Goal: Task Accomplishment & Management: Complete application form

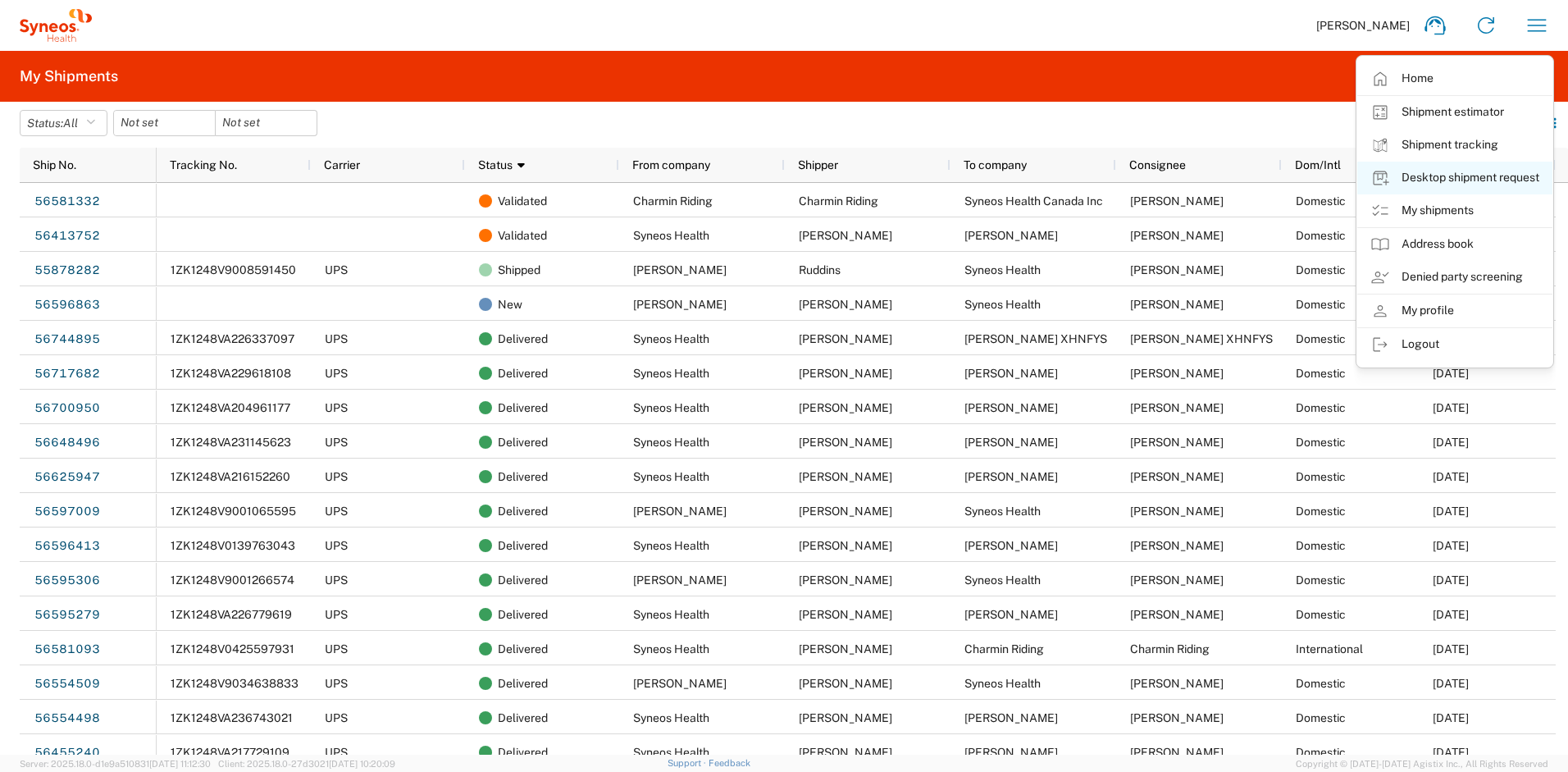
click at [1452, 183] on link "Desktop shipment request" at bounding box center [1455, 179] width 195 height 33
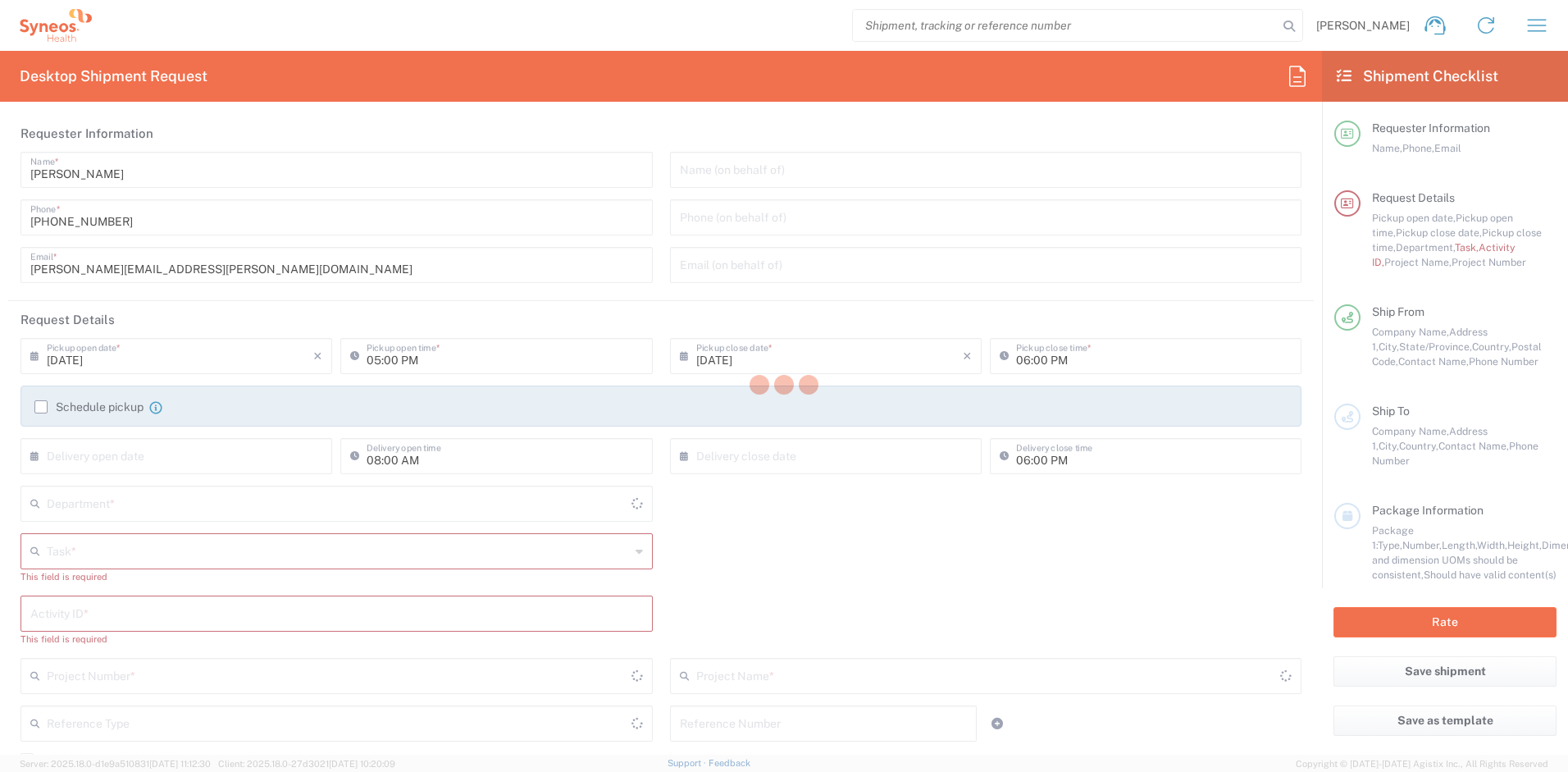
type input "New Jersey"
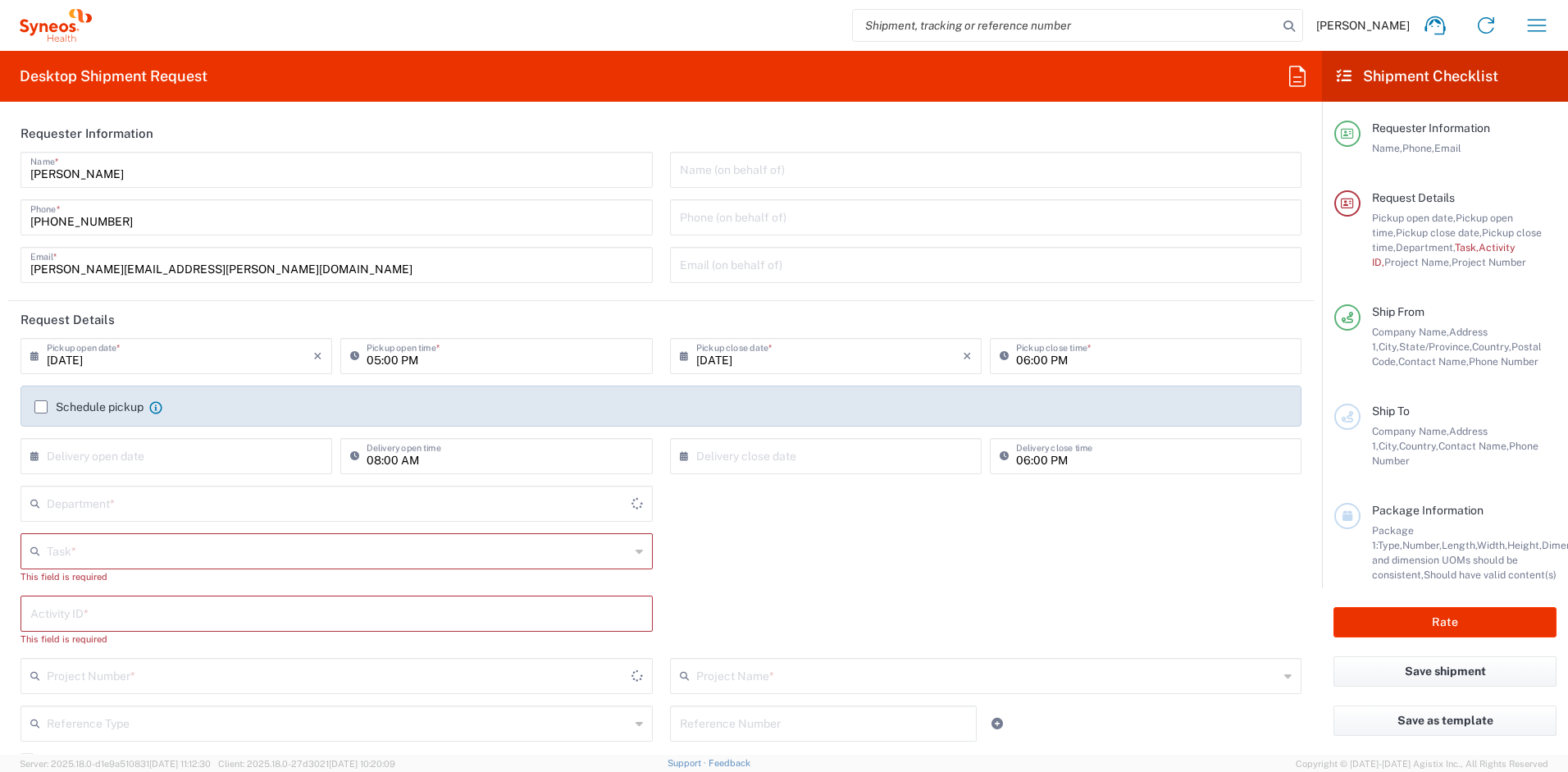
type input "United States"
type input "4510"
type input "Syneos Health, LLC-Morrisville NC US"
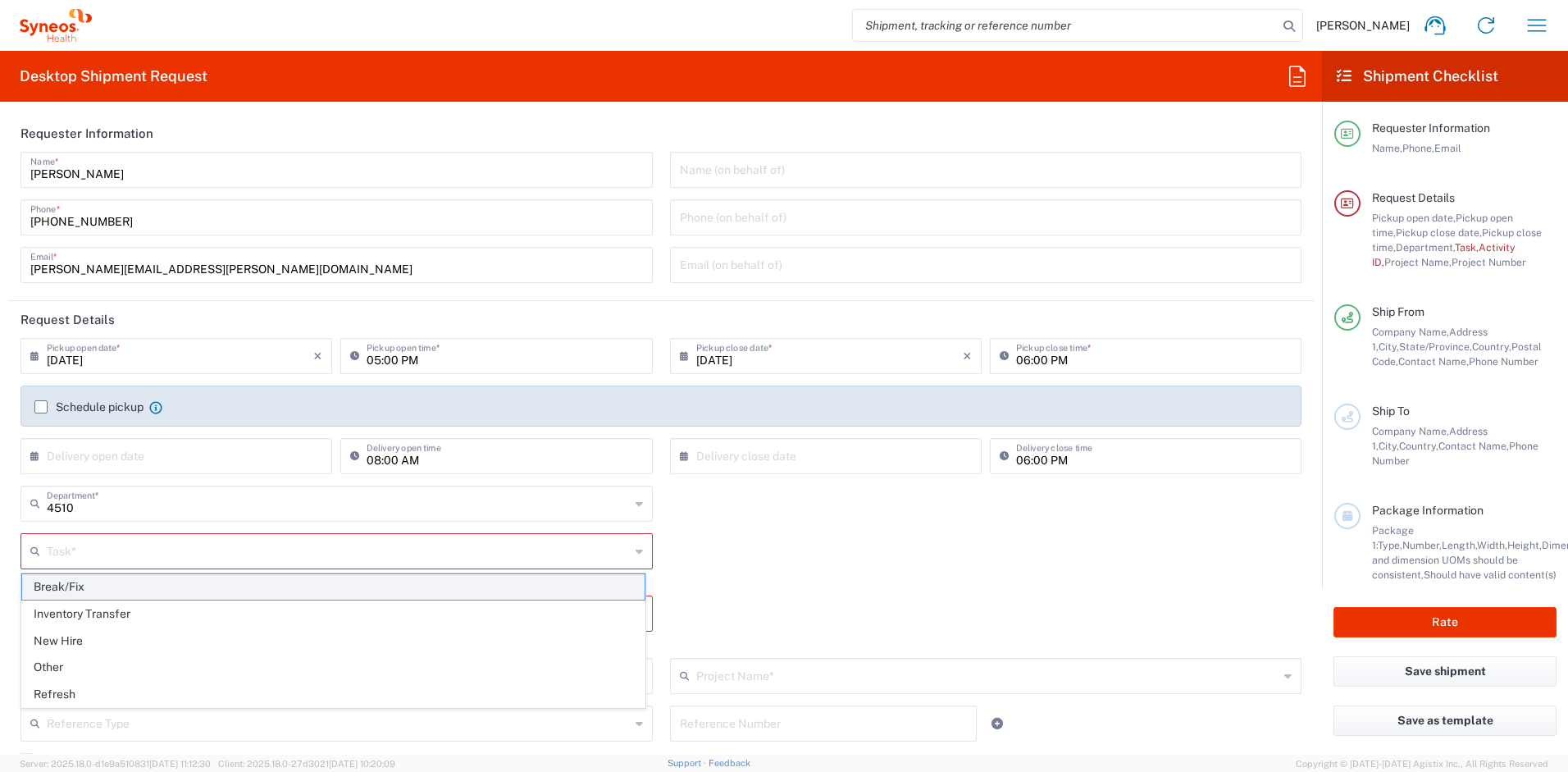
click at [101, 589] on span "Break/Fix" at bounding box center [334, 587] width 623 height 25
type input "Break/Fix"
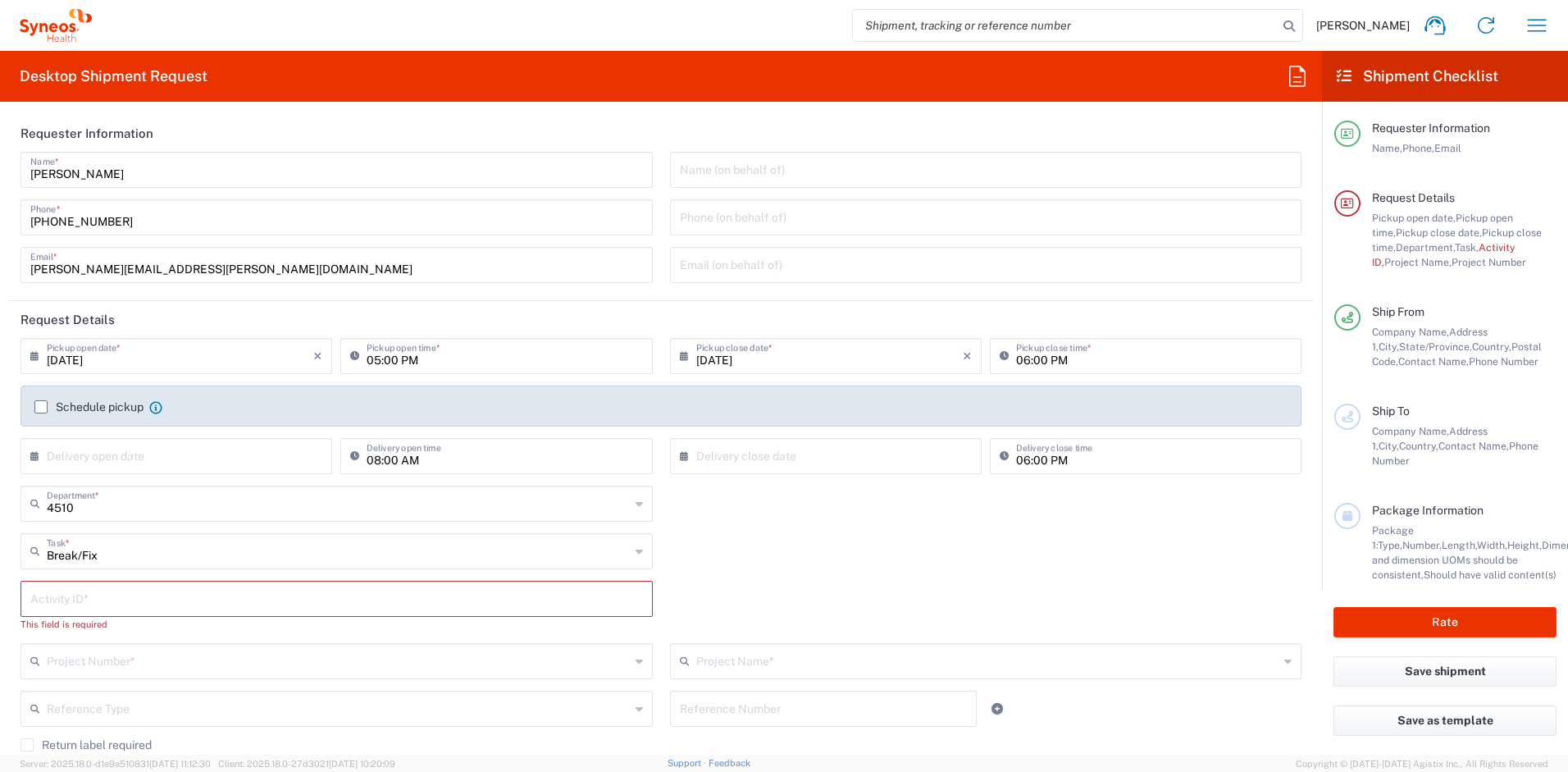
click at [146, 597] on input "text" at bounding box center [337, 597] width 613 height 28
paste input "Coombs, Cassie"
click at [88, 606] on input "Cassie Coombs" at bounding box center [337, 597] width 613 height 28
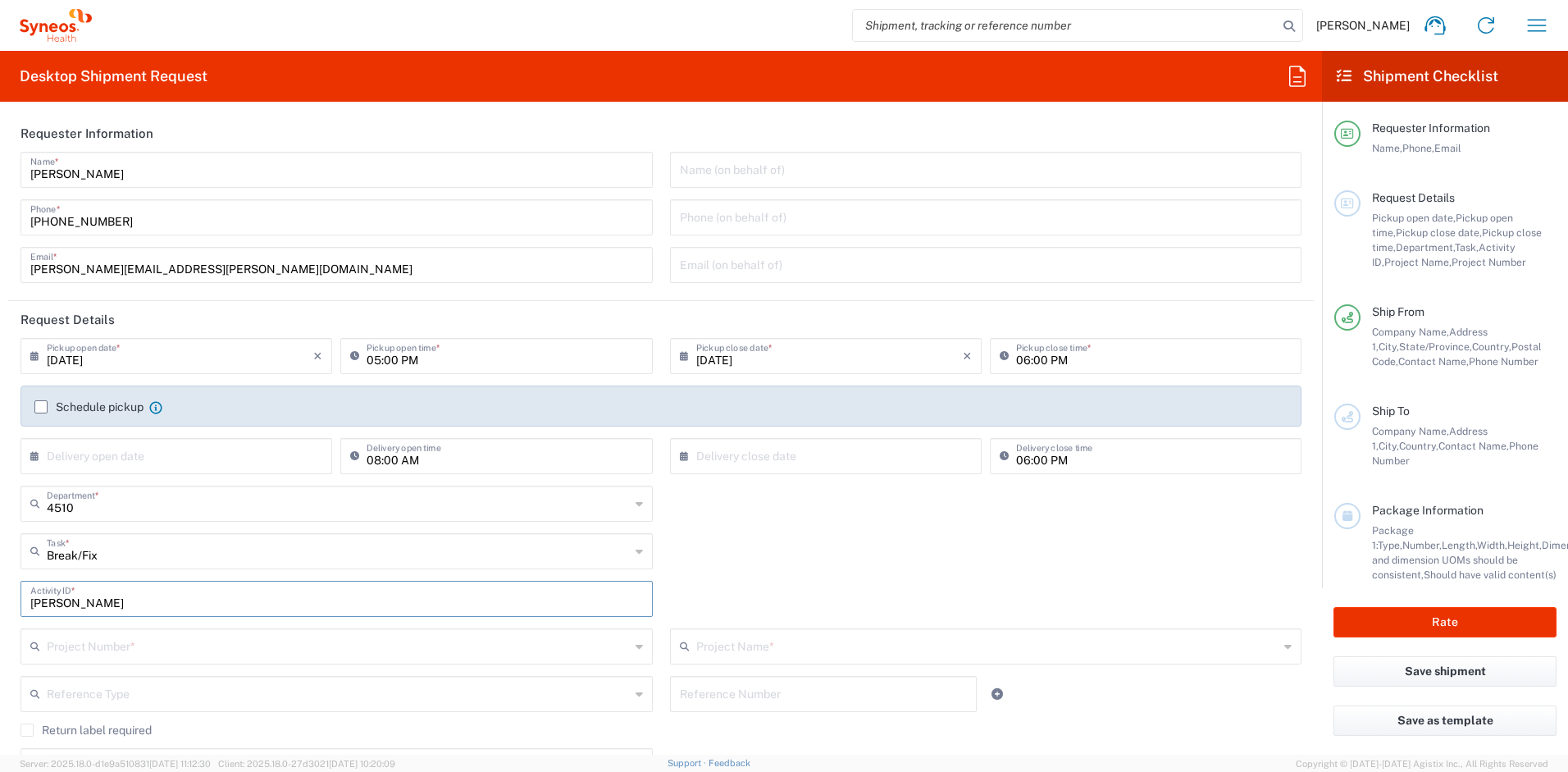
click at [88, 606] on input "Cassie Coombs" at bounding box center [337, 597] width 613 height 28
type input "Cassie Coombs"
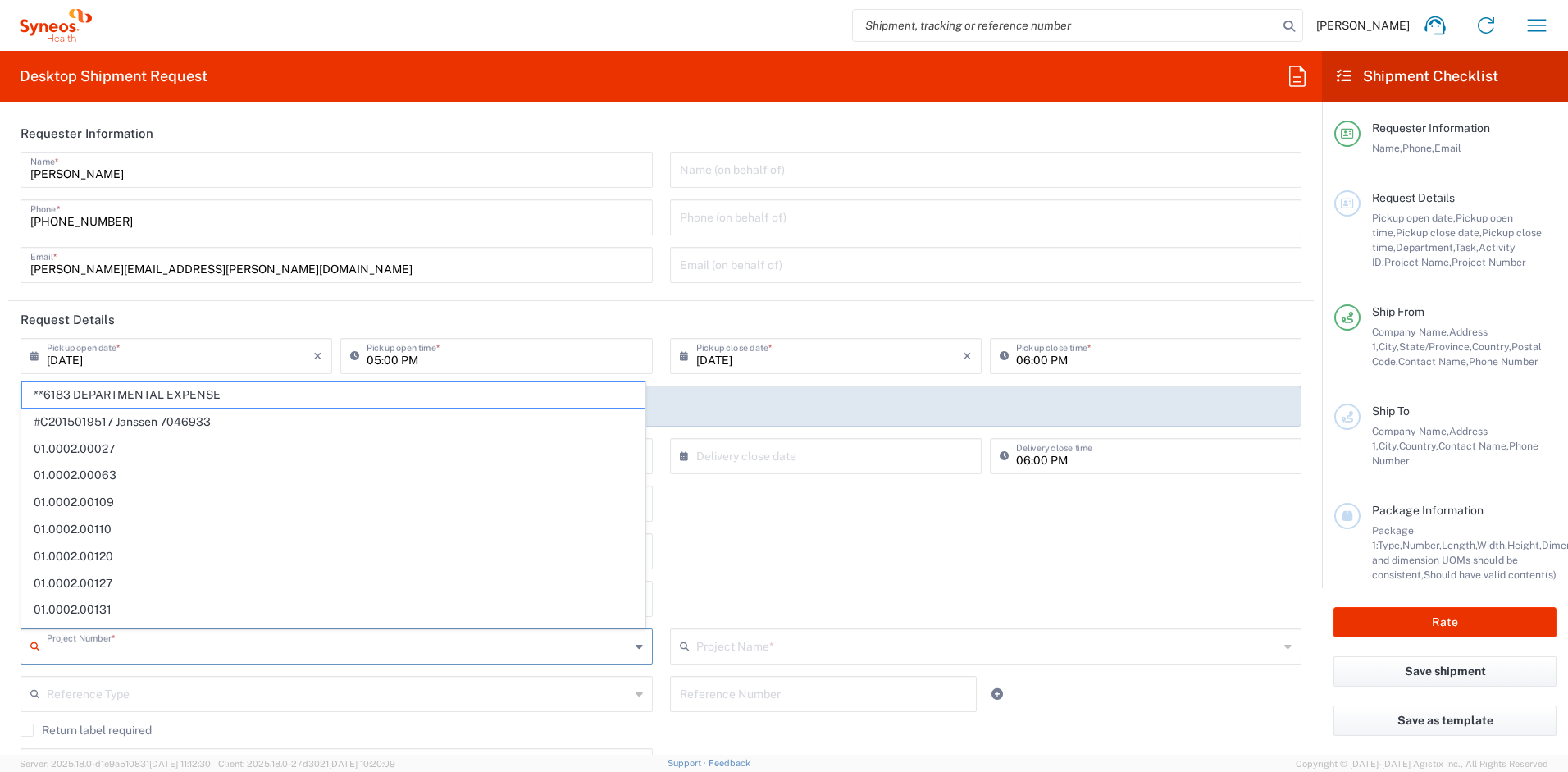
click at [128, 650] on input "text" at bounding box center [339, 644] width 583 height 28
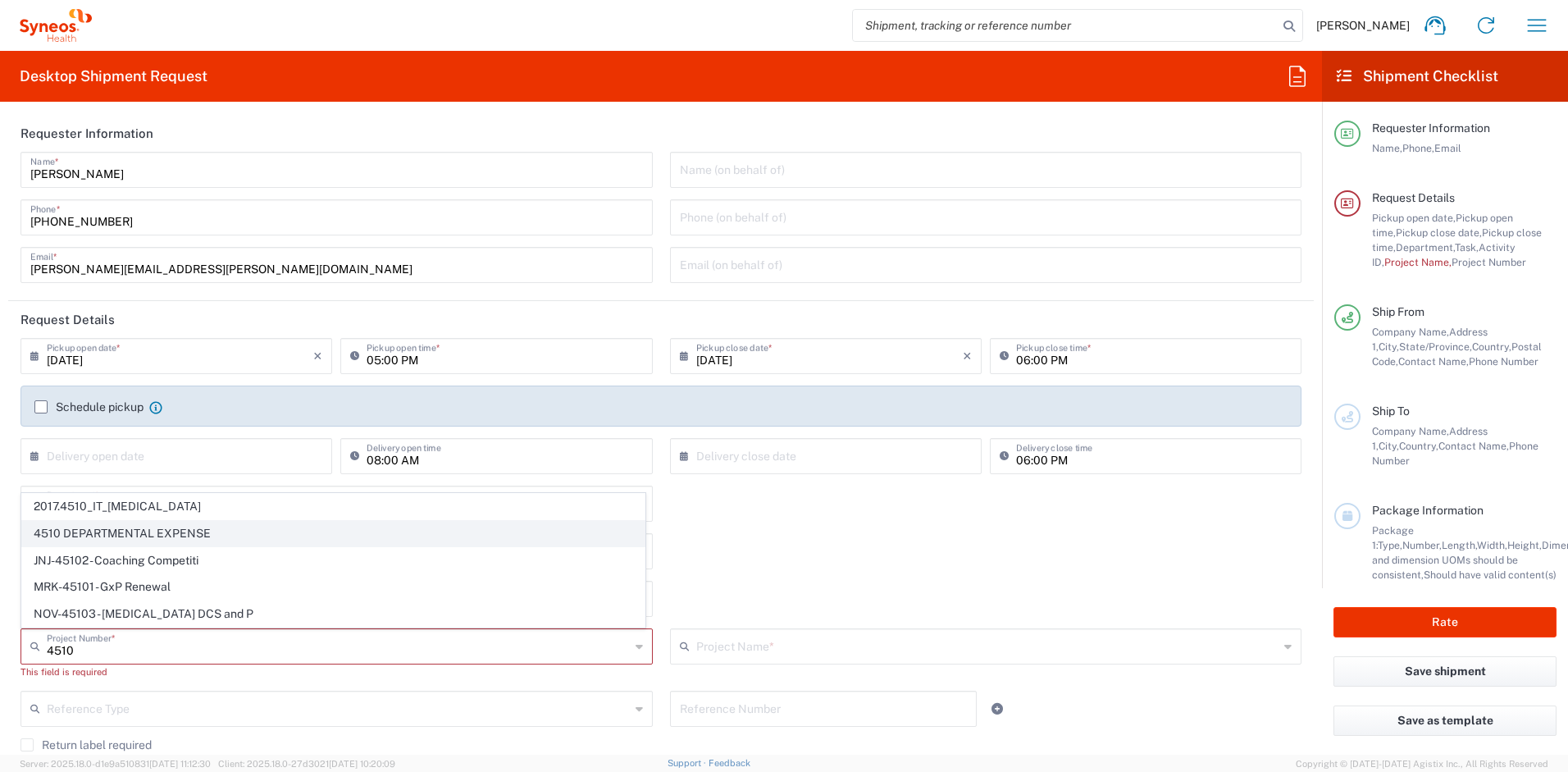
click at [136, 533] on span "4510 DEPARTMENTAL EXPENSE" at bounding box center [334, 534] width 623 height 25
type input "4510 DEPARTMENTAL EXPENSE"
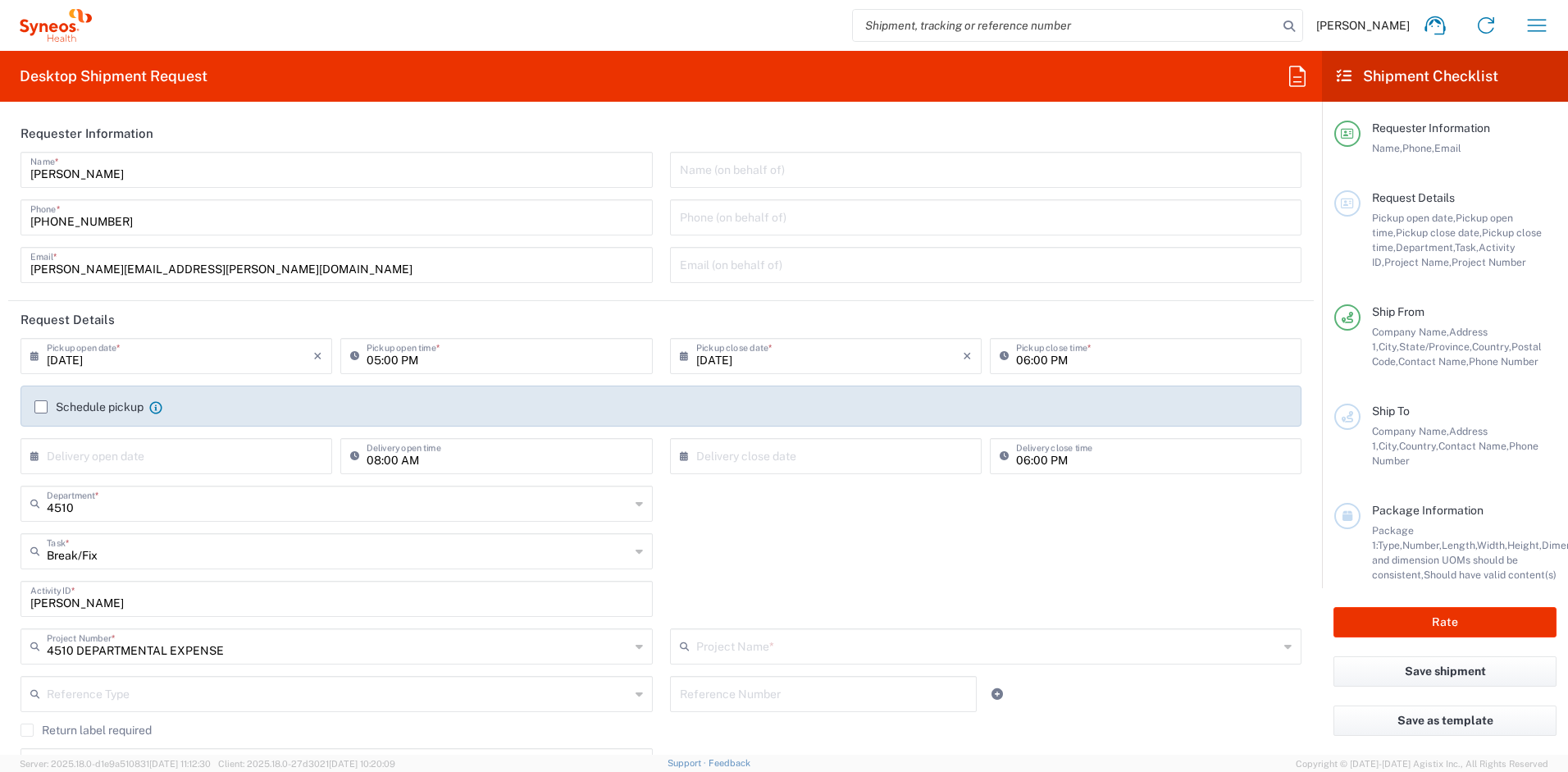
type input "4510 DEPARTMENTAL EXPENSE"
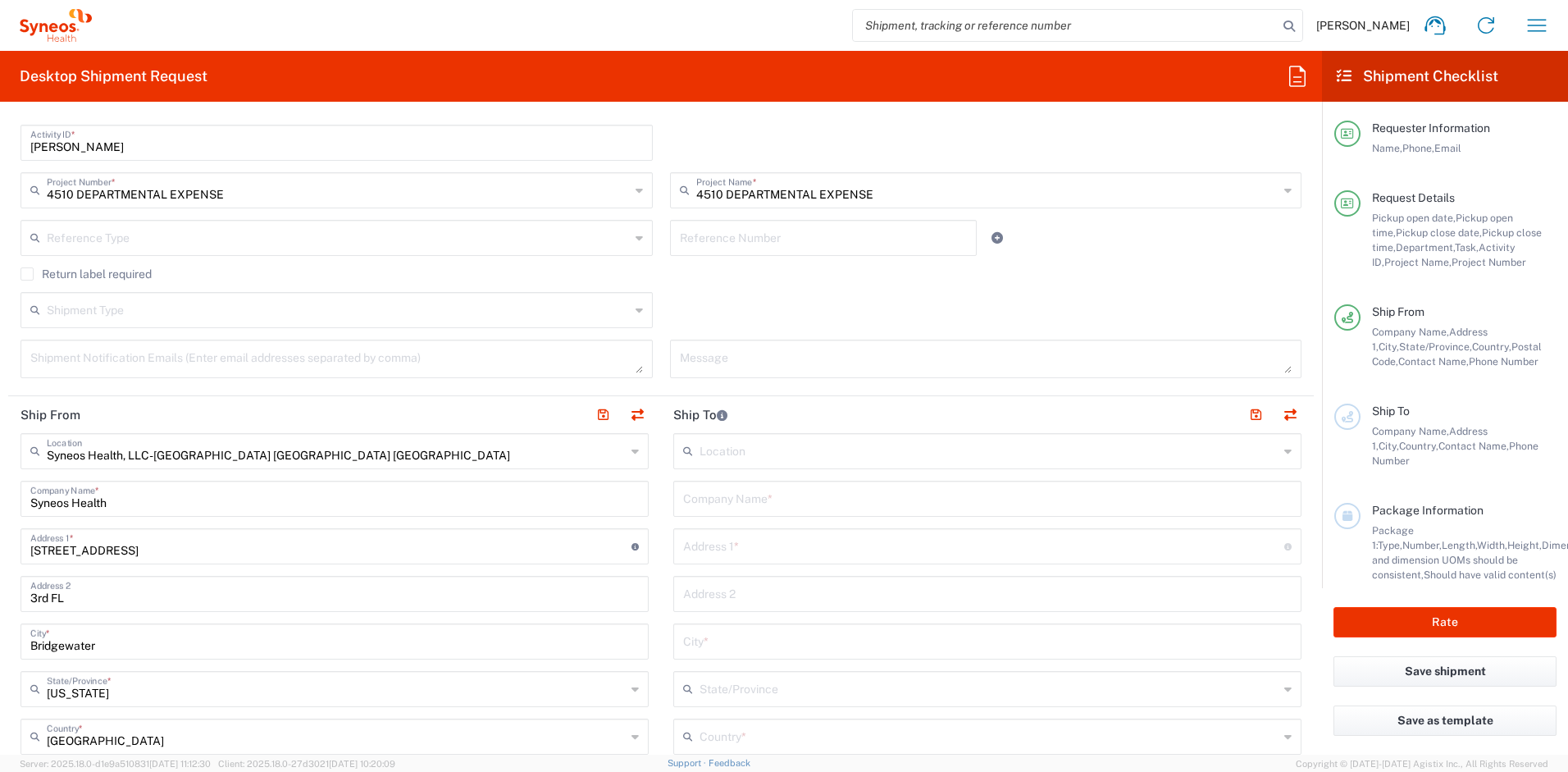
scroll to position [457, 0]
click at [93, 275] on label "Return label required" at bounding box center [86, 272] width 132 height 13
click at [27, 273] on input "Return label required" at bounding box center [27, 273] width 0 height 0
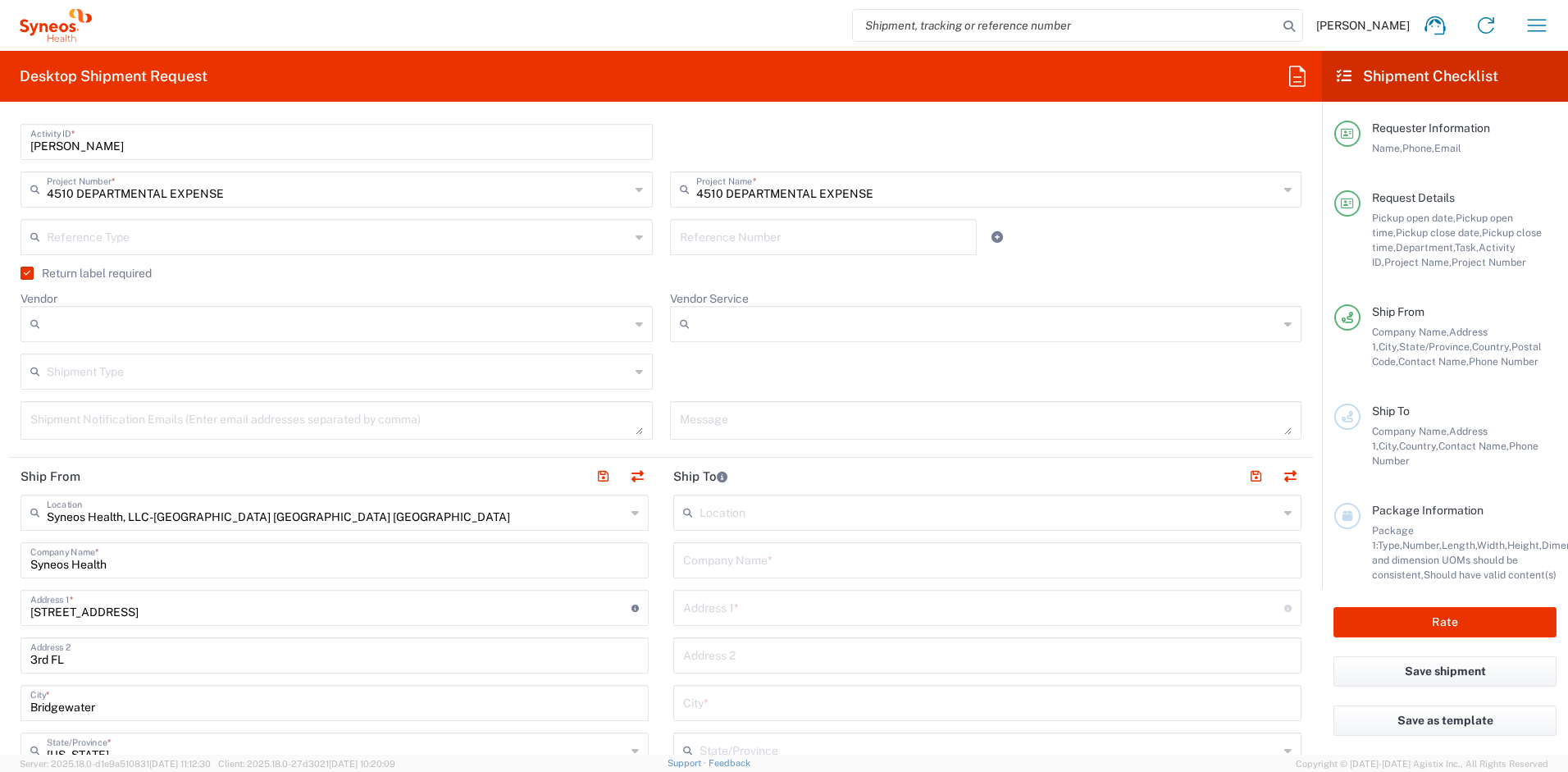
click at [141, 322] on input "Vendor" at bounding box center [339, 324] width 583 height 26
click at [142, 414] on span "UPS" at bounding box center [334, 414] width 623 height 25
type input "UPS"
click at [771, 324] on input "Vendor Service" at bounding box center [988, 324] width 583 height 26
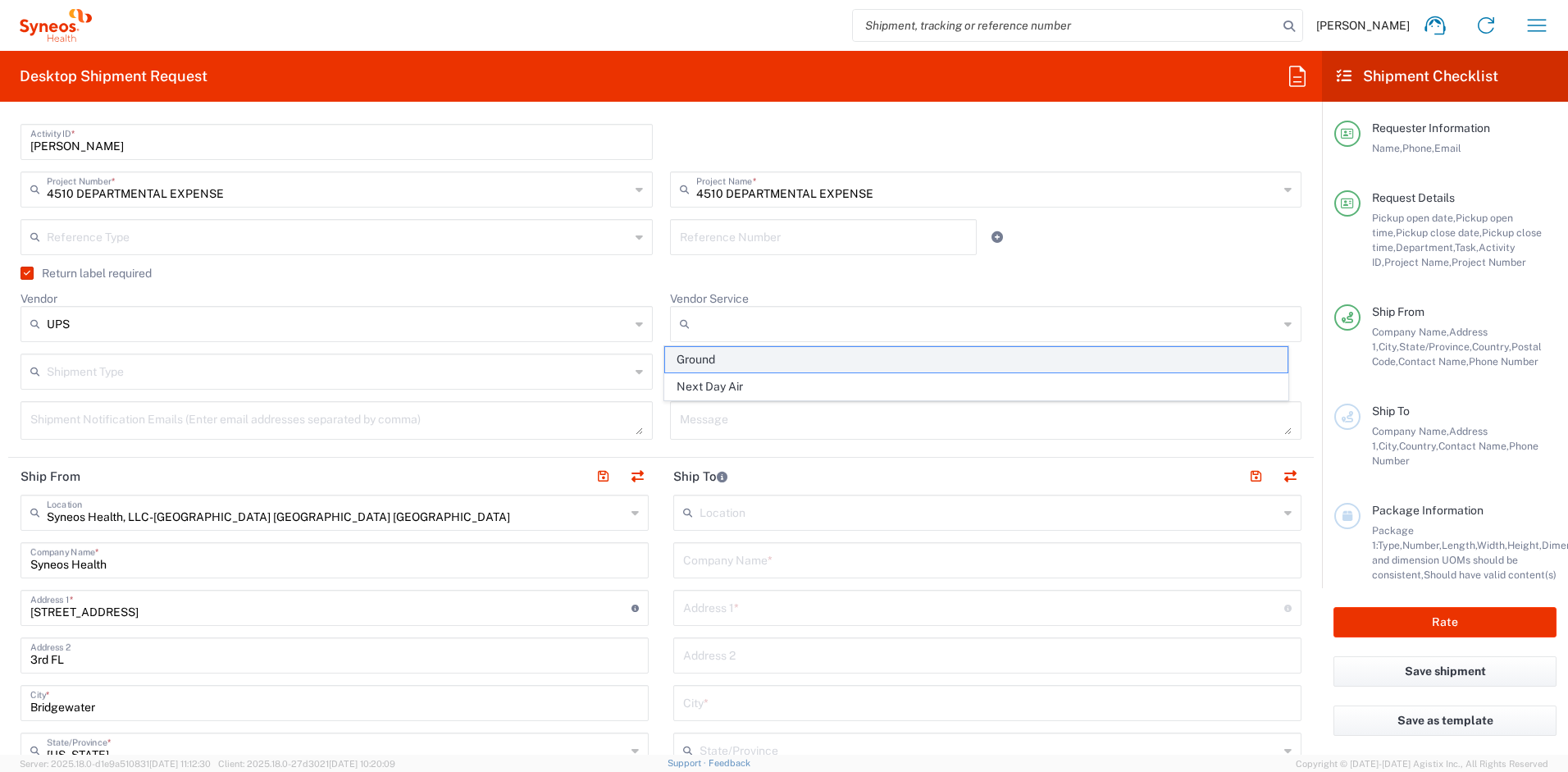
click at [728, 363] on span "Ground" at bounding box center [977, 360] width 623 height 25
type input "Ground"
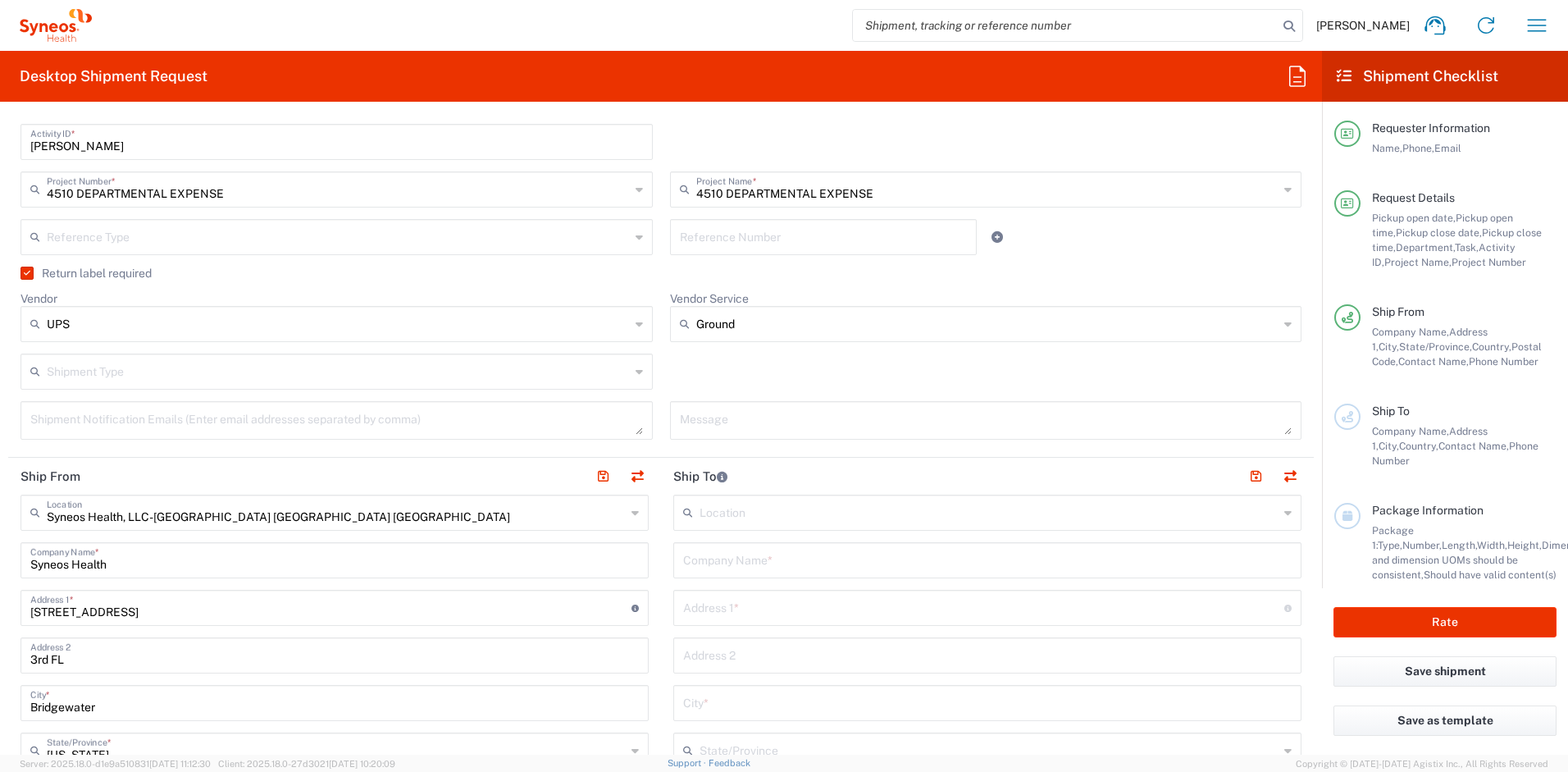
click at [662, 460] on header "Ship To" at bounding box center [987, 476] width 653 height 37
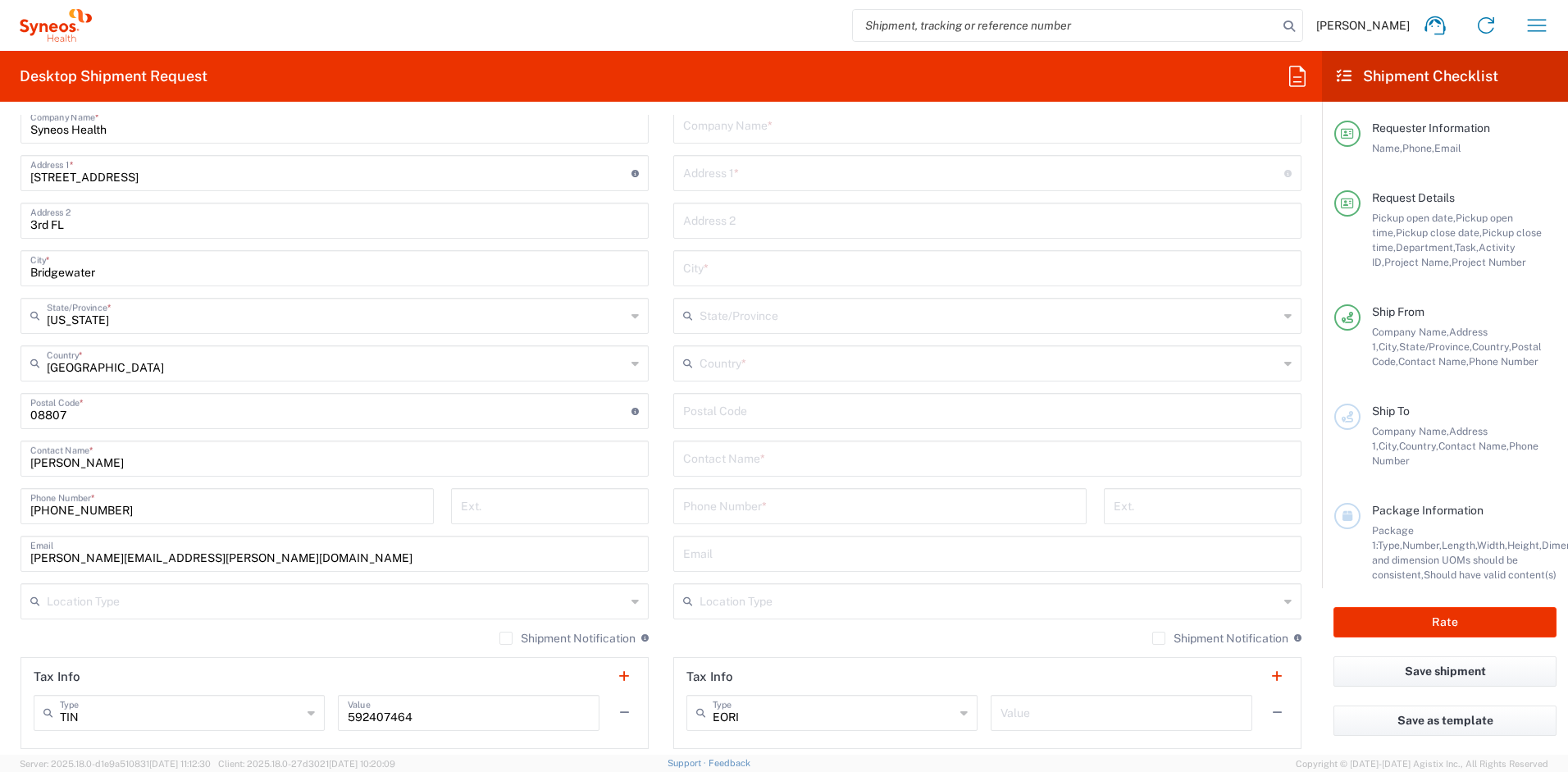
scroll to position [884, 0]
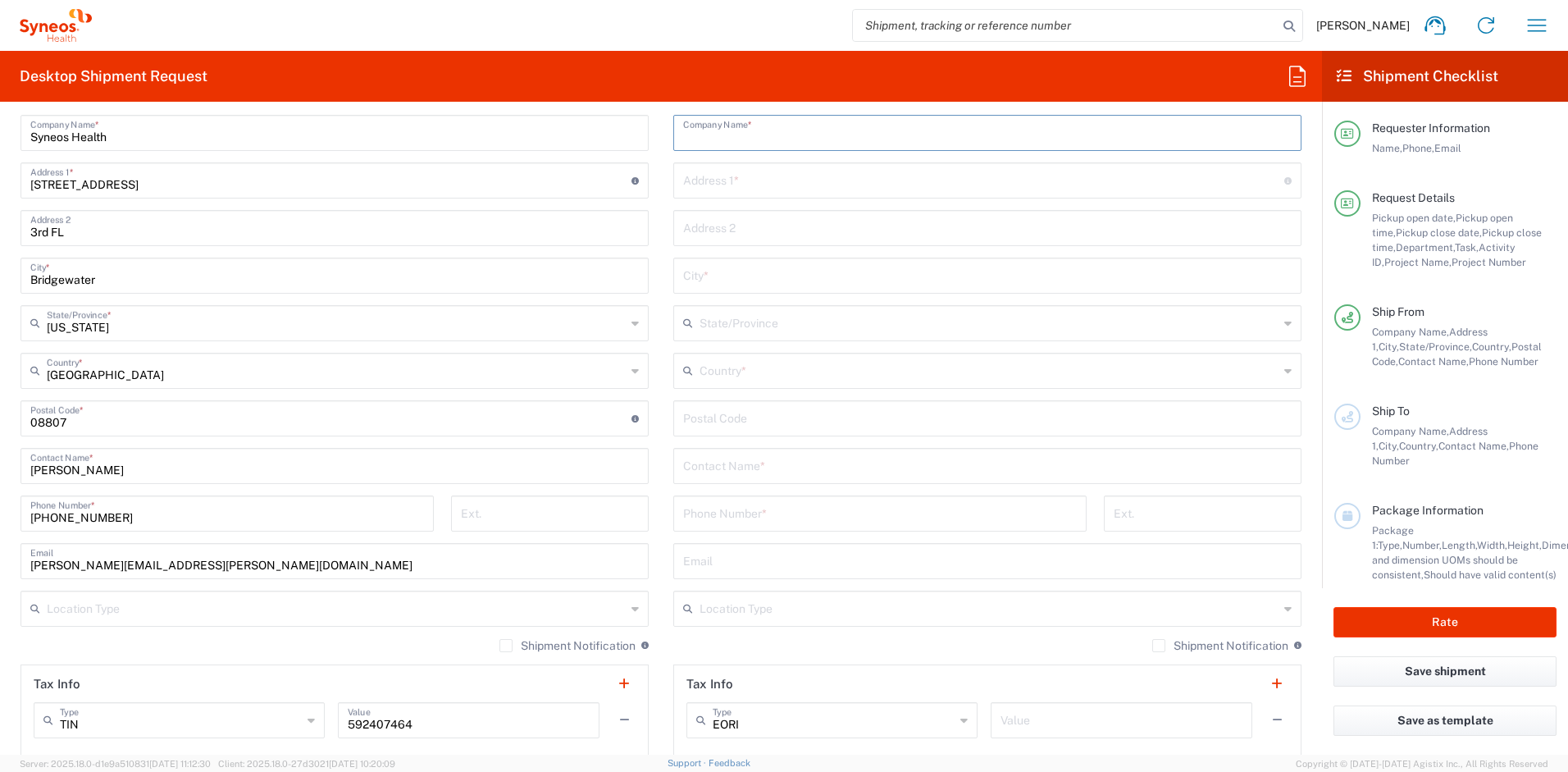
paste input "Cassie Coombs"
type input "Cassie Coombs"
paste input "Cassie Coombs"
type input "Cassie Coombs"
click at [768, 178] on input "text" at bounding box center [984, 179] width 601 height 28
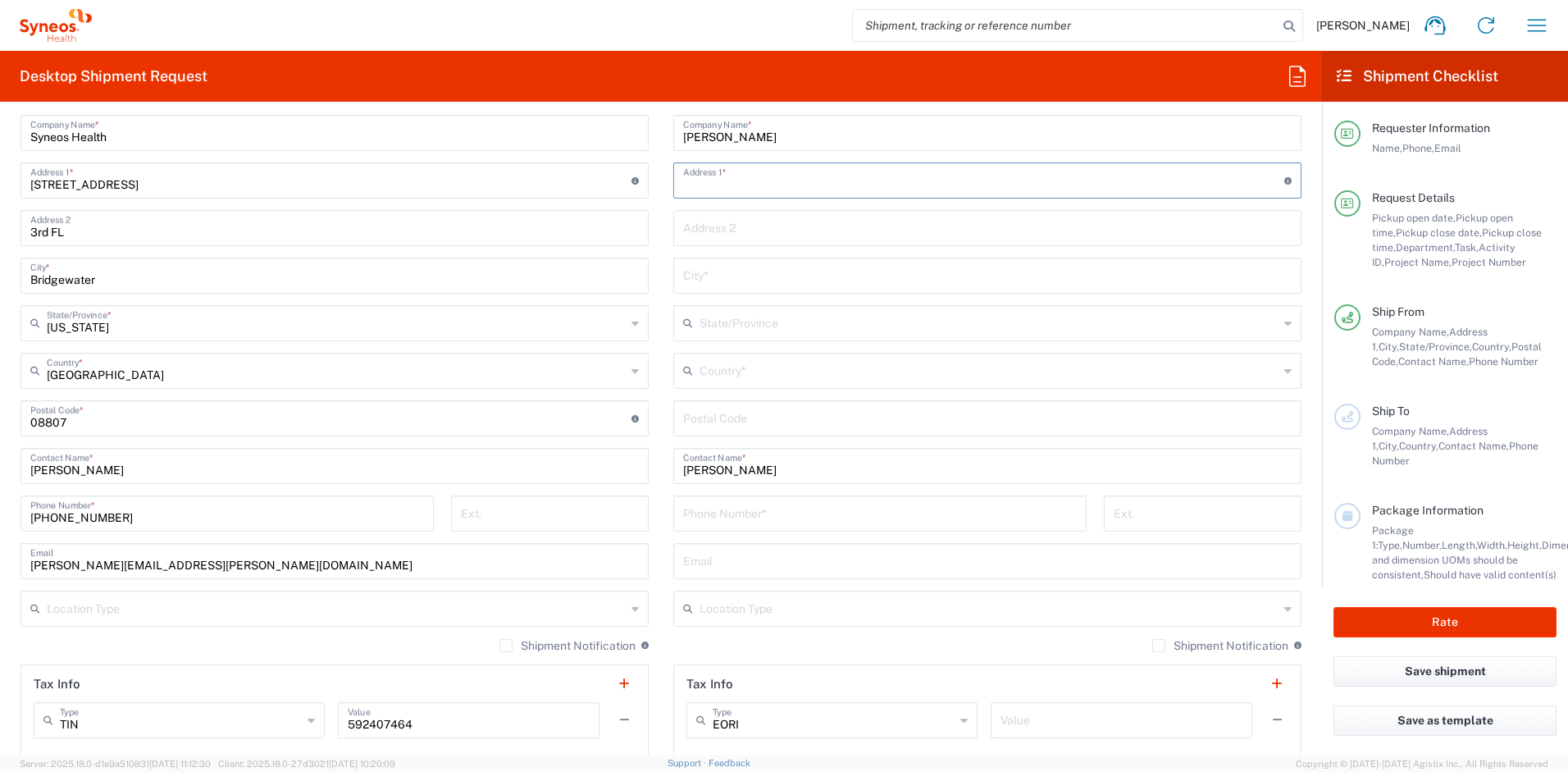
paste input "435 N Broad St. Unit 627 Philadelphia, PA 19123"
click at [925, 183] on input "435 N Broad St. Unit 627 Philadelphia, PA 19123" at bounding box center [984, 179] width 601 height 28
type input "435 N Broad St. Unit 627 Philadelphia, PA"
type input "19123"
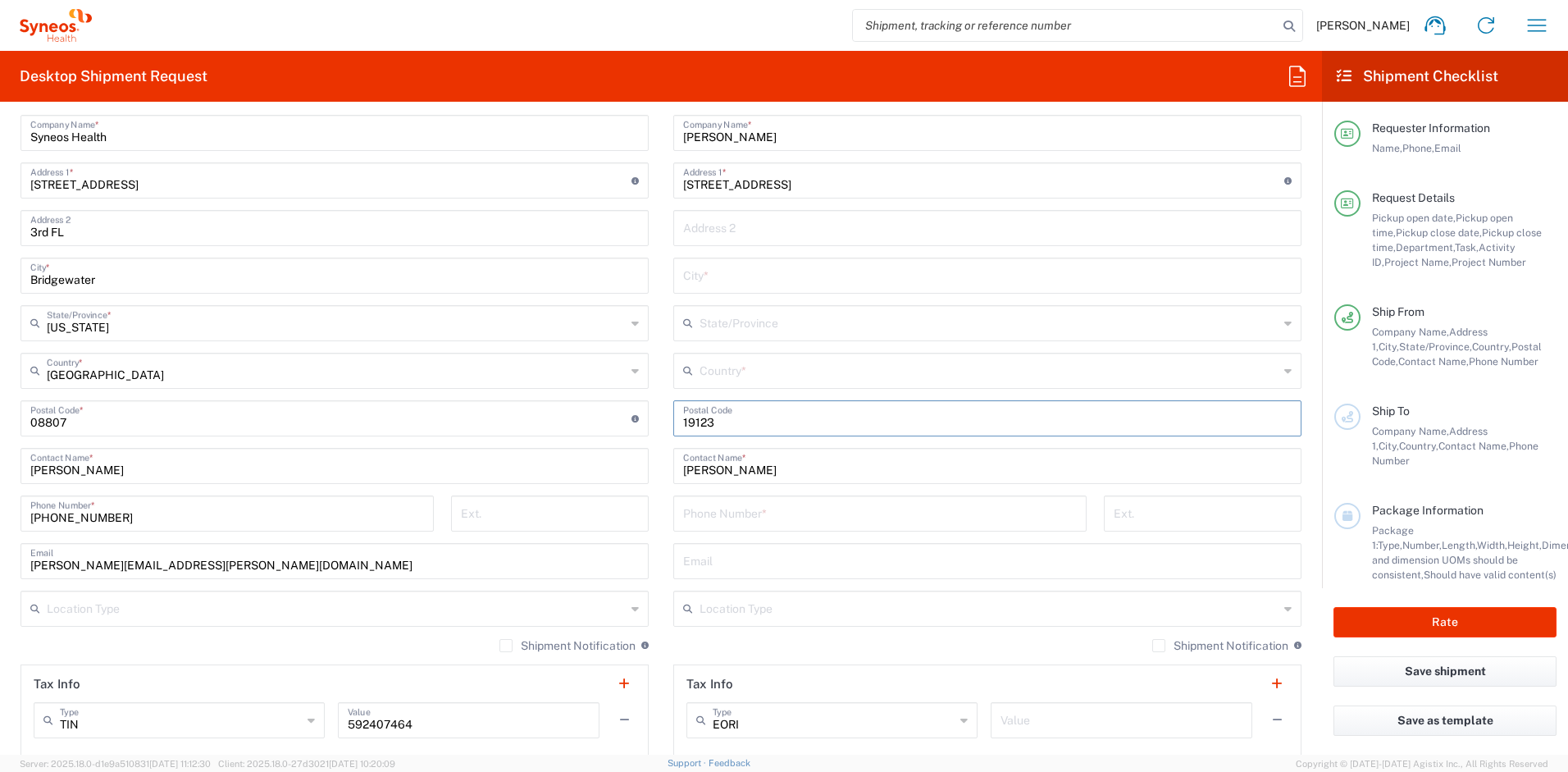
click at [782, 370] on input "text" at bounding box center [989, 369] width 580 height 28
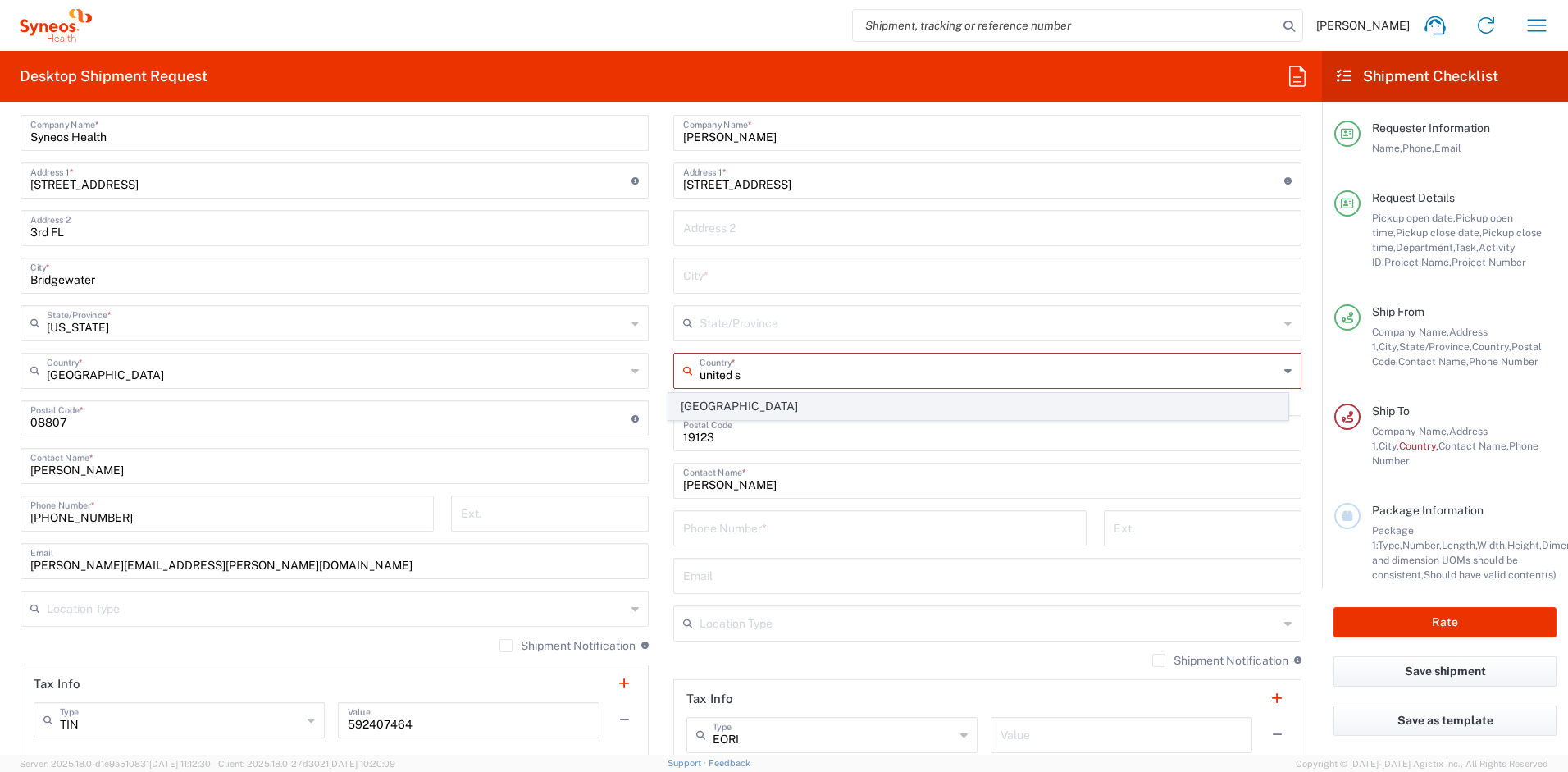
click at [688, 408] on span "United States" at bounding box center [979, 407] width 620 height 25
type input "United States"
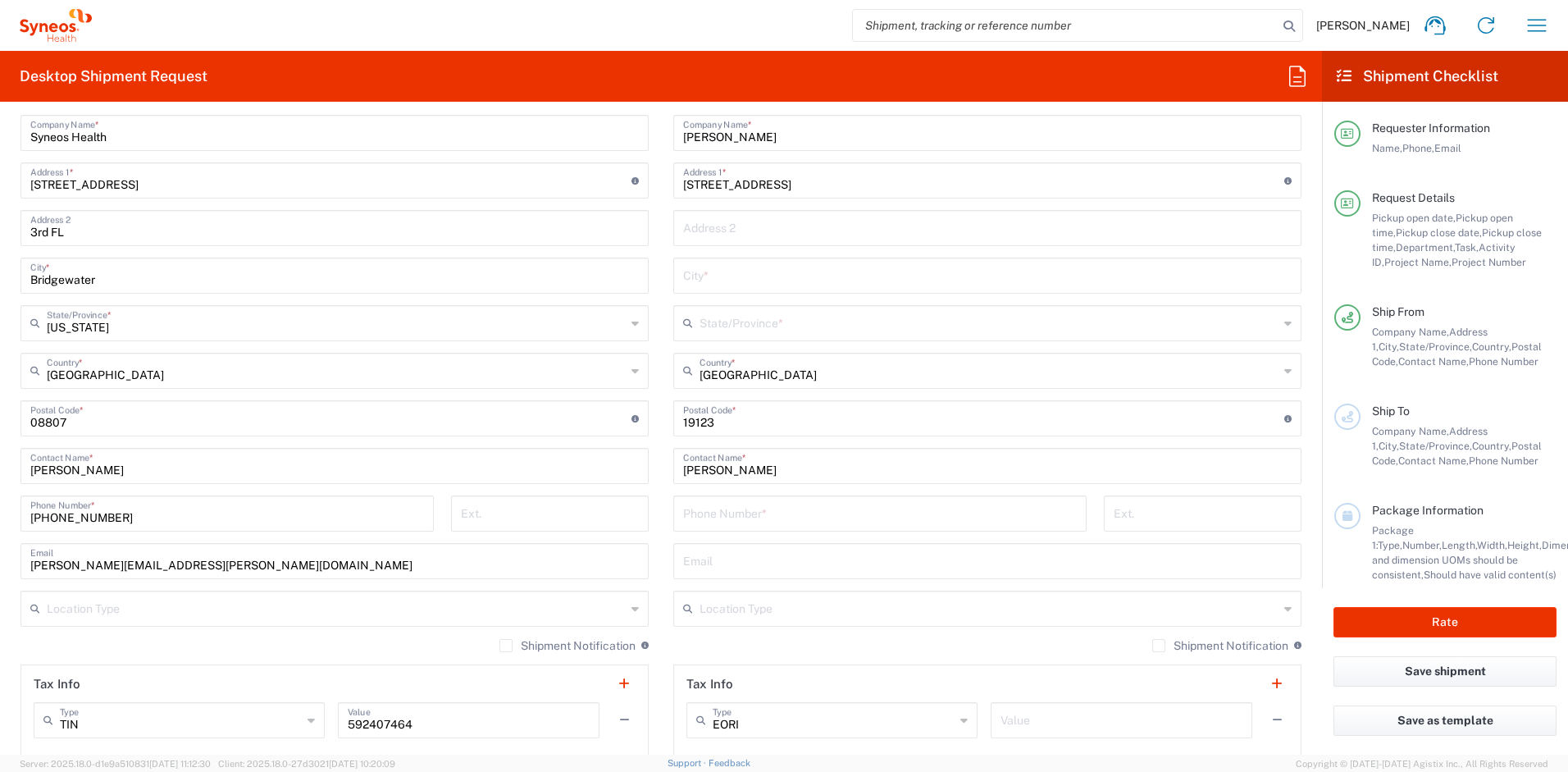
click at [729, 330] on input "text" at bounding box center [989, 321] width 580 height 28
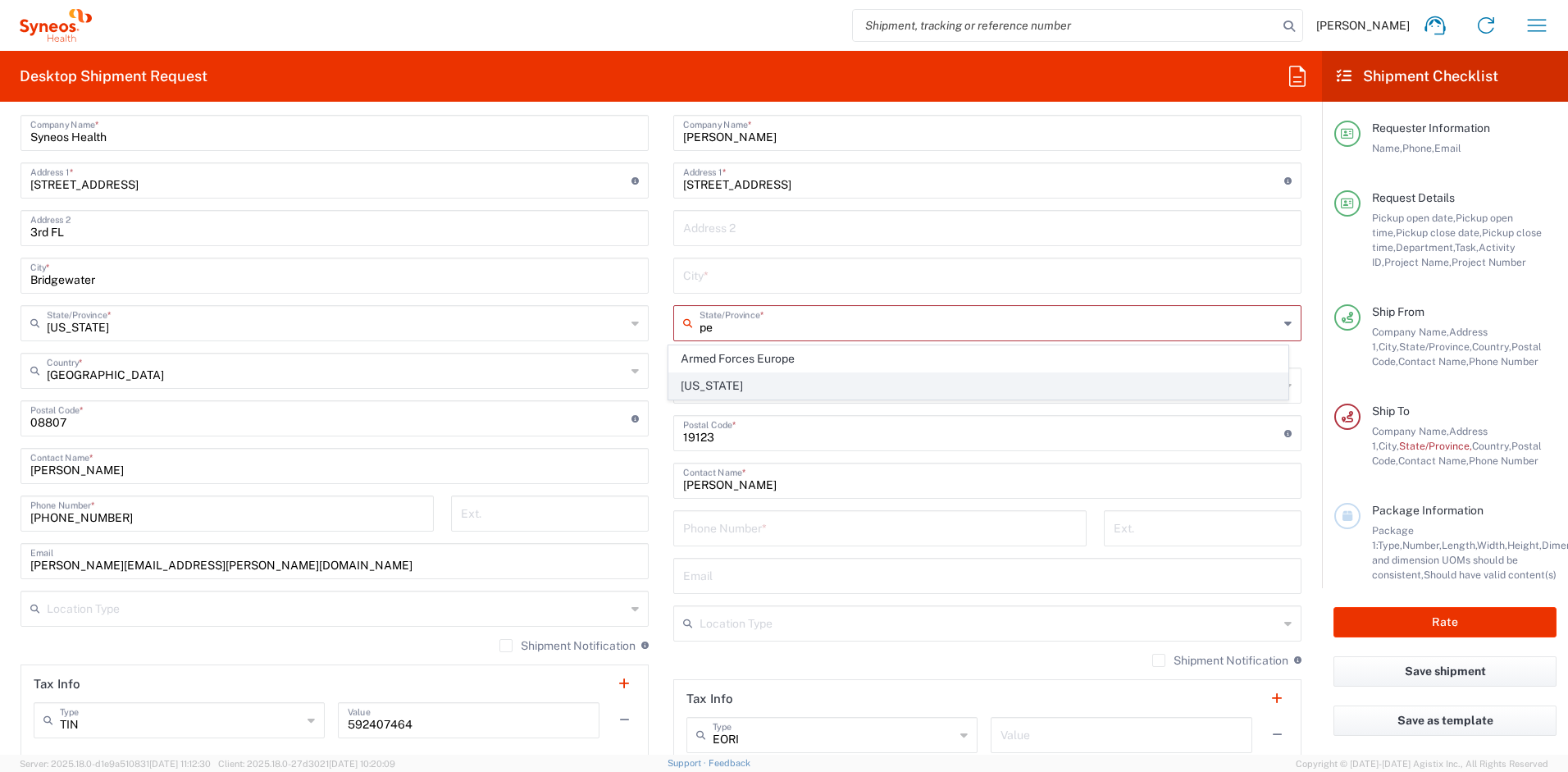
click at [693, 384] on span "Pennsylvania" at bounding box center [979, 386] width 620 height 25
type input "Pennsylvania"
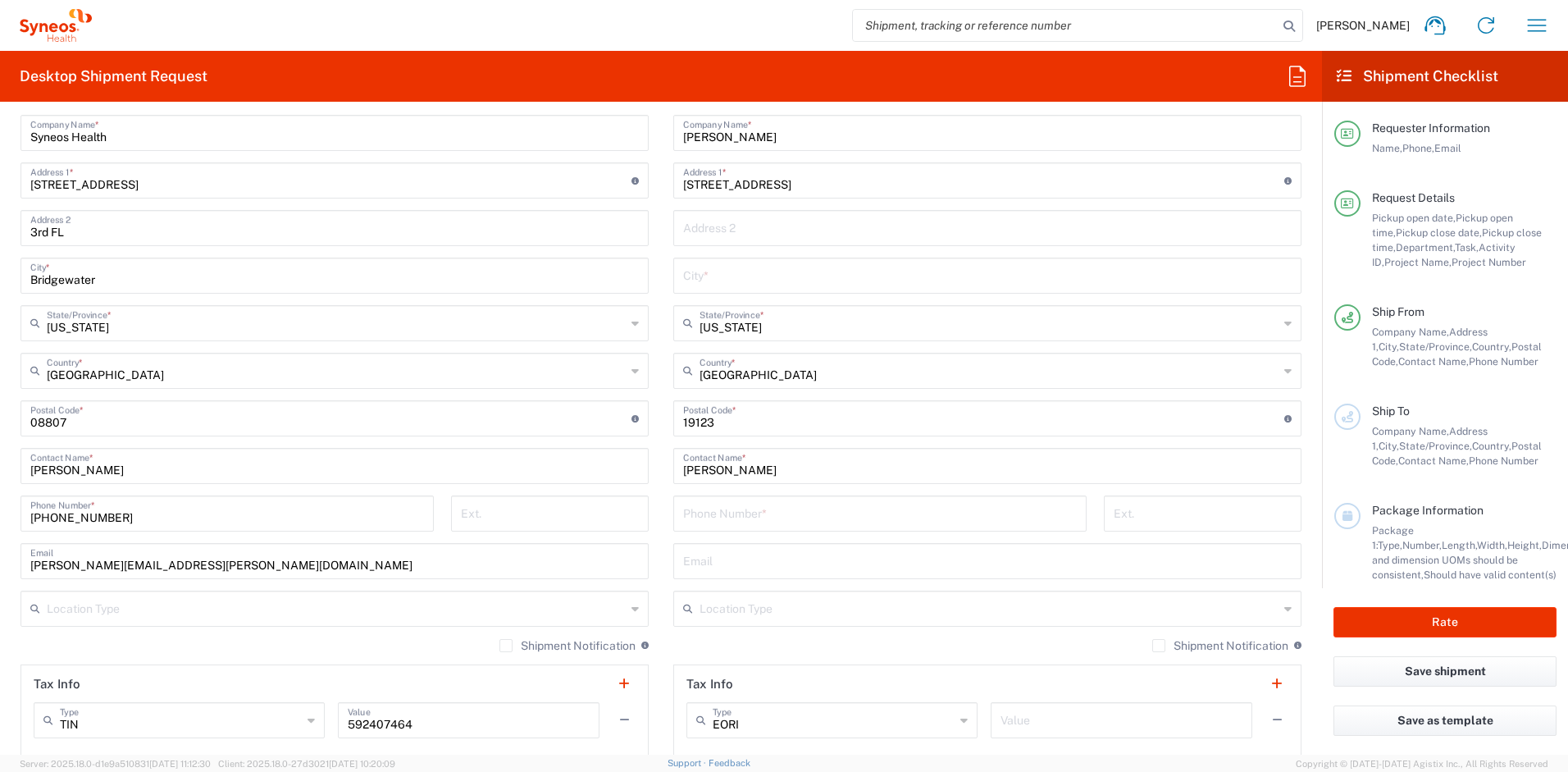
click at [915, 183] on input "435 N Broad St. Unit 627 Philadelphia, PA" at bounding box center [984, 179] width 601 height 28
click at [844, 183] on input "435 N Broad St. Unit 627 Philadelphia" at bounding box center [984, 179] width 601 height 28
type input "435 N Broad St. Unit 627"
type input "Philadelphia"
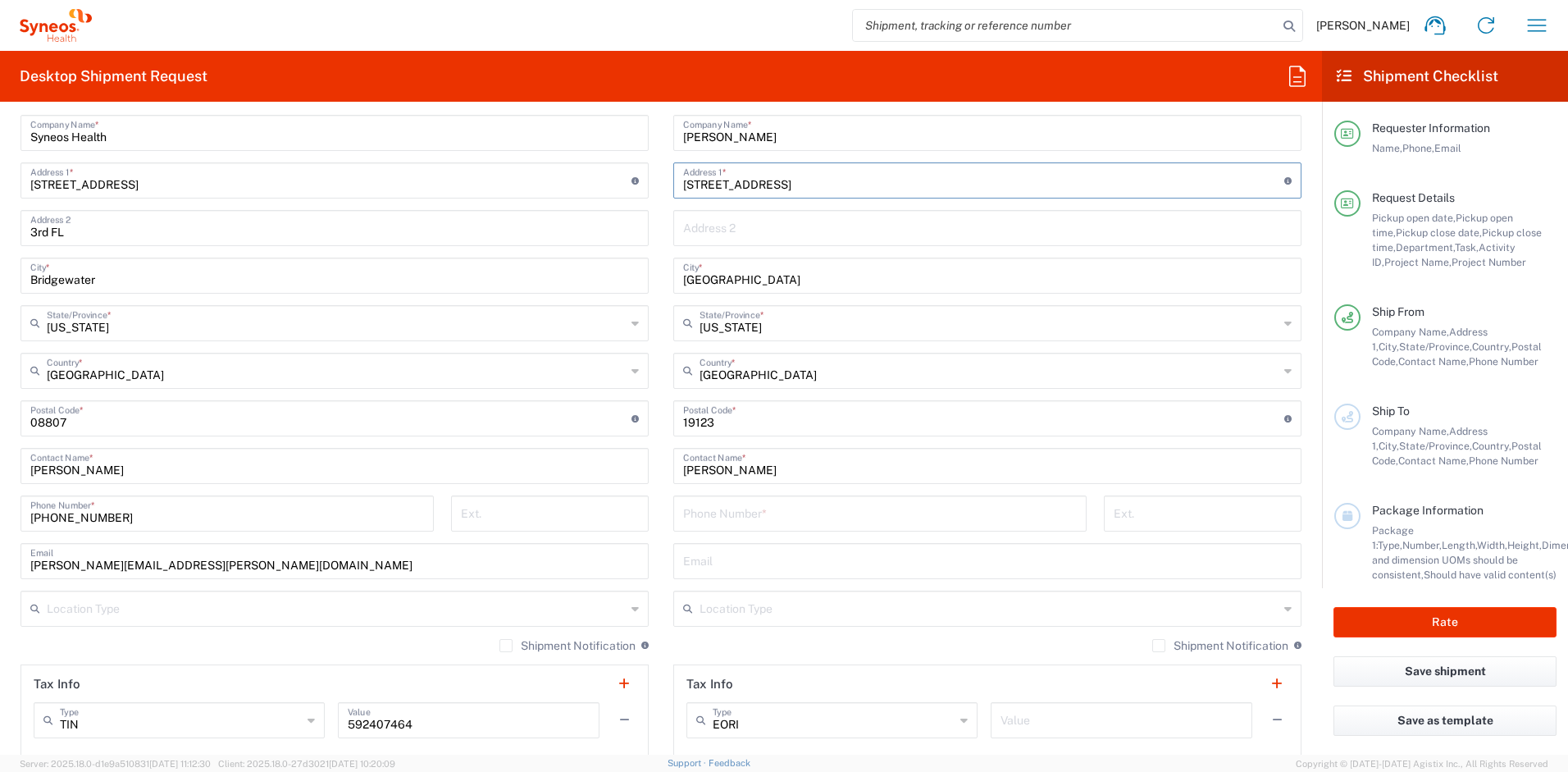
drag, startPoint x: 766, startPoint y: 182, endPoint x: 823, endPoint y: 187, distance: 57.2
click at [823, 187] on input "435 N Broad St. Unit 627" at bounding box center [984, 179] width 601 height 28
type input "435 N Broad St."
type input "Unit 627"
drag, startPoint x: 793, startPoint y: 185, endPoint x: 846, endPoint y: 734, distance: 551.6
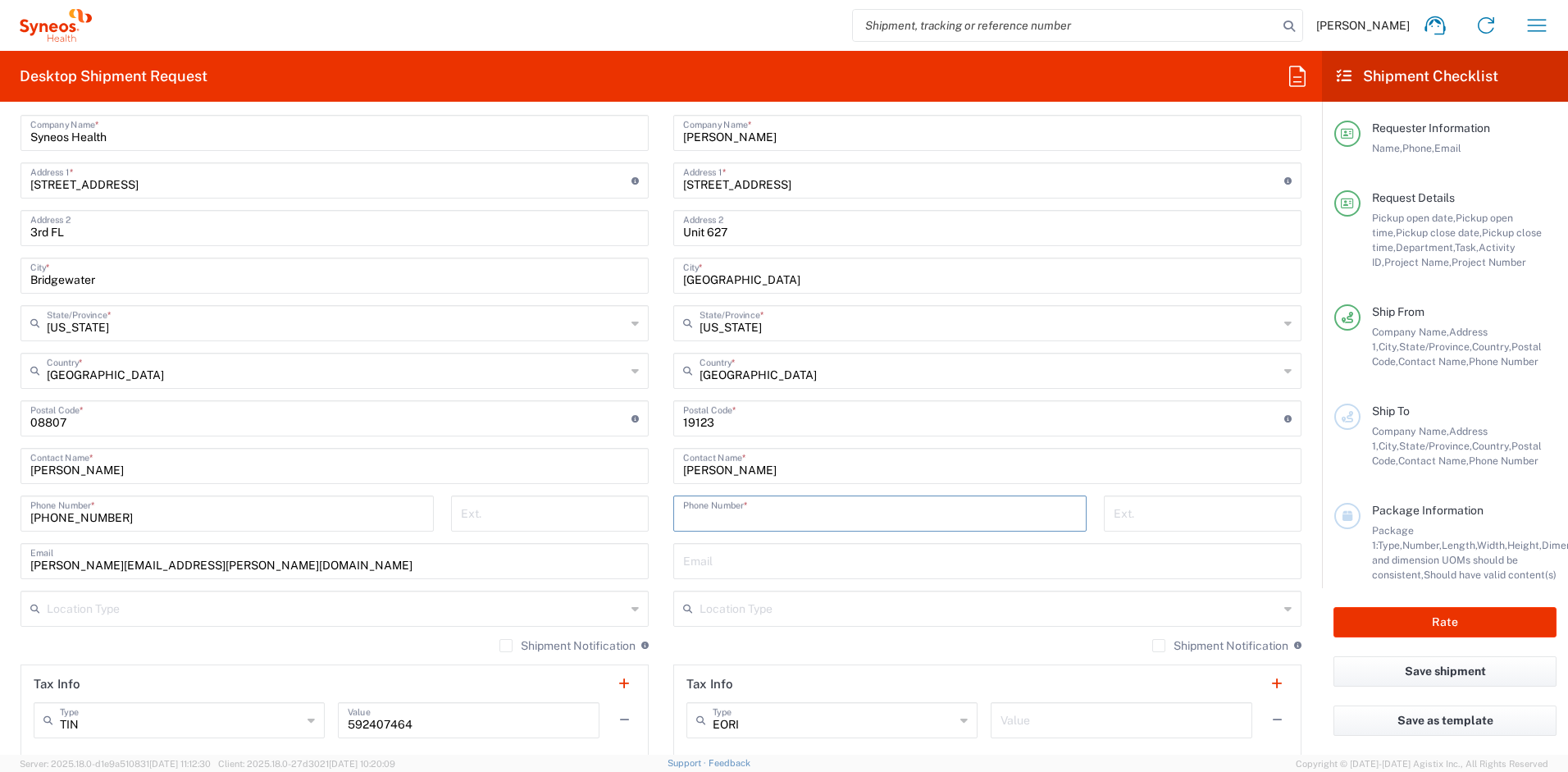
paste input "9084423420"
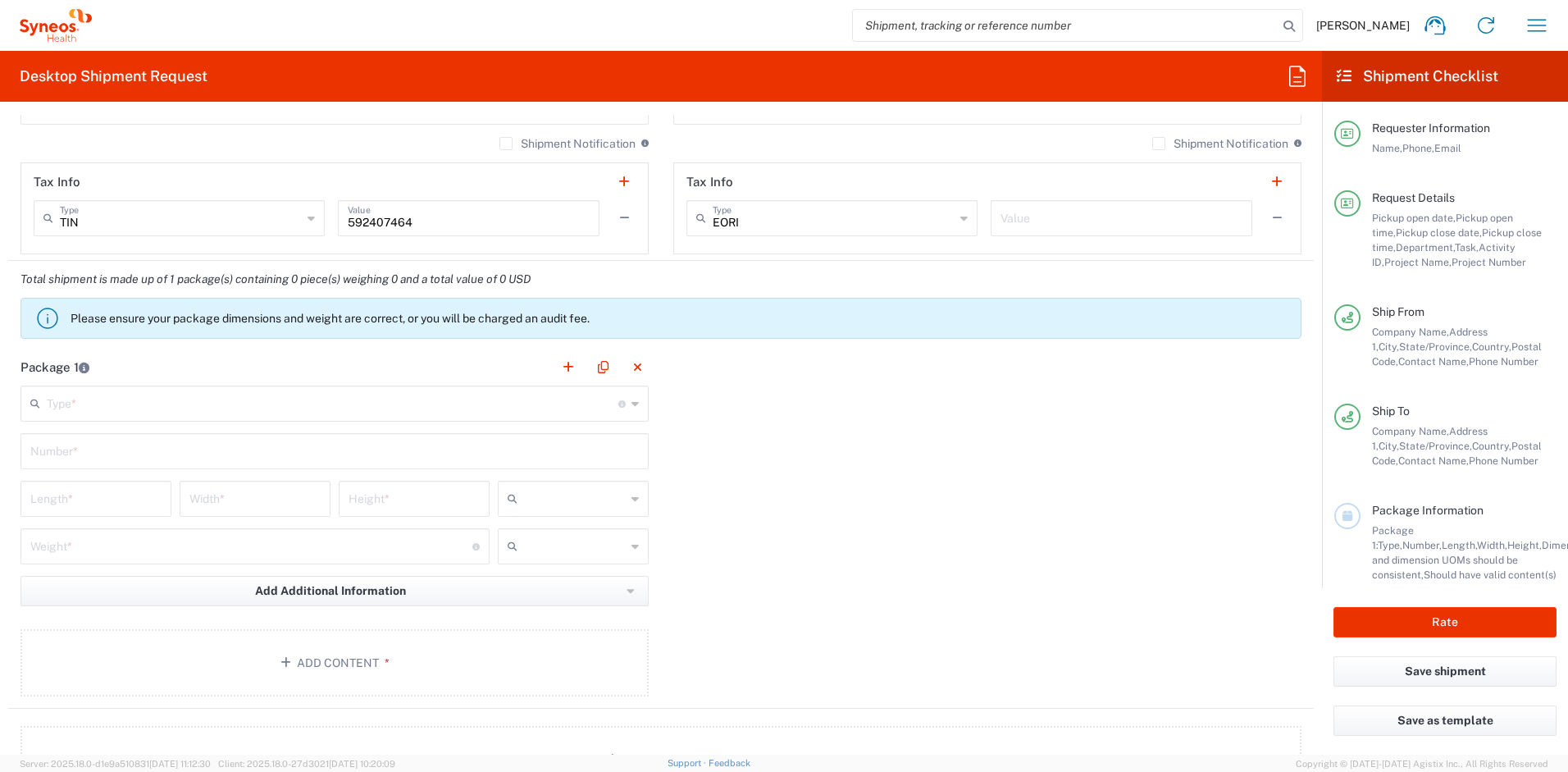
scroll to position [1527, 0]
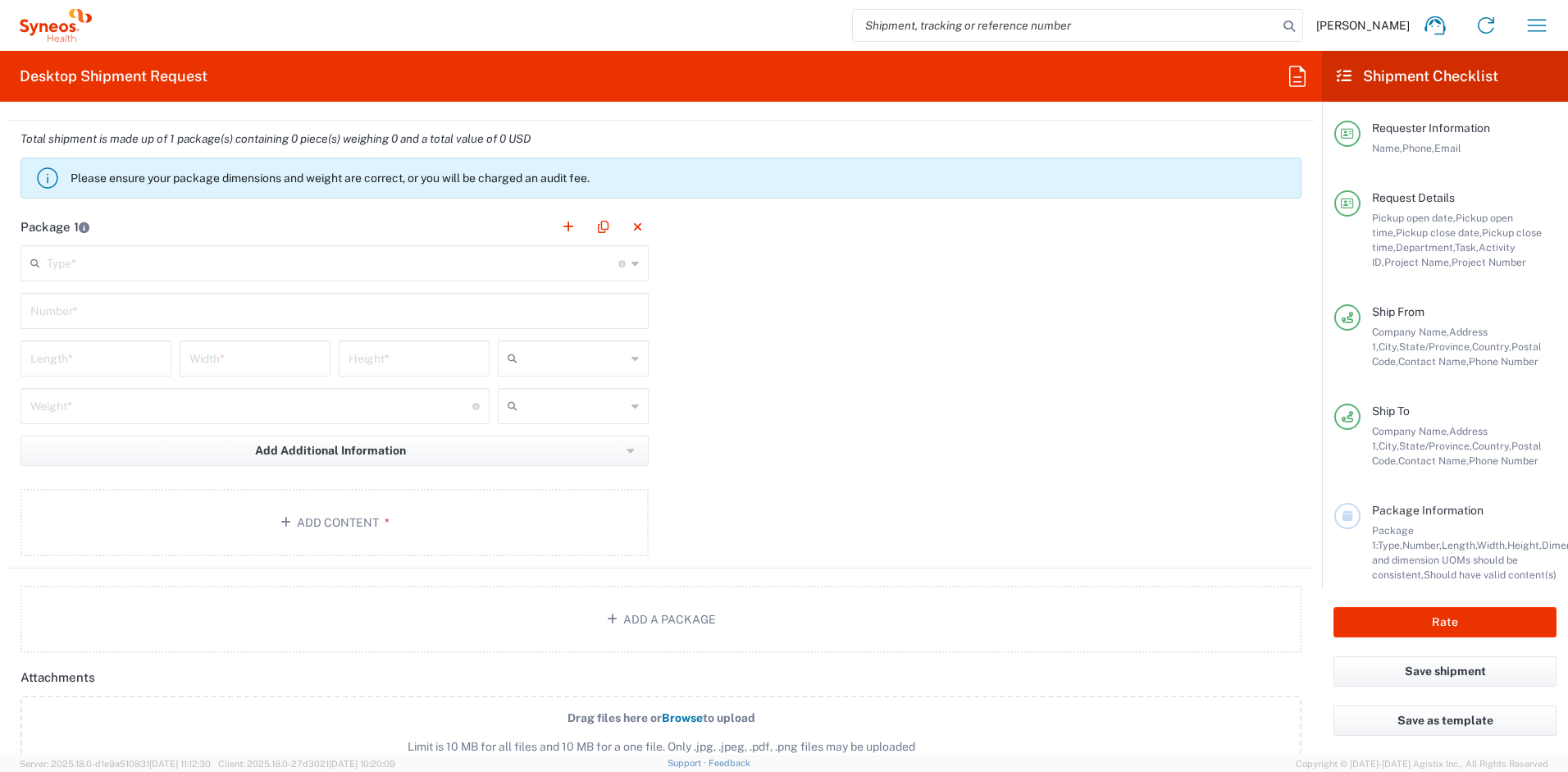
type input "9084423420"
click at [179, 264] on input "text" at bounding box center [333, 262] width 572 height 28
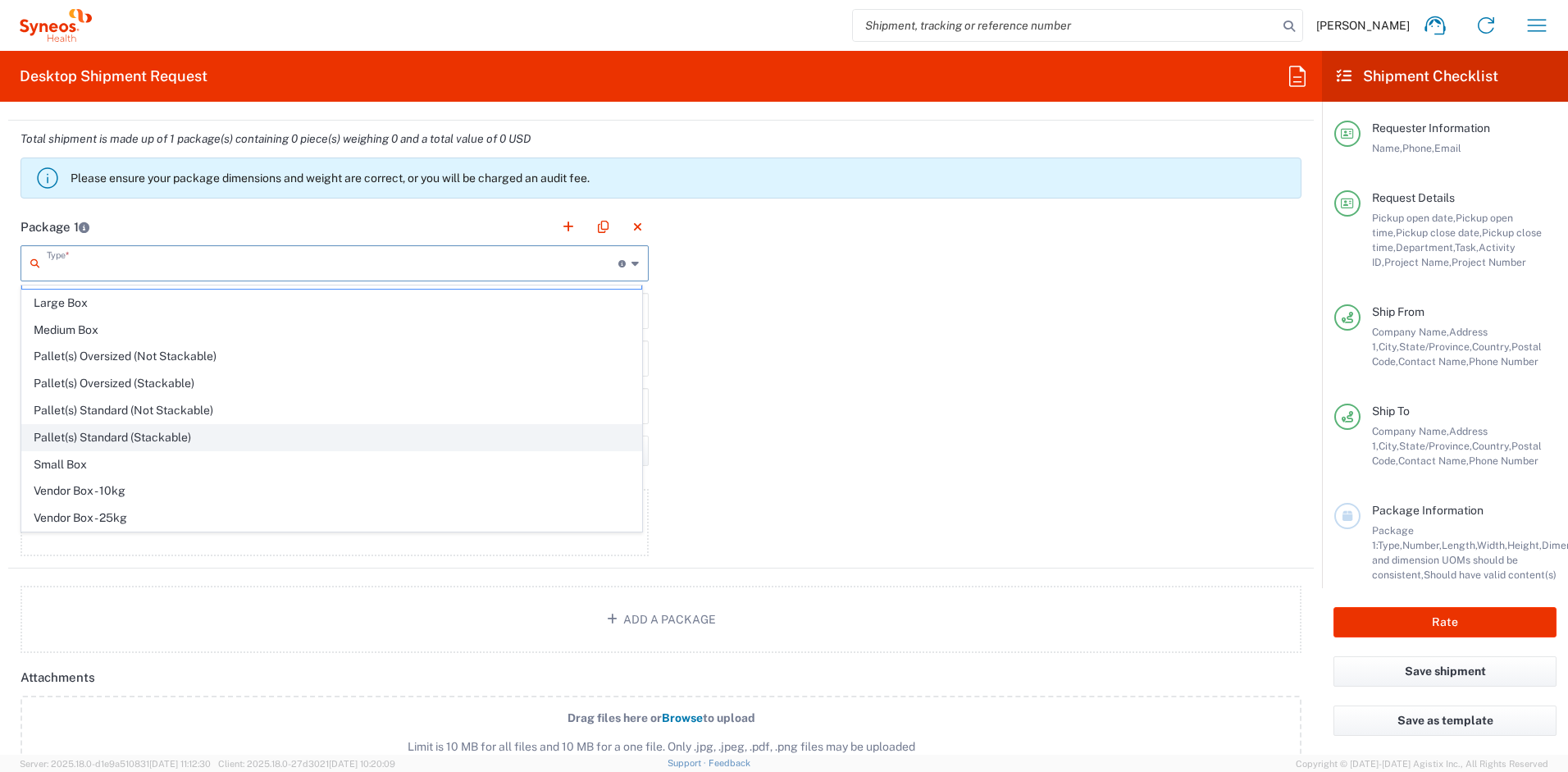
scroll to position [50, 0]
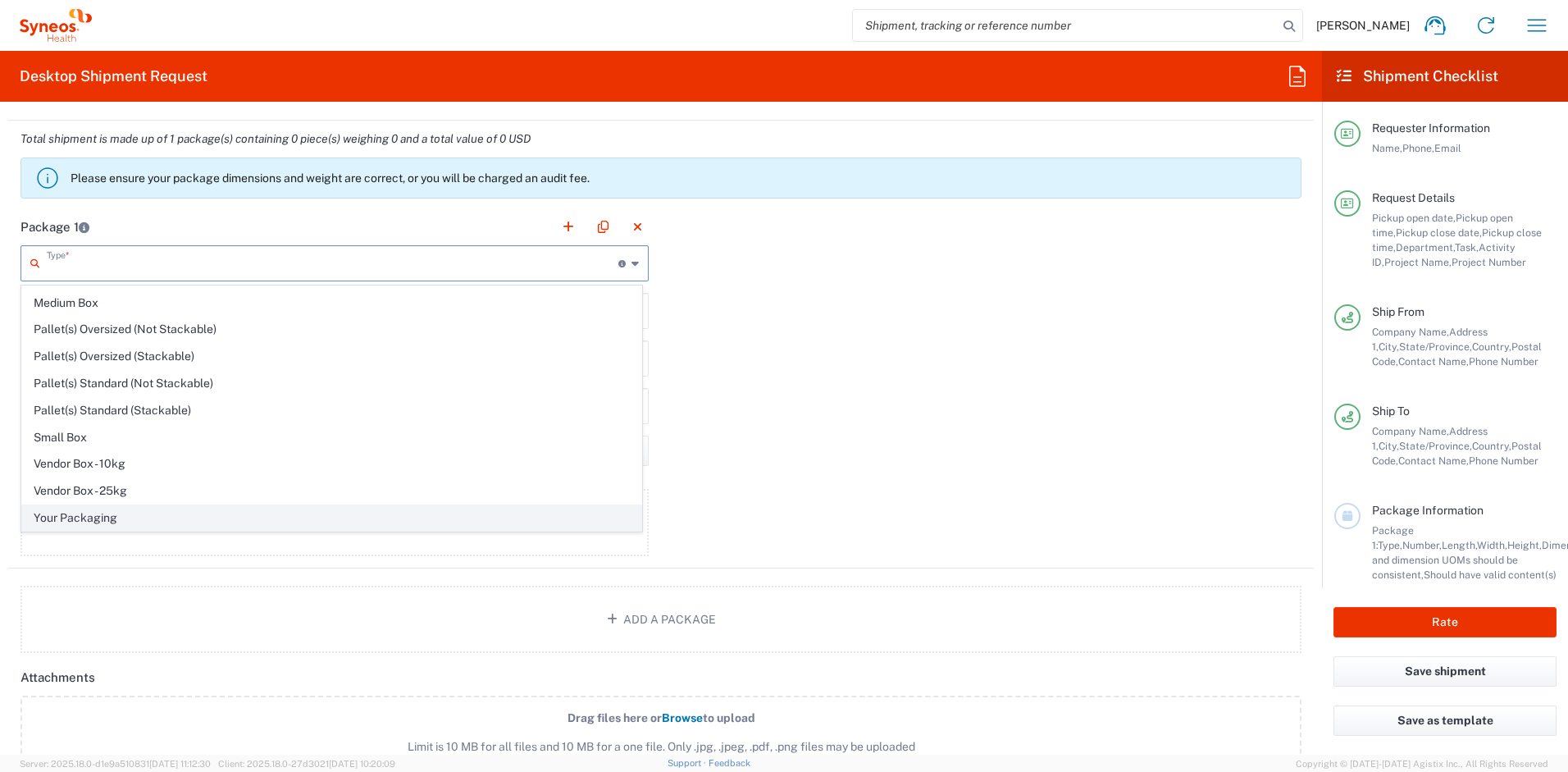
click at [129, 516] on span "Your Packaging" at bounding box center [332, 518] width 620 height 25
type input "Your Packaging"
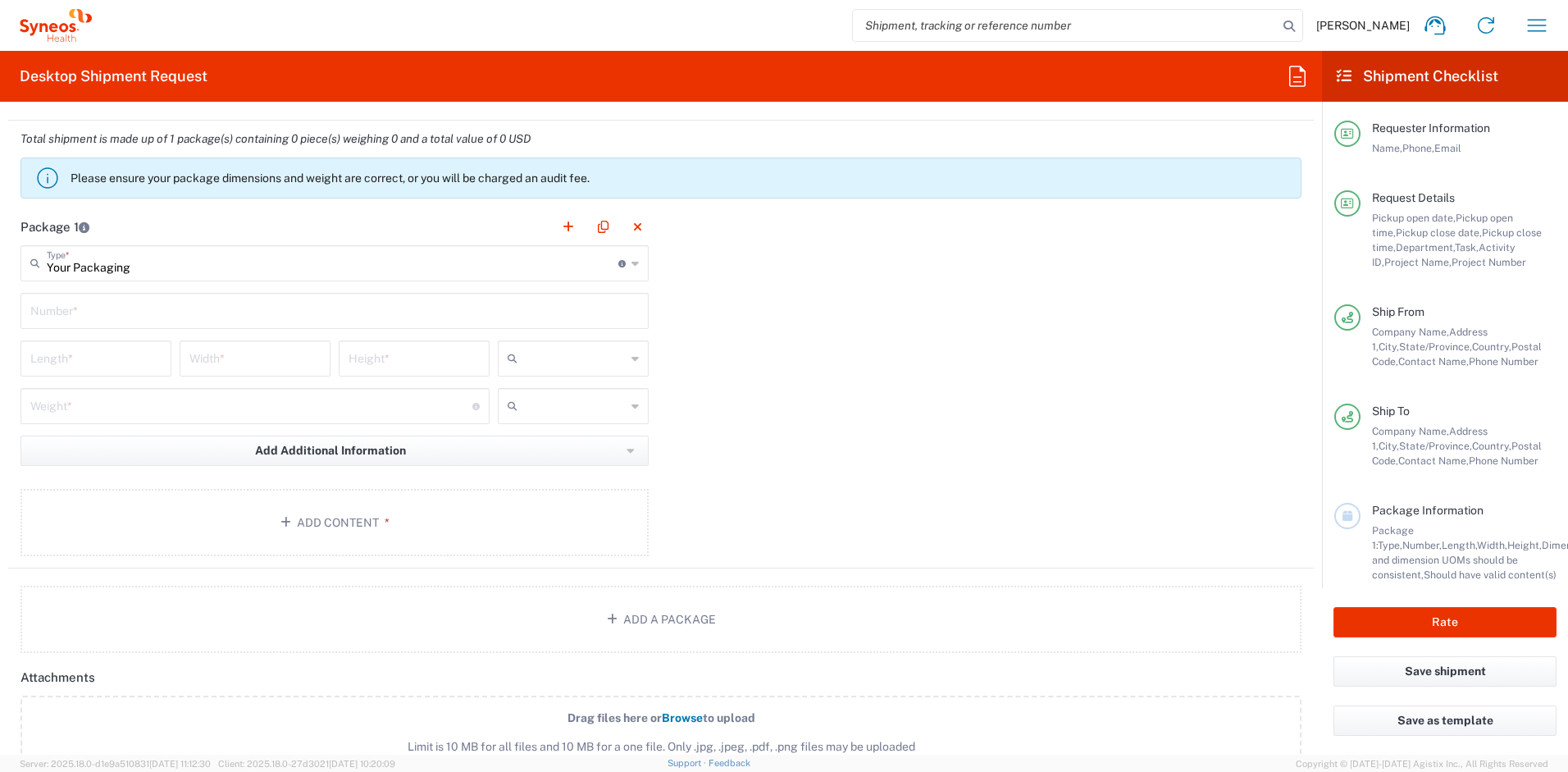
click at [124, 308] on input "text" at bounding box center [335, 309] width 609 height 28
type input "1"
click at [115, 359] on input "number" at bounding box center [96, 356] width 132 height 28
type input "13"
click at [262, 364] on input "number" at bounding box center [255, 356] width 132 height 28
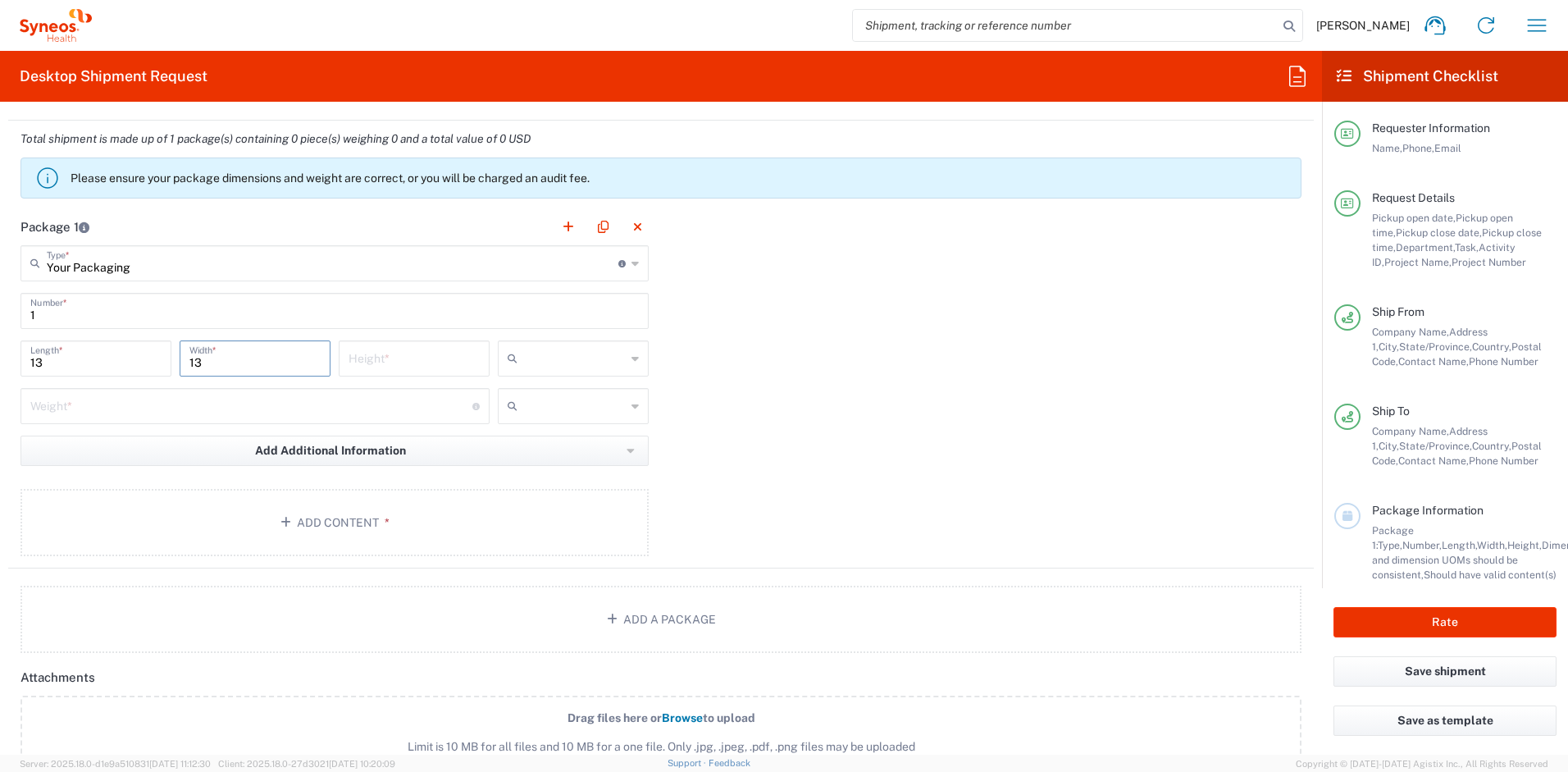
type input "13"
click at [394, 362] on input "number" at bounding box center [414, 356] width 132 height 28
type input "3"
click at [350, 409] on input "number" at bounding box center [251, 404] width 442 height 28
type input "6"
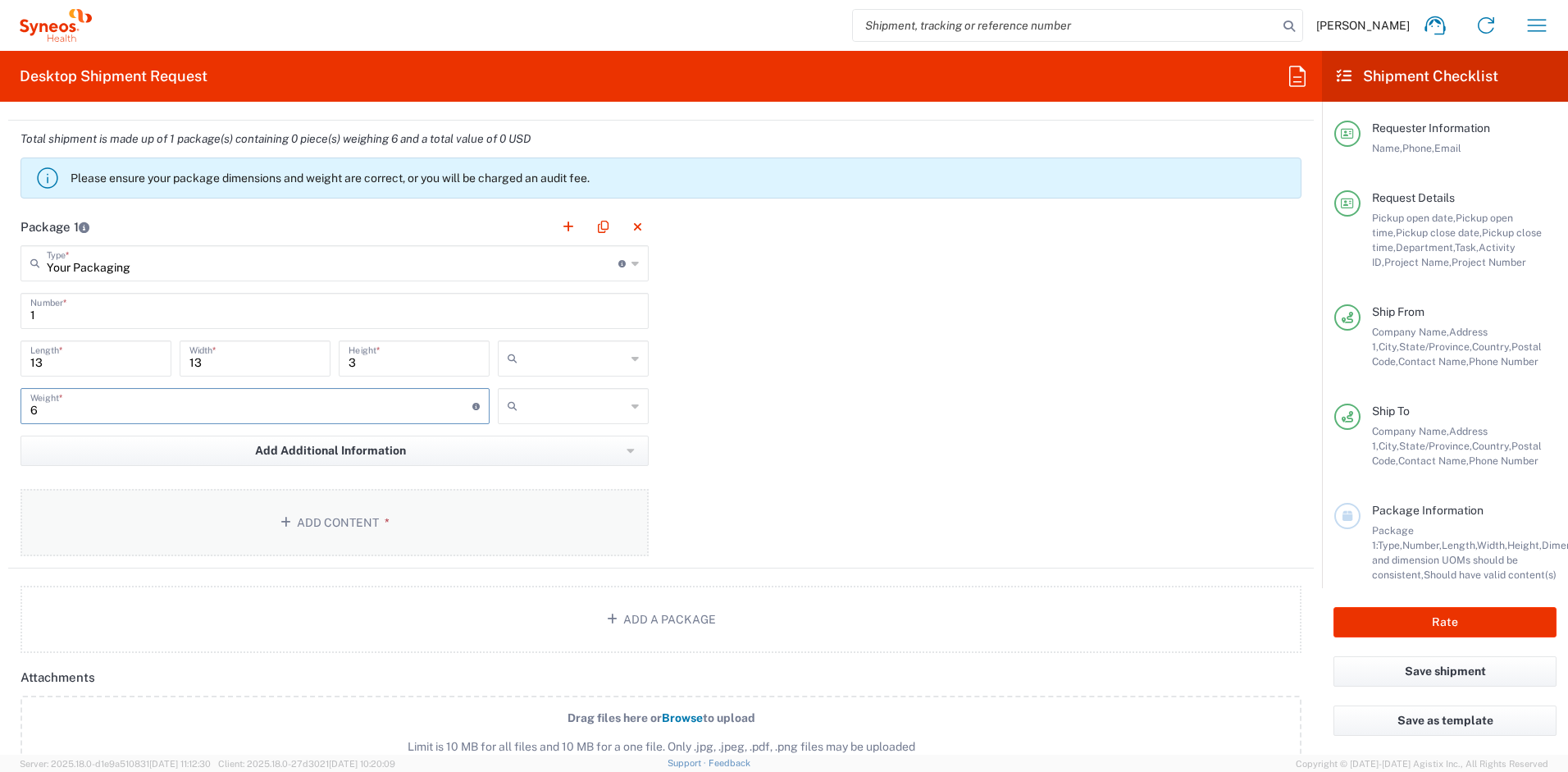
click at [347, 520] on button "Add Content *" at bounding box center [335, 522] width 628 height 67
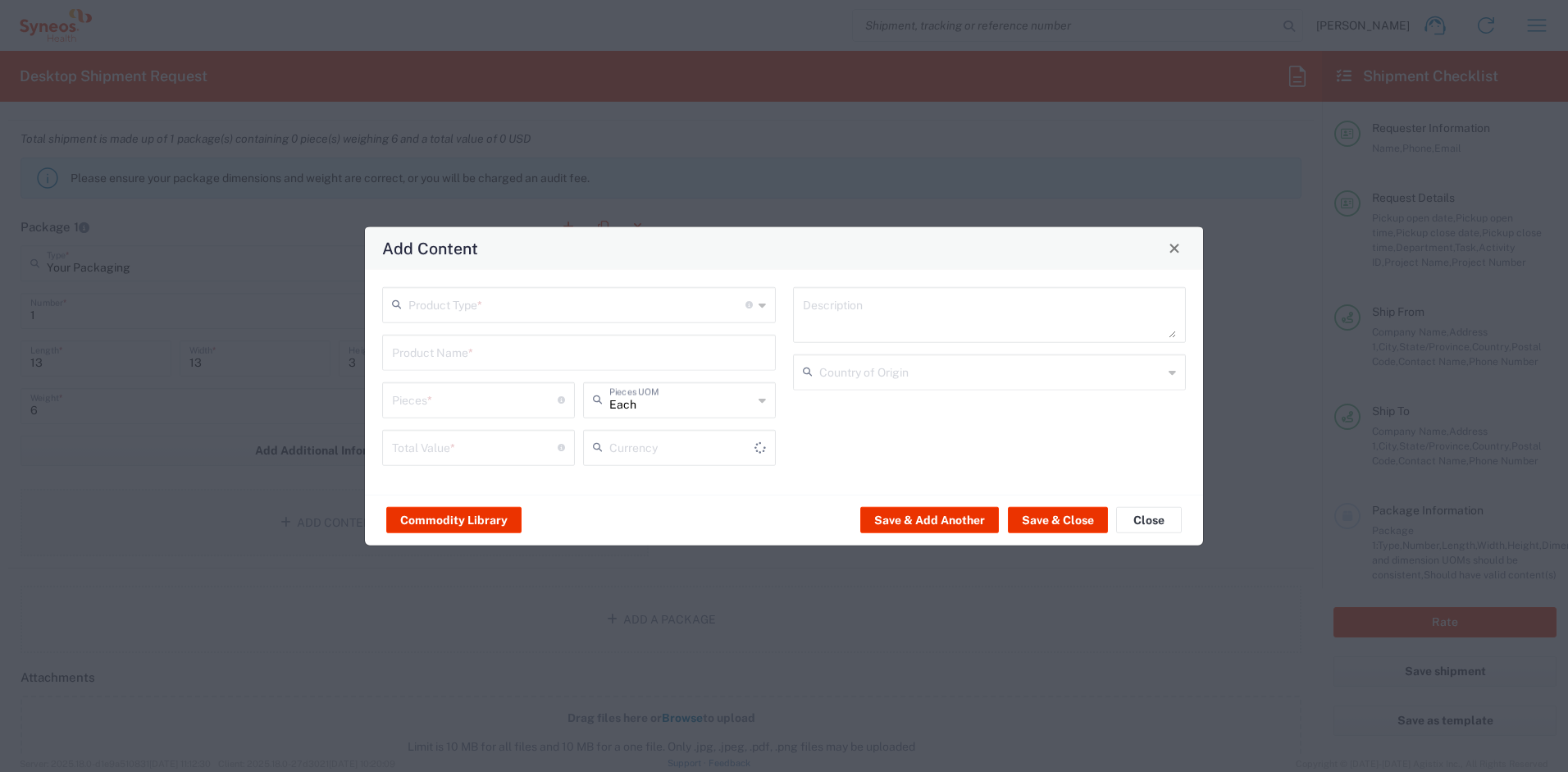
type input "US Dollar"
click at [516, 298] on input "text" at bounding box center [578, 303] width 338 height 28
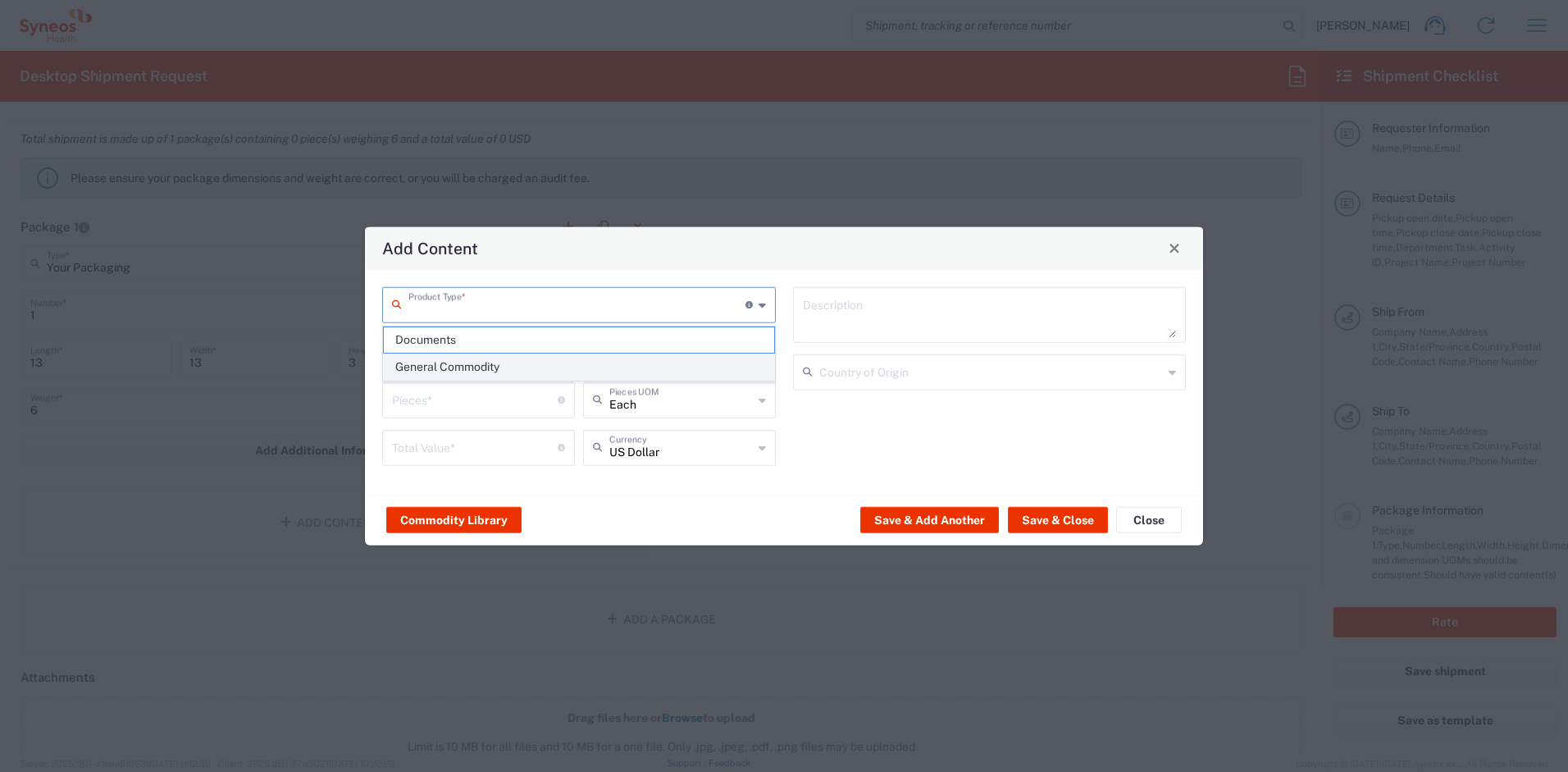
click at [496, 369] on span "General Commodity" at bounding box center [579, 367] width 390 height 25
type input "General Commodity"
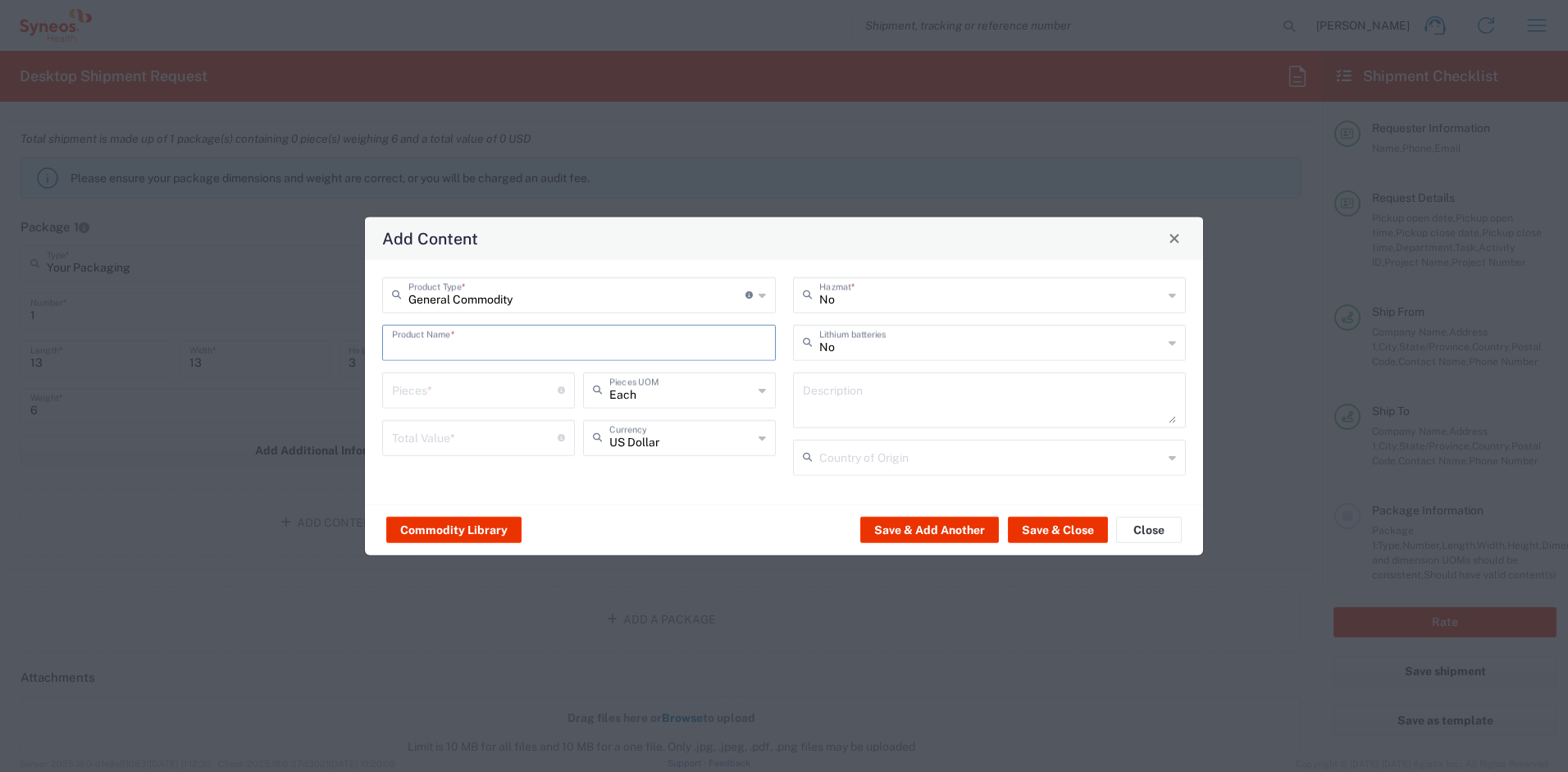
click at [499, 349] on input "text" at bounding box center [579, 341] width 374 height 28
type input "s"
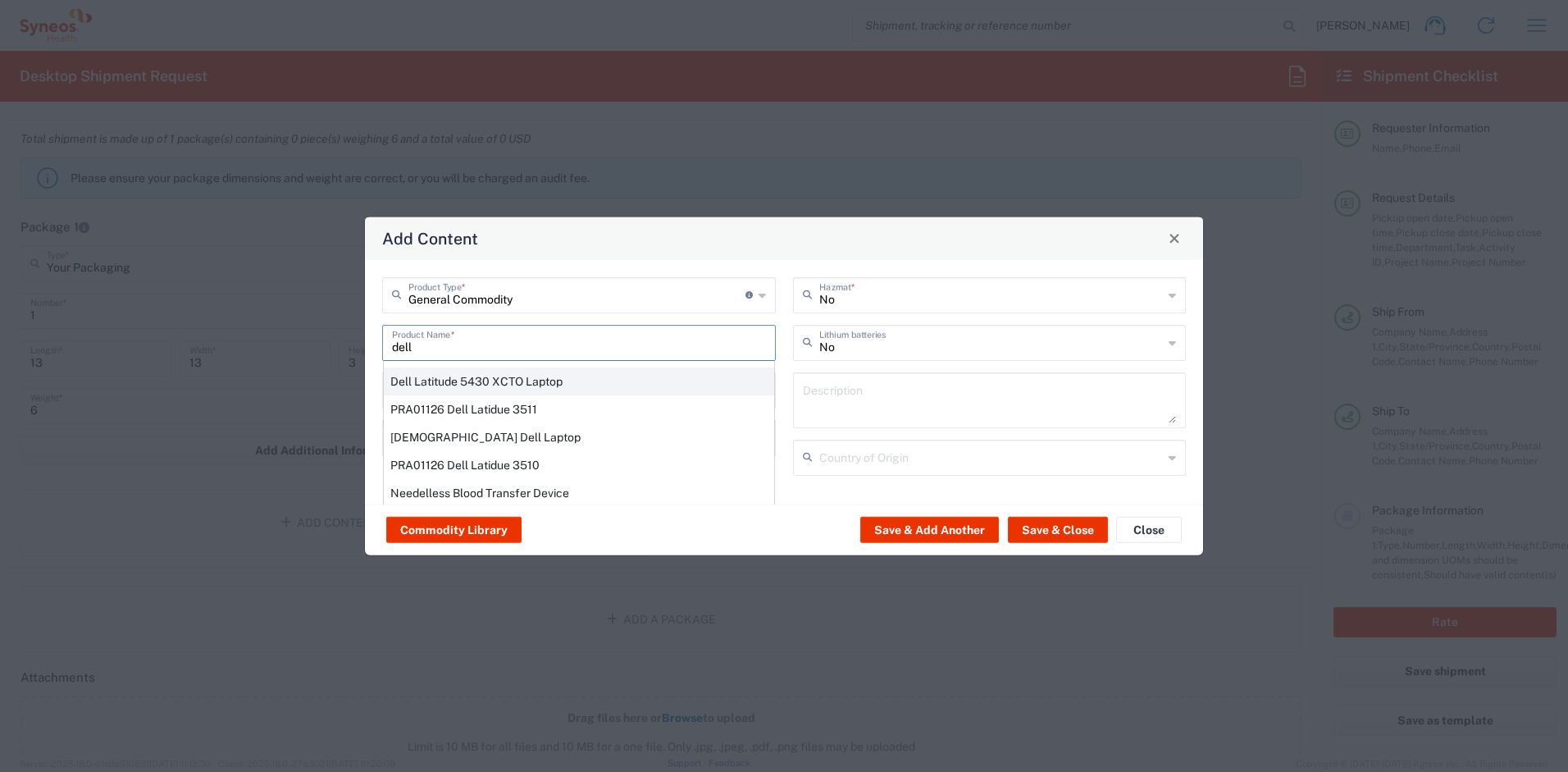
click at [471, 374] on div "Dell Latitude 5430 XCTO Laptop" at bounding box center [579, 381] width 390 height 28
type input "Dell Latitude 5430 XCTO Laptop"
type input "1"
type textarea "BaseIntel Core i7-1265U vProÂ® Processor - 14" 16 GB RAM - 512 GB SSD"
type input "China"
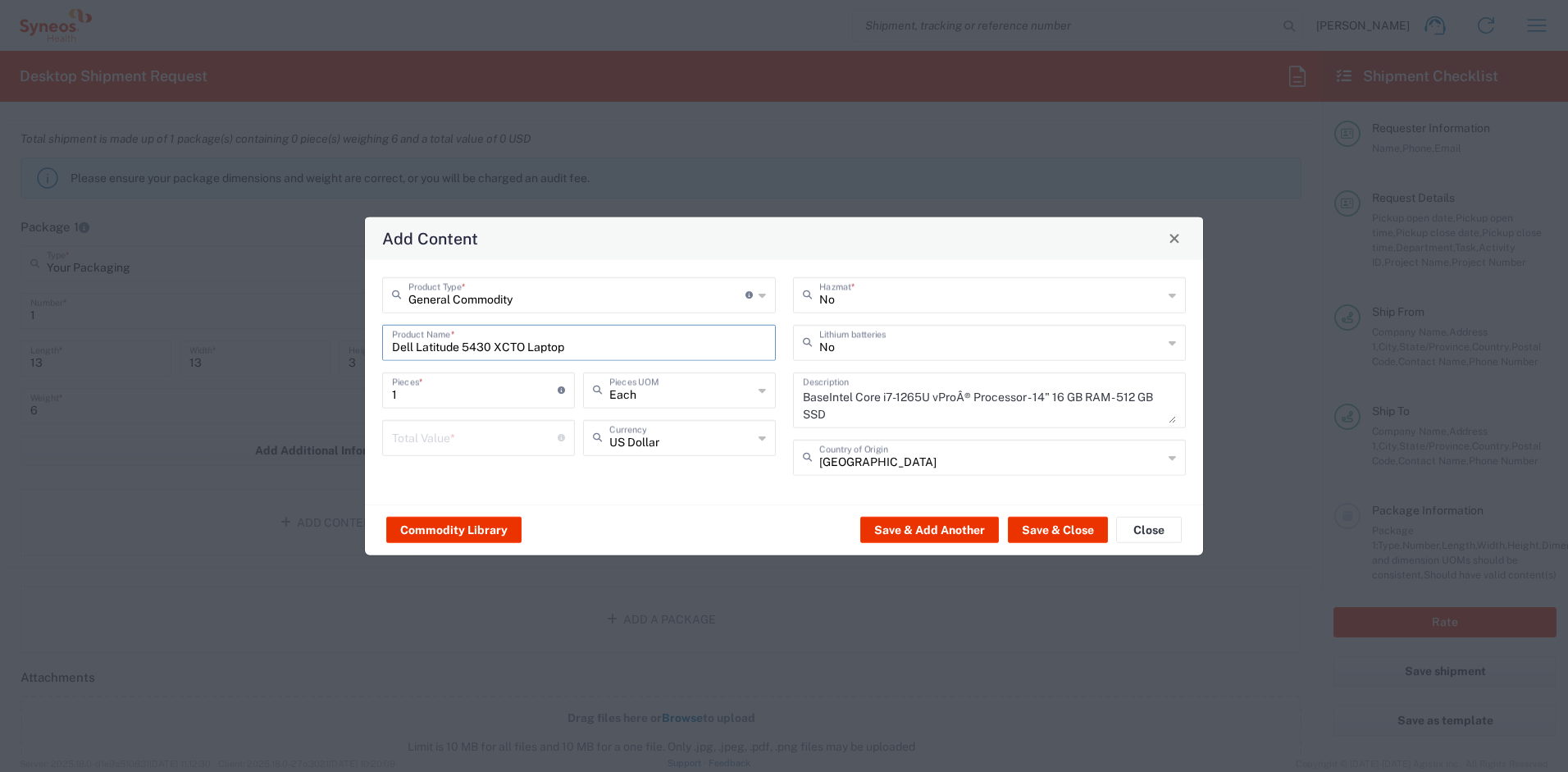
click at [462, 431] on input "number" at bounding box center [475, 435] width 166 height 28
type input "500"
click at [1060, 530] on button "Save & Close" at bounding box center [1058, 530] width 101 height 26
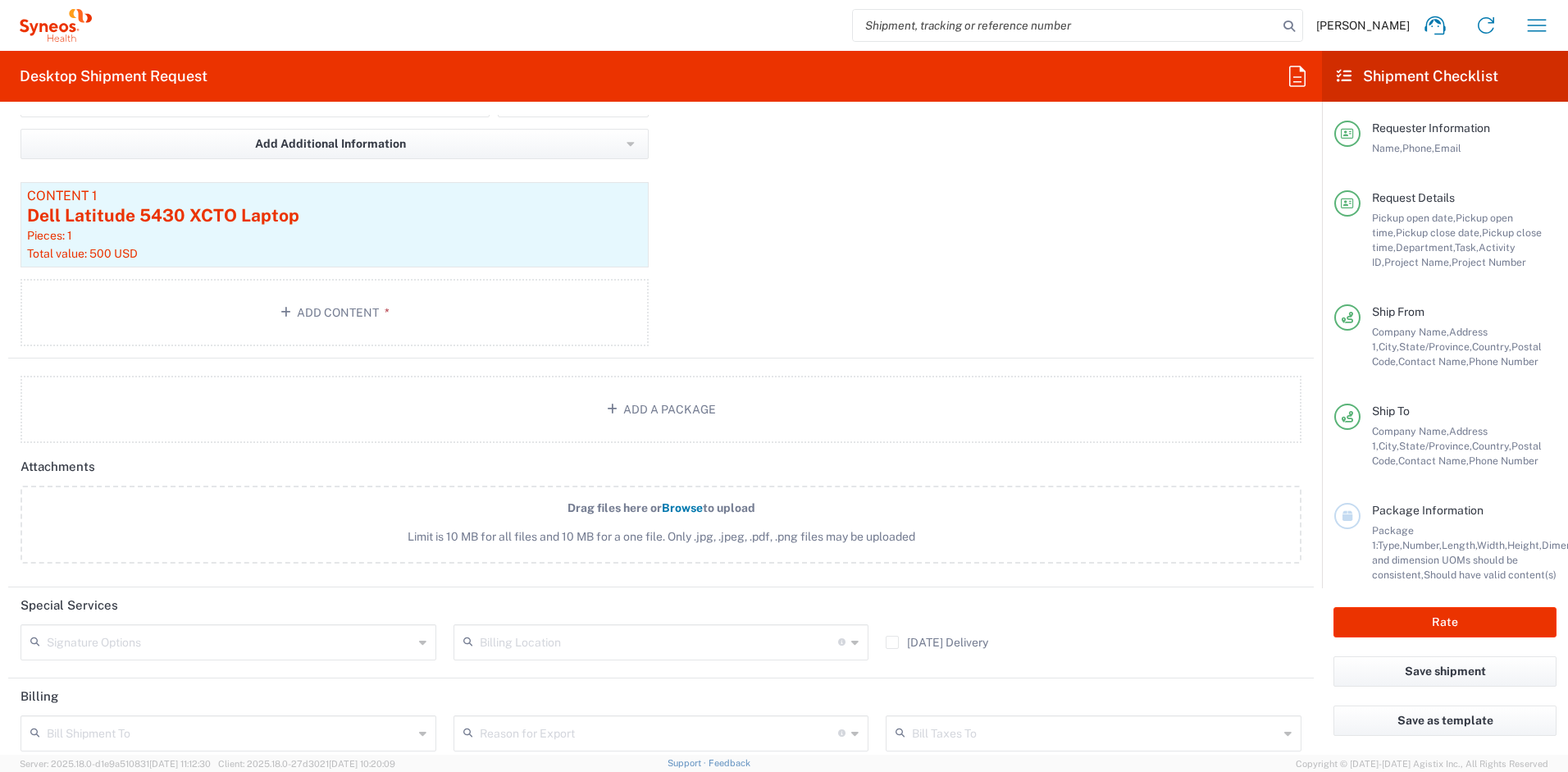
scroll to position [1940, 0]
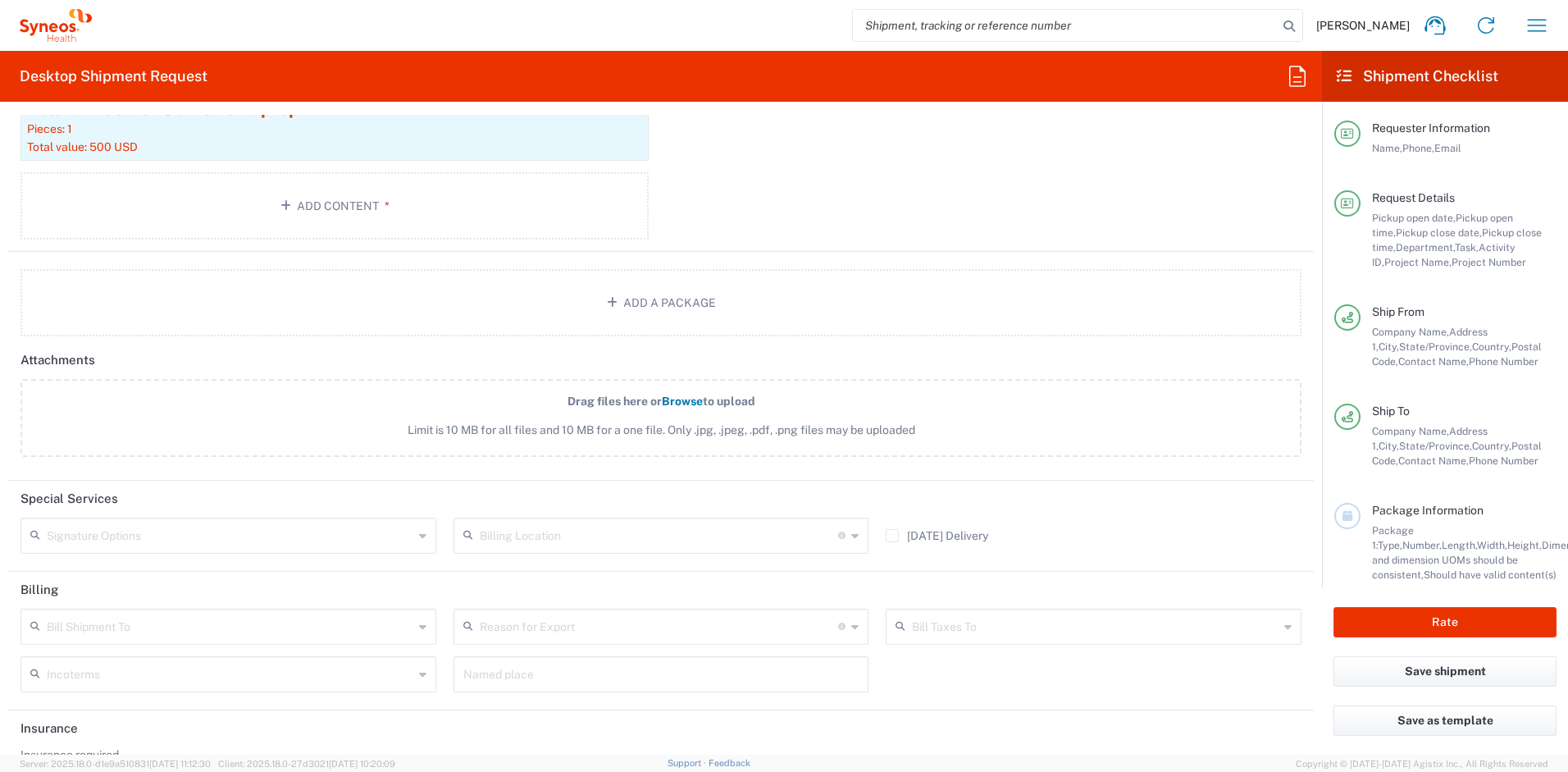
click at [219, 537] on input "text" at bounding box center [230, 534] width 367 height 28
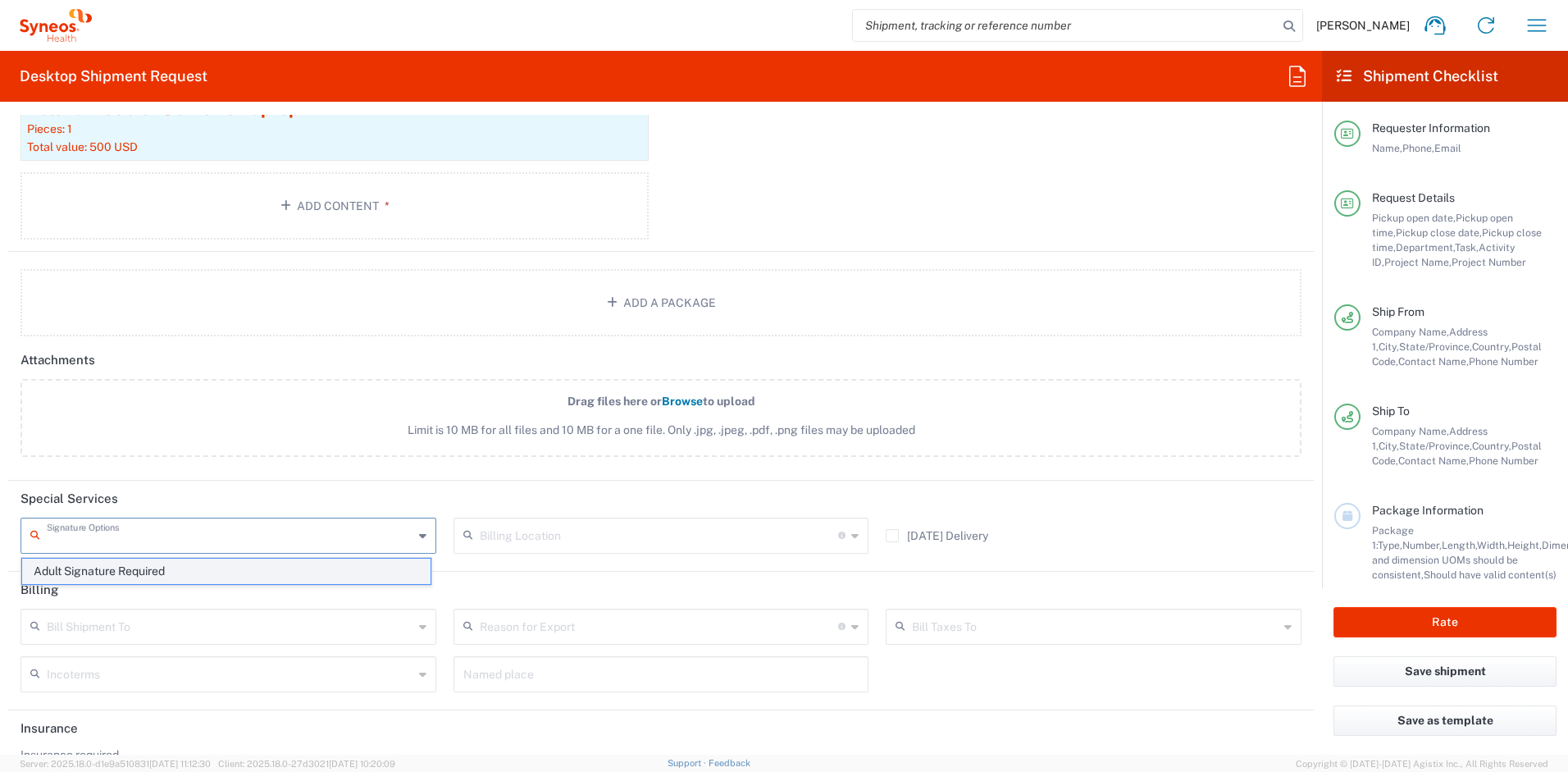
click at [193, 564] on span "Adult Signature Required" at bounding box center [226, 572] width 409 height 25
type input "Adult Signature Required"
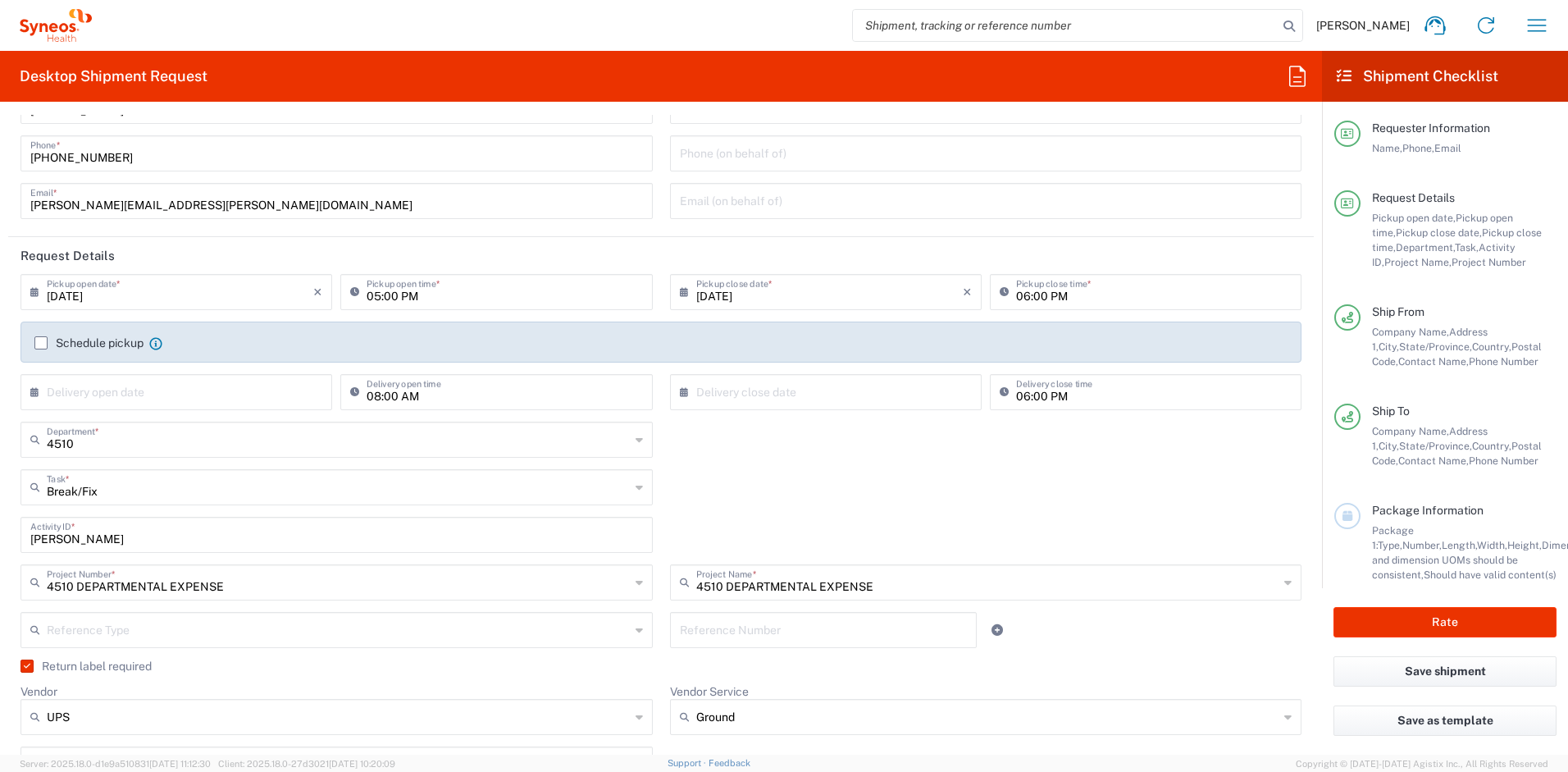
scroll to position [5, 0]
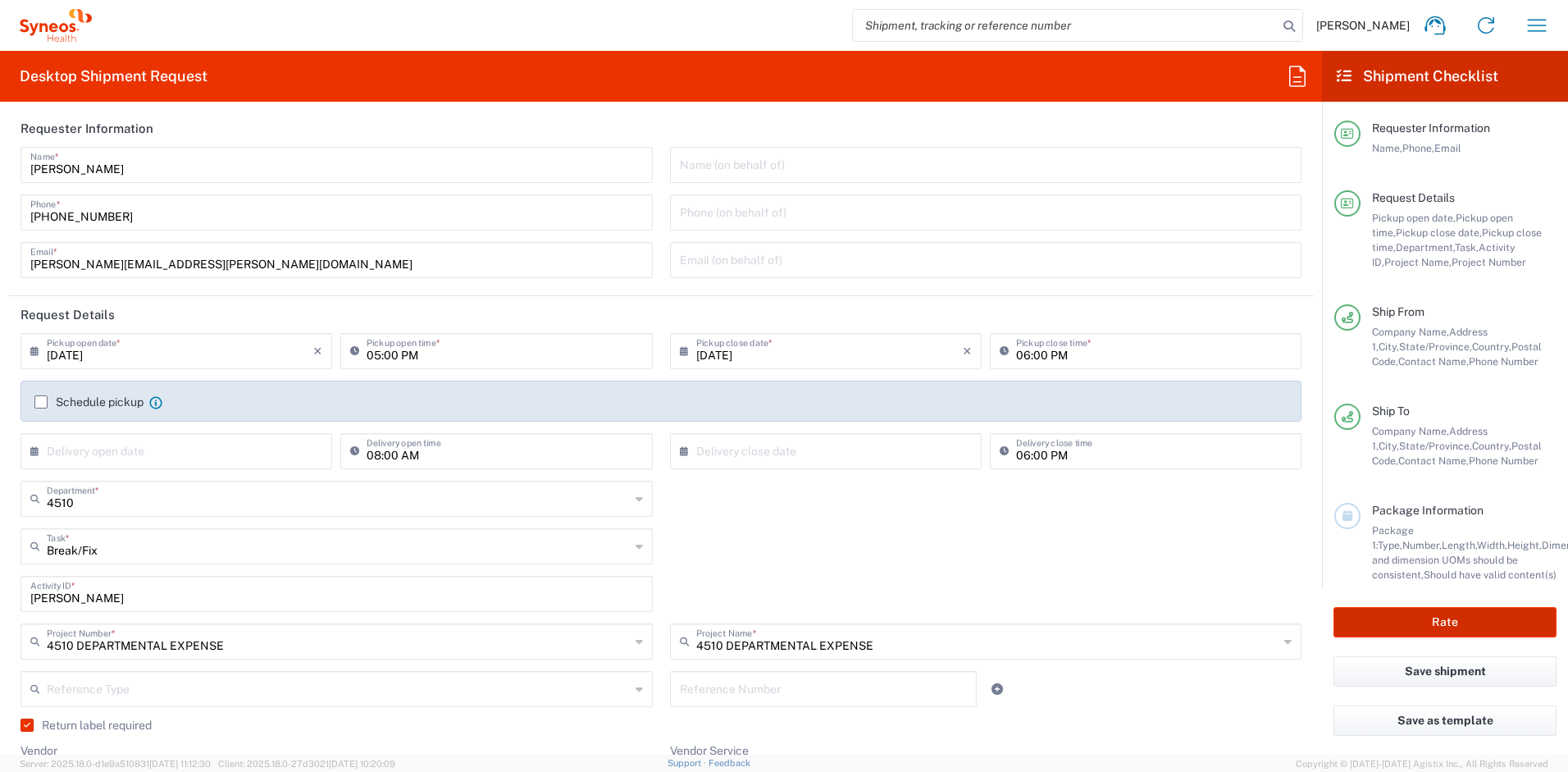
click at [1351, 616] on button "Rate" at bounding box center [1445, 622] width 223 height 30
type input "4510 DEPARTMENTAL EXPENSE"
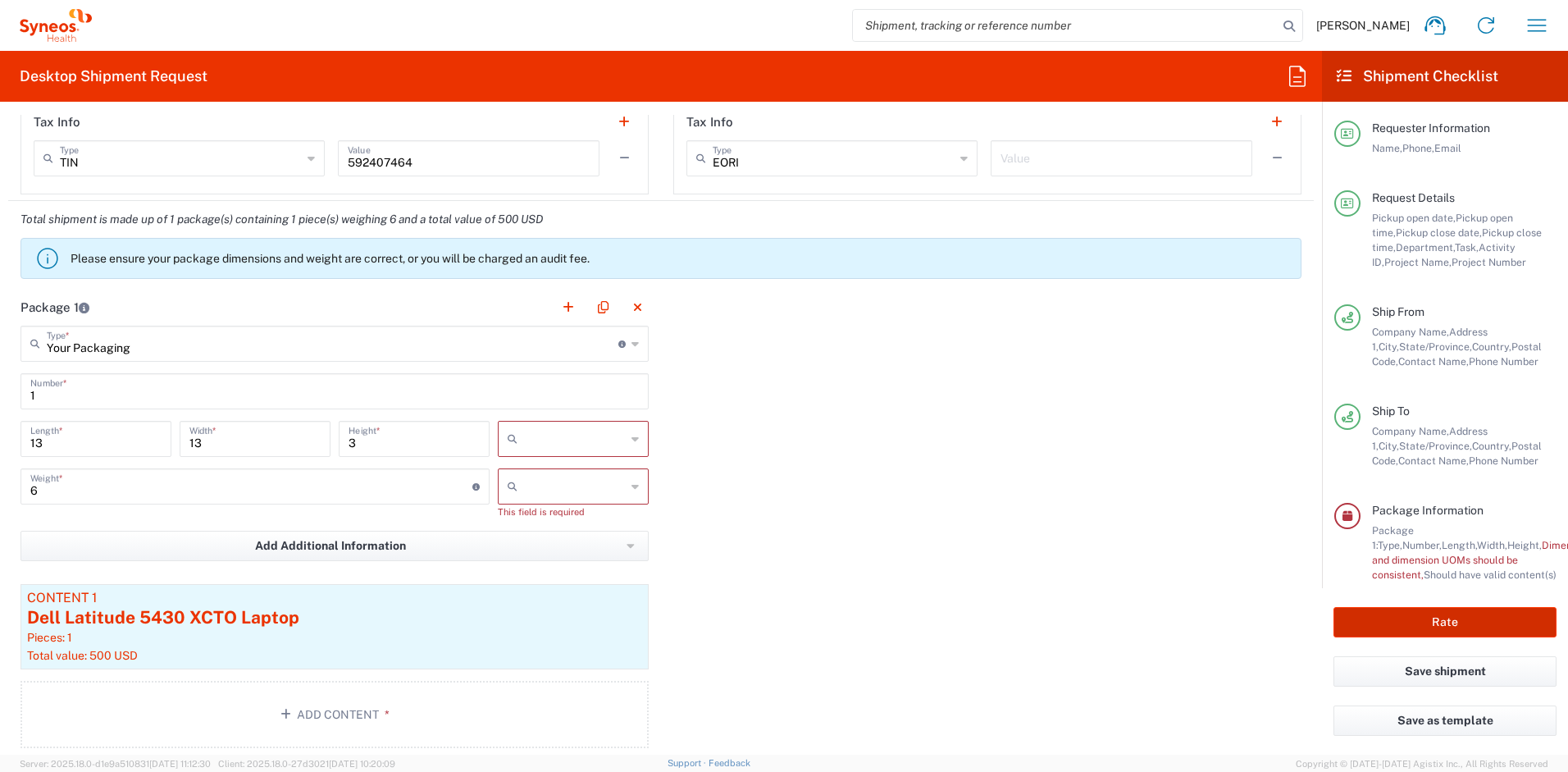
scroll to position [1450, 0]
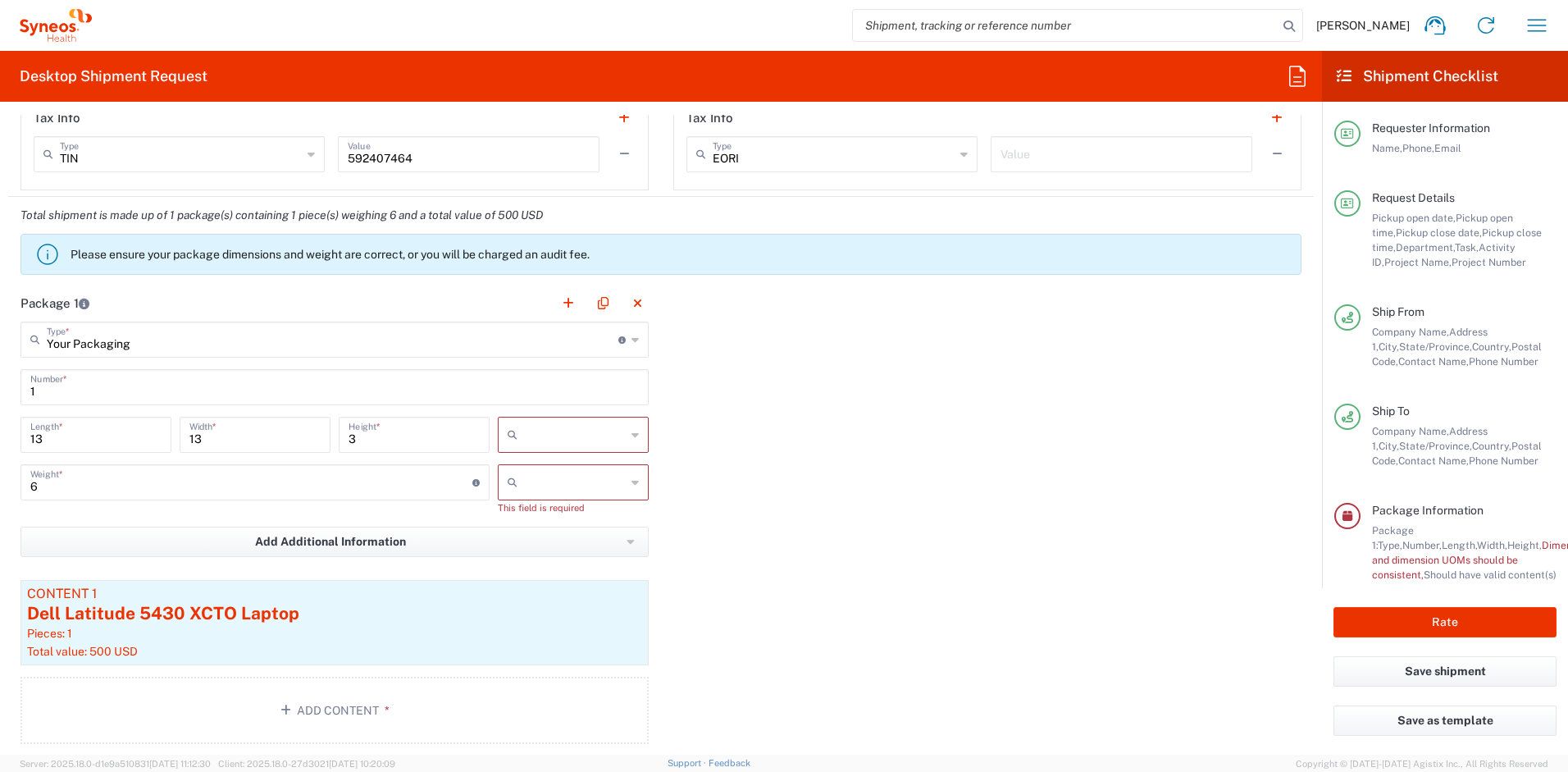
click at [569, 440] on input "text" at bounding box center [575, 434] width 101 height 26
click at [543, 528] on span "in" at bounding box center [568, 524] width 146 height 25
type input "in"
click at [543, 477] on input "text" at bounding box center [575, 482] width 101 height 26
click at [546, 544] on span "lbs" at bounding box center [568, 545] width 146 height 25
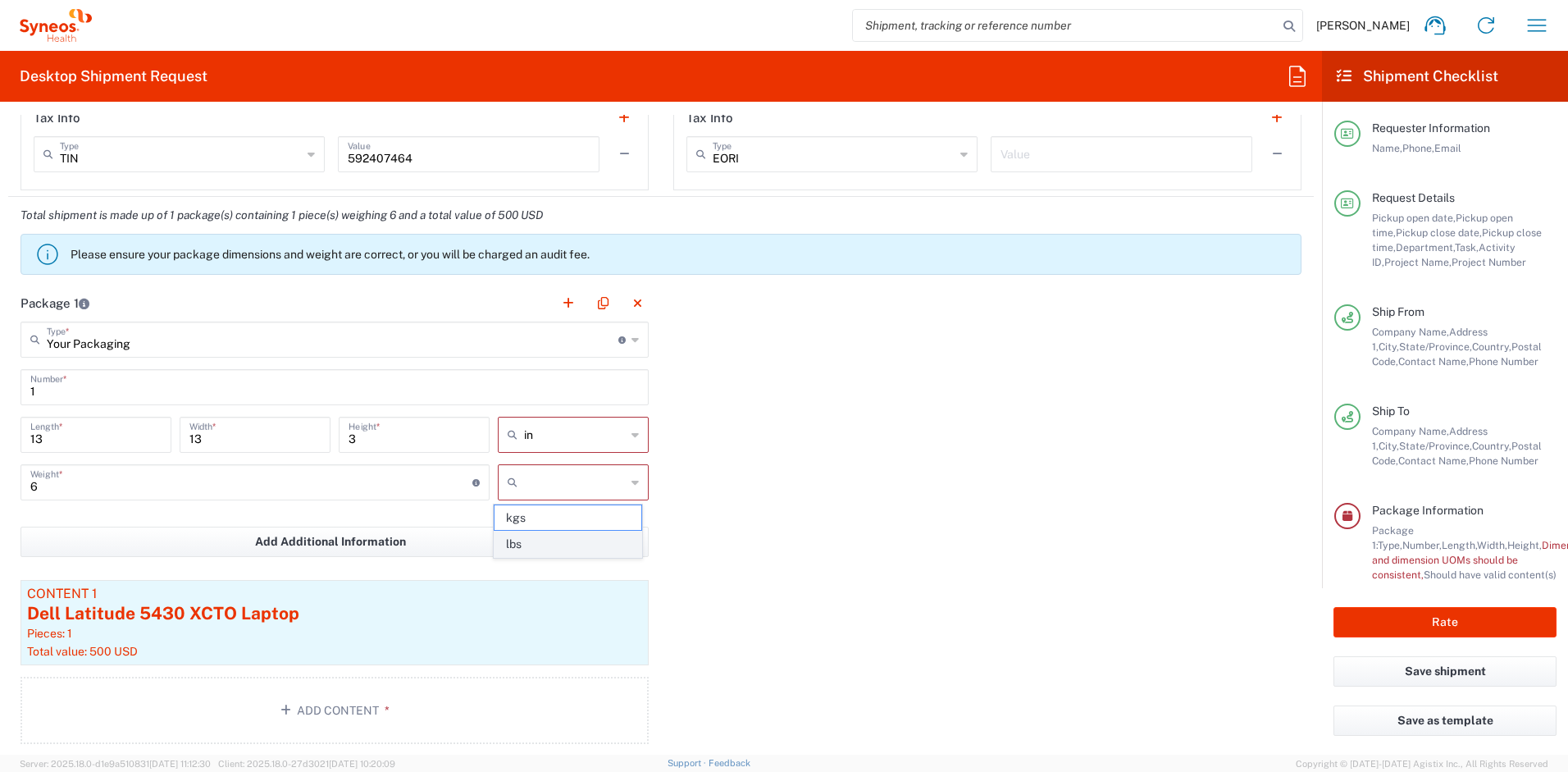
type input "lbs"
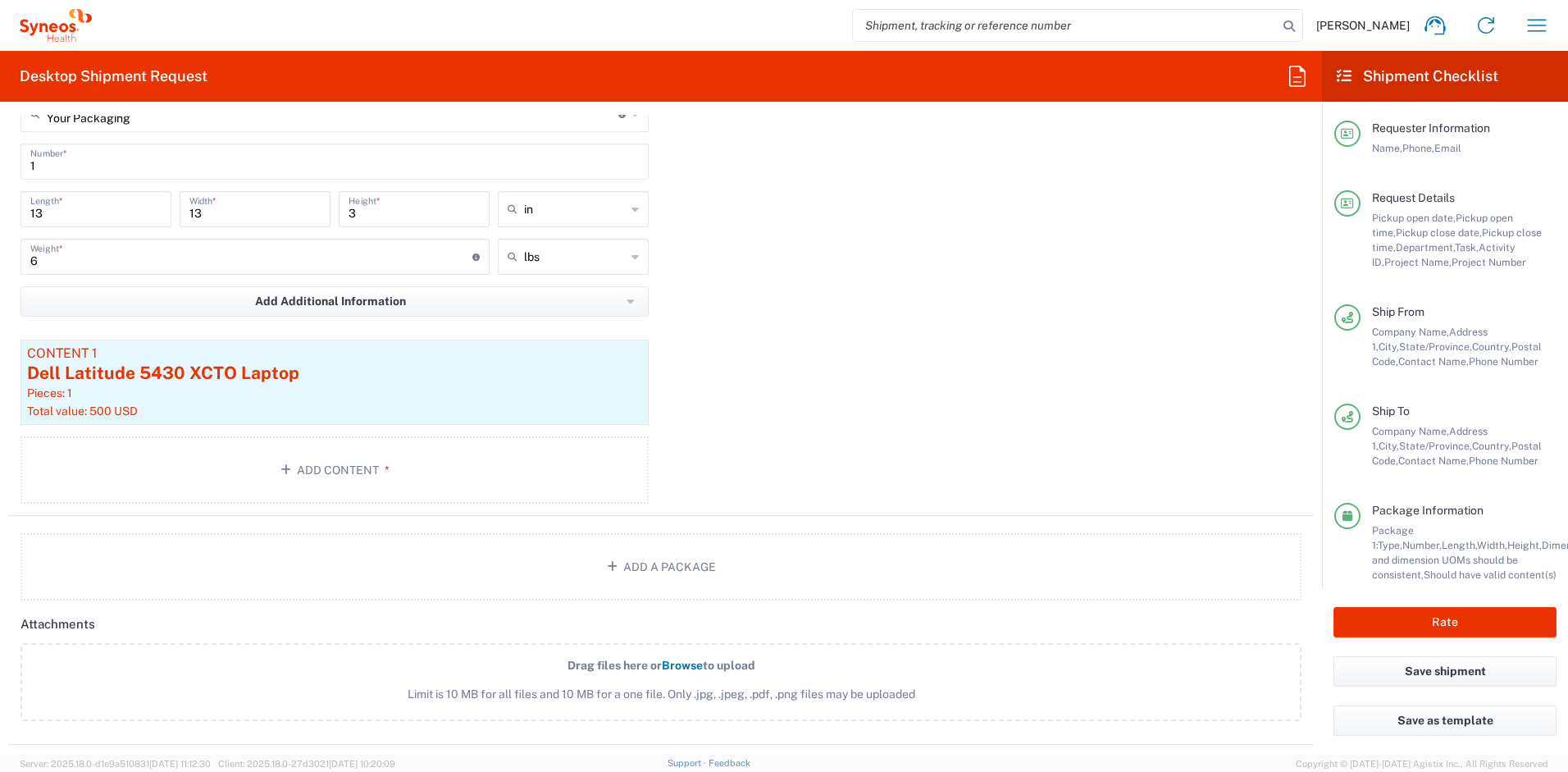
scroll to position [1826, 0]
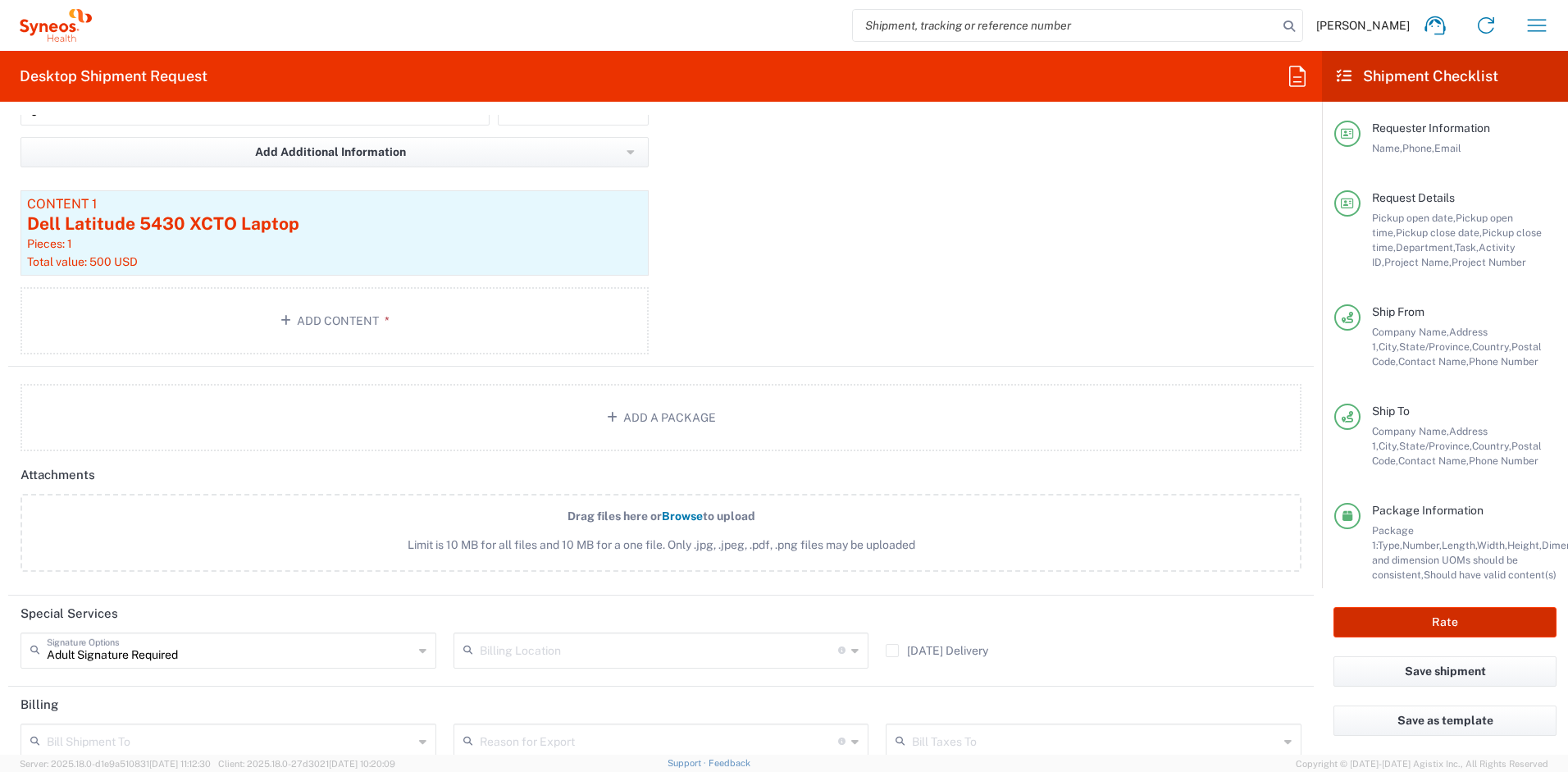
click at [1397, 620] on button "Rate" at bounding box center [1445, 622] width 223 height 30
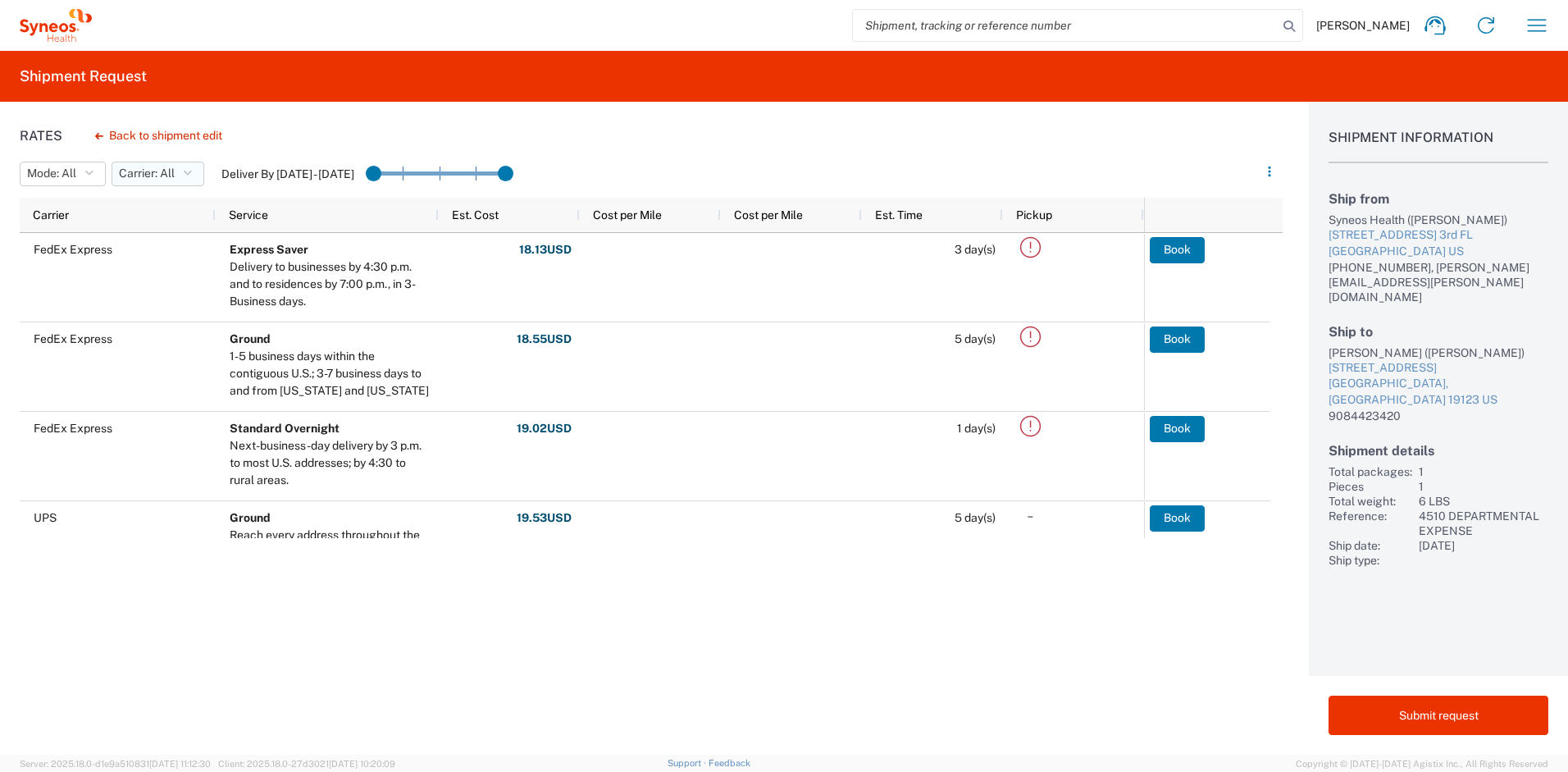
click at [175, 167] on span "Carrier: All" at bounding box center [146, 174] width 56 height 16
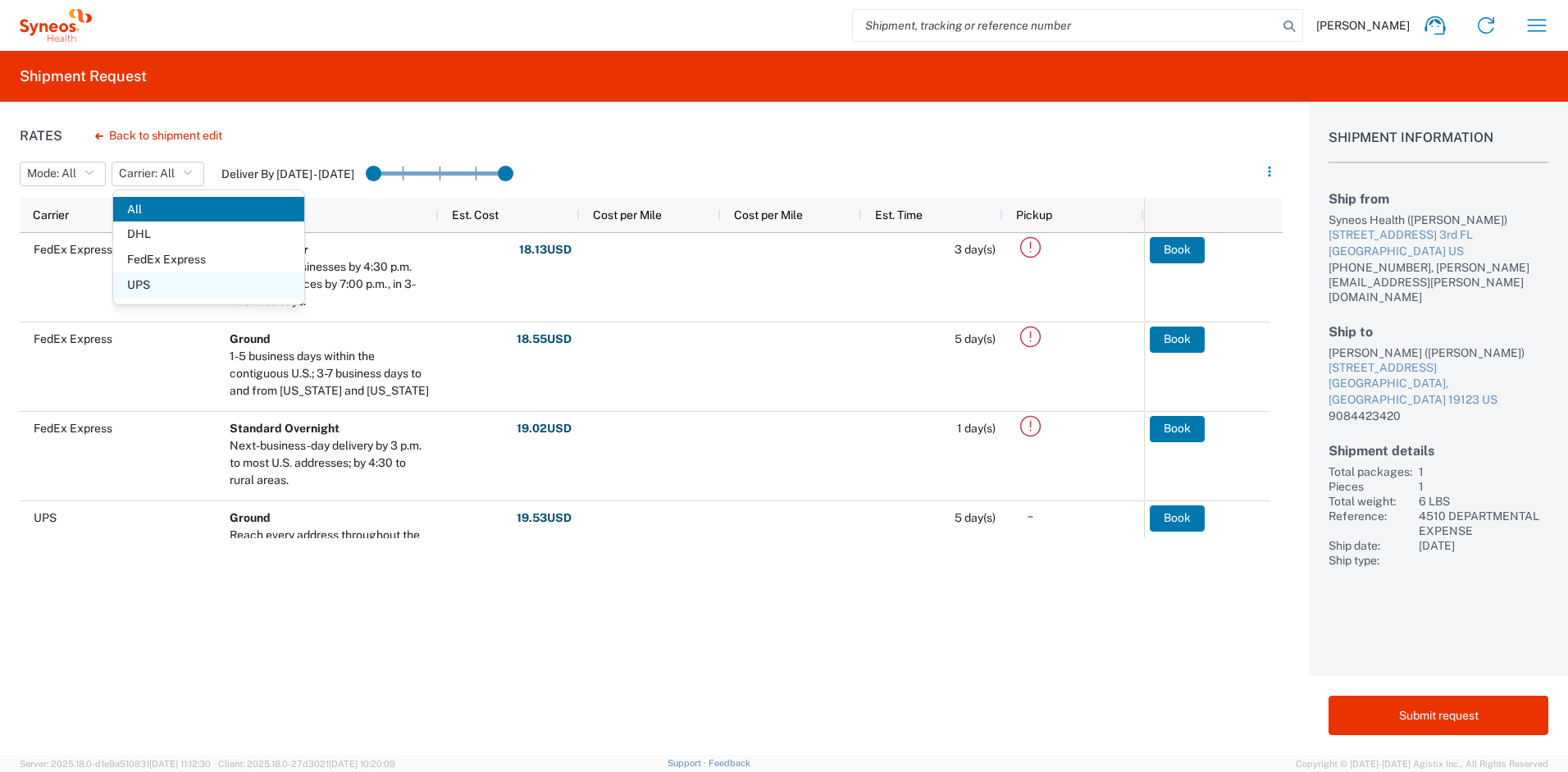
click at [168, 285] on span "UPS" at bounding box center [209, 285] width 191 height 25
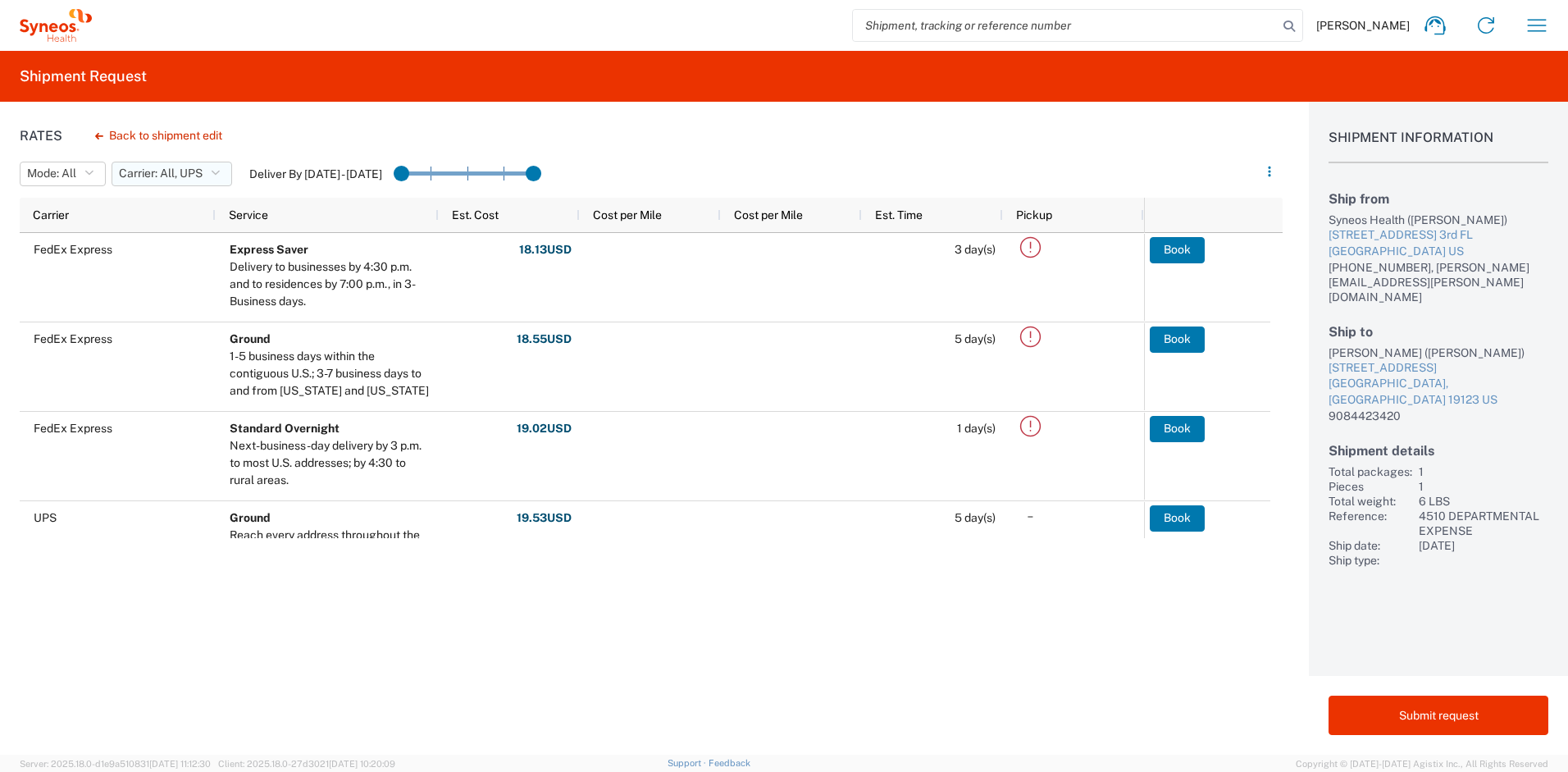
click at [181, 177] on span "Carrier: All, UPS" at bounding box center [161, 174] width 84 height 16
click at [178, 207] on span "All" at bounding box center [209, 210] width 191 height 25
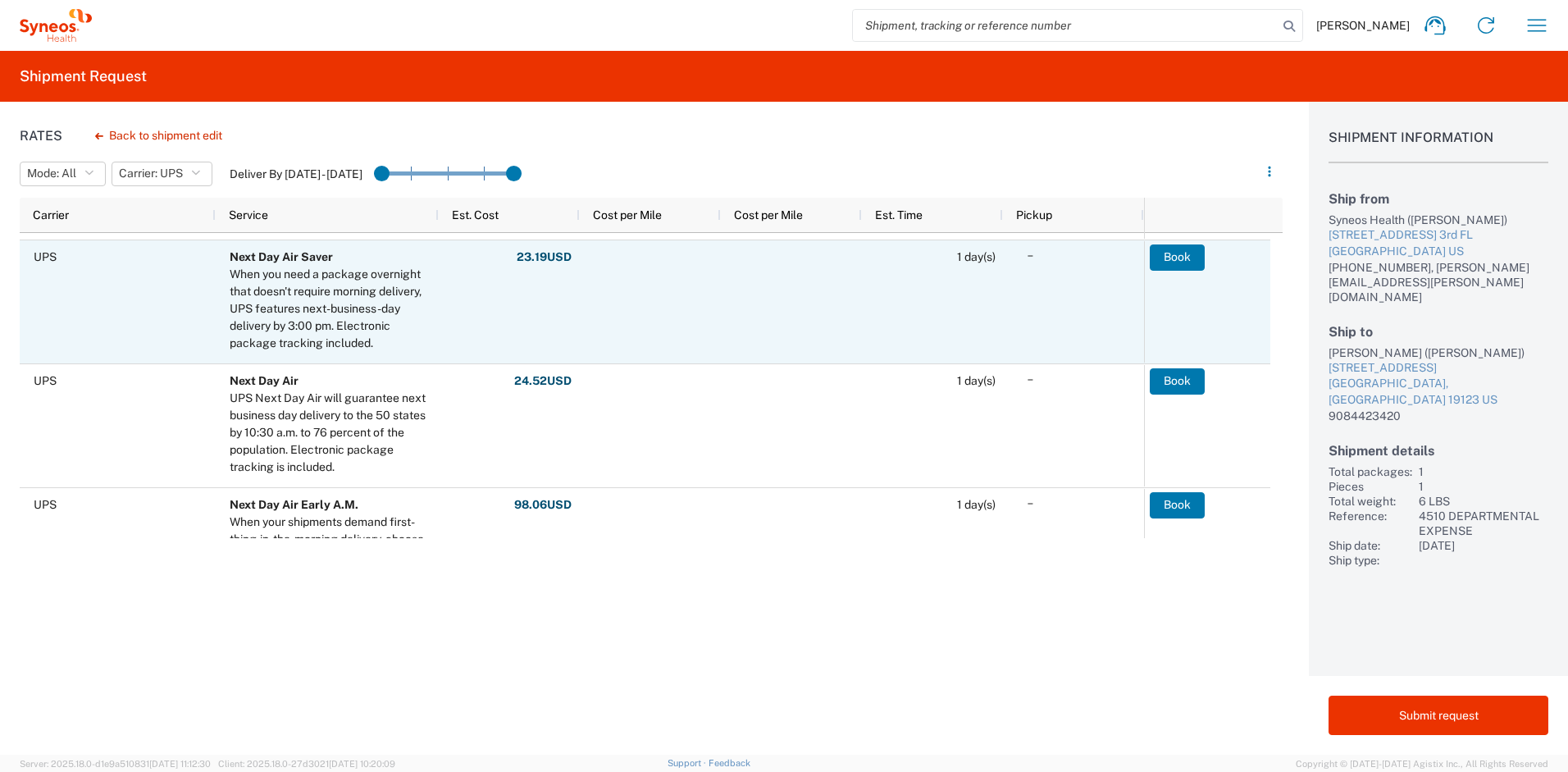
scroll to position [352, 0]
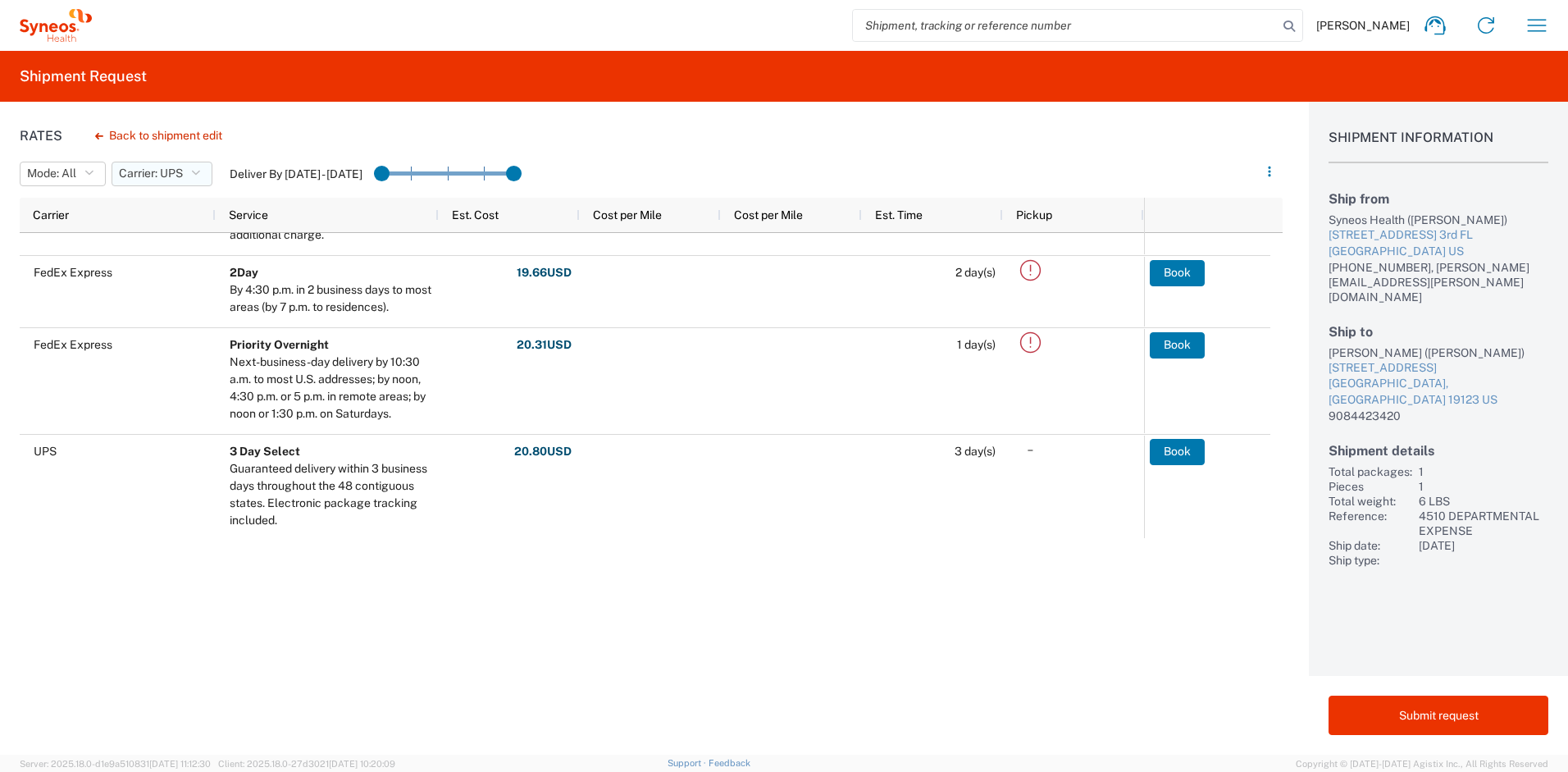
click at [182, 170] on span "Carrier: UPS" at bounding box center [151, 174] width 64 height 16
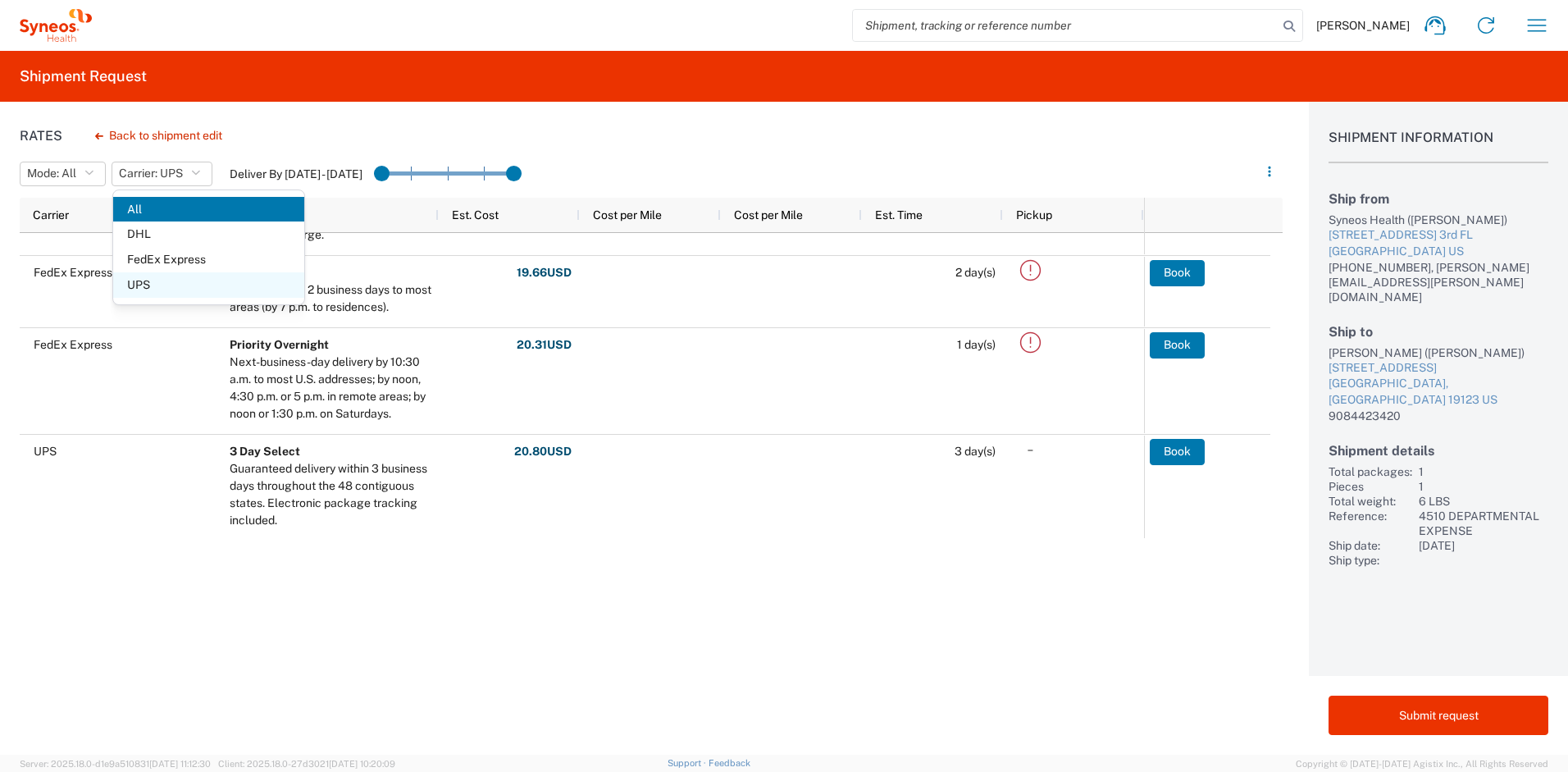
click at [164, 281] on span "UPS" at bounding box center [209, 285] width 191 height 25
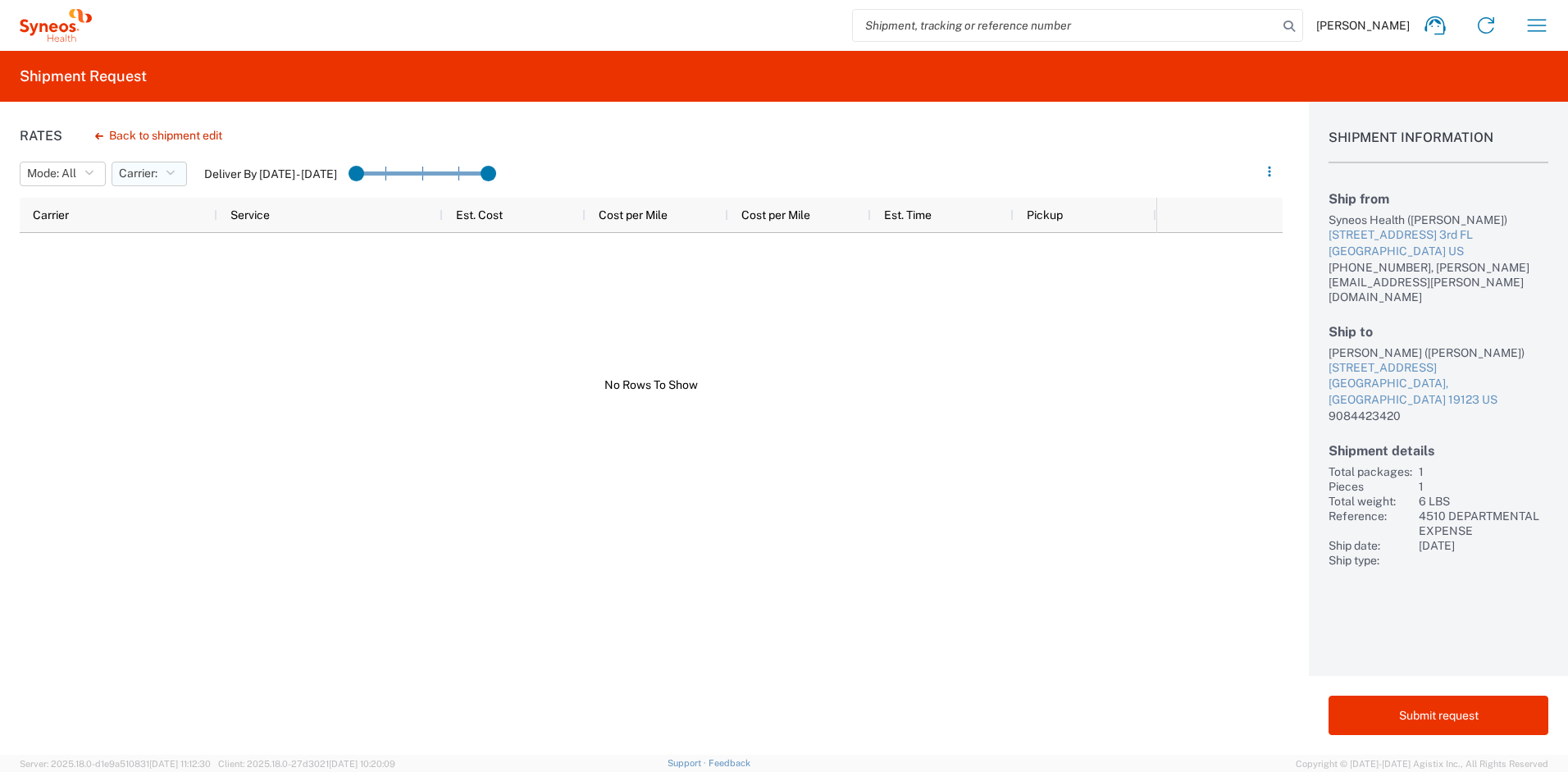
click at [170, 173] on icon "button" at bounding box center [170, 174] width 9 height 12
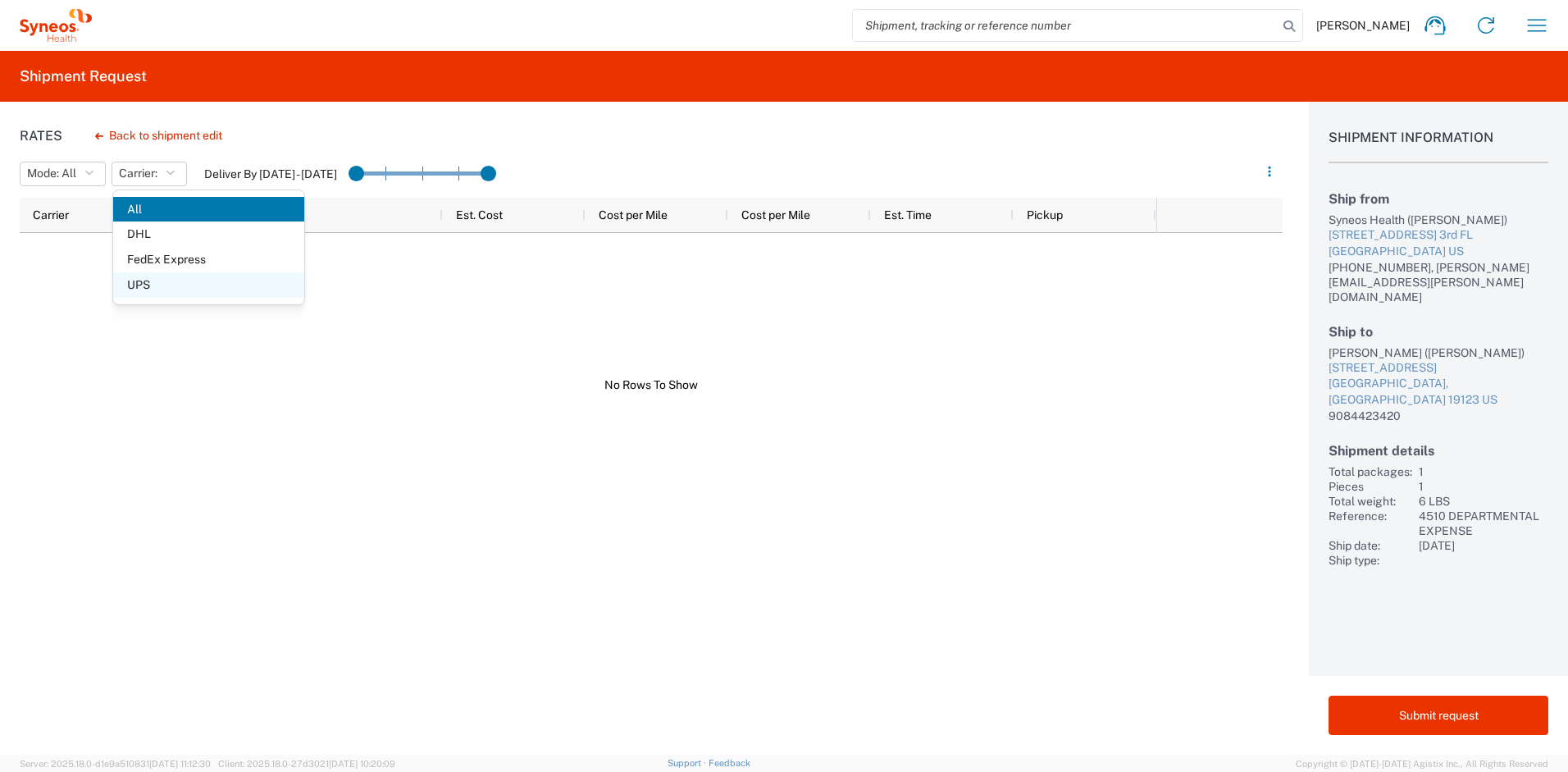
click at [161, 286] on span "UPS" at bounding box center [209, 285] width 191 height 25
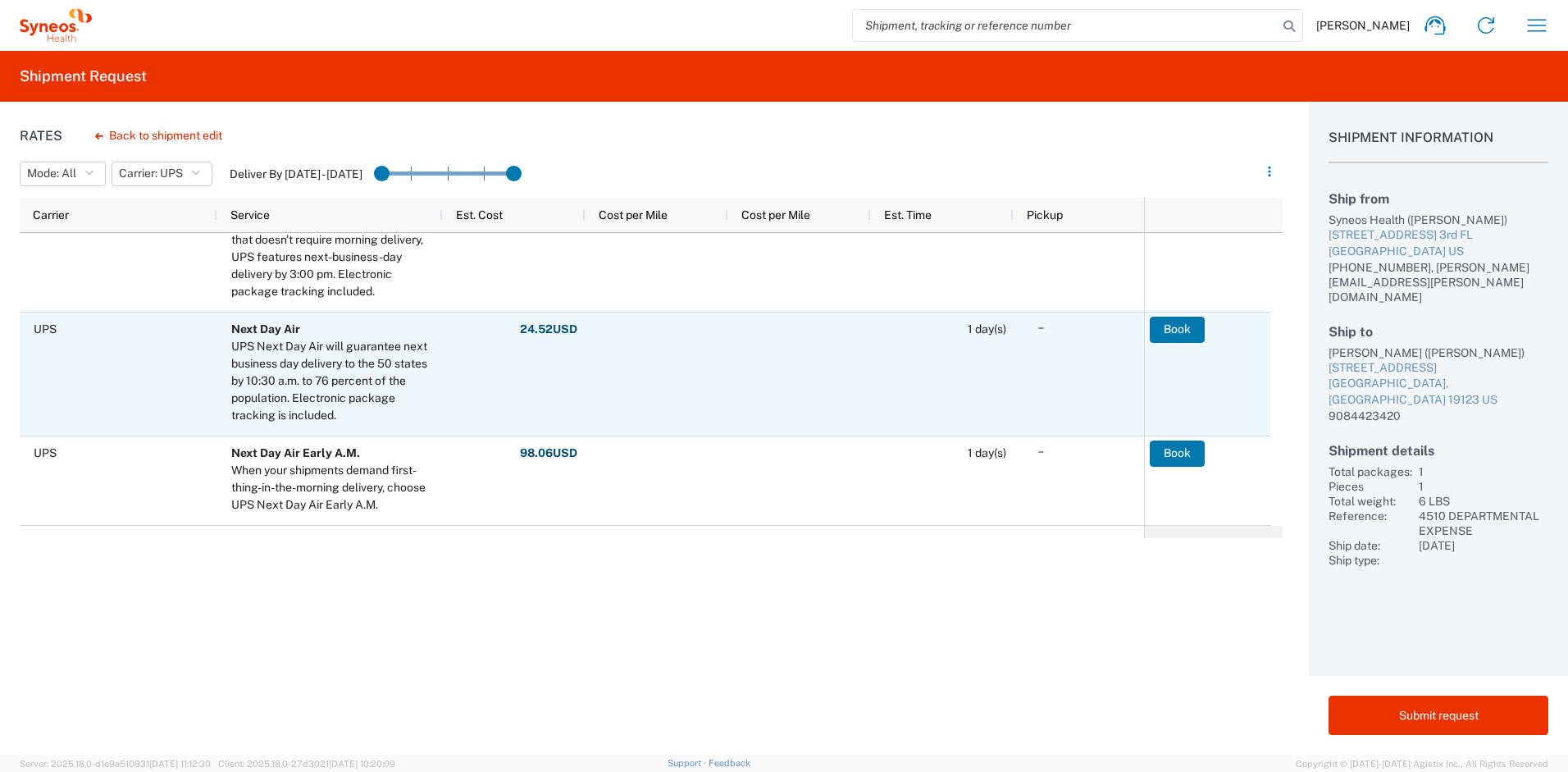
scroll to position [364, 0]
click at [1169, 334] on button "Book" at bounding box center [1178, 330] width 55 height 26
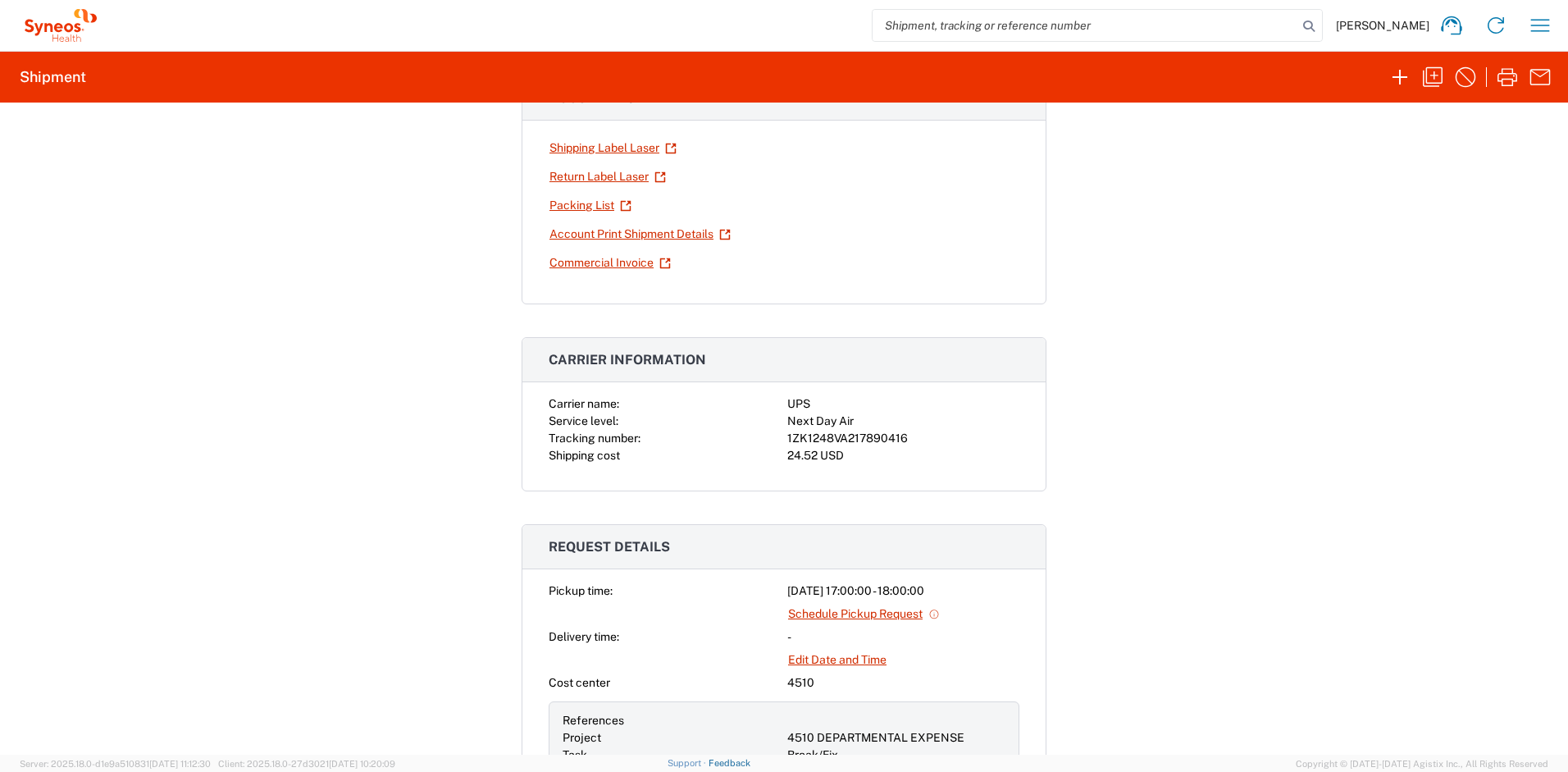
scroll to position [236, 0]
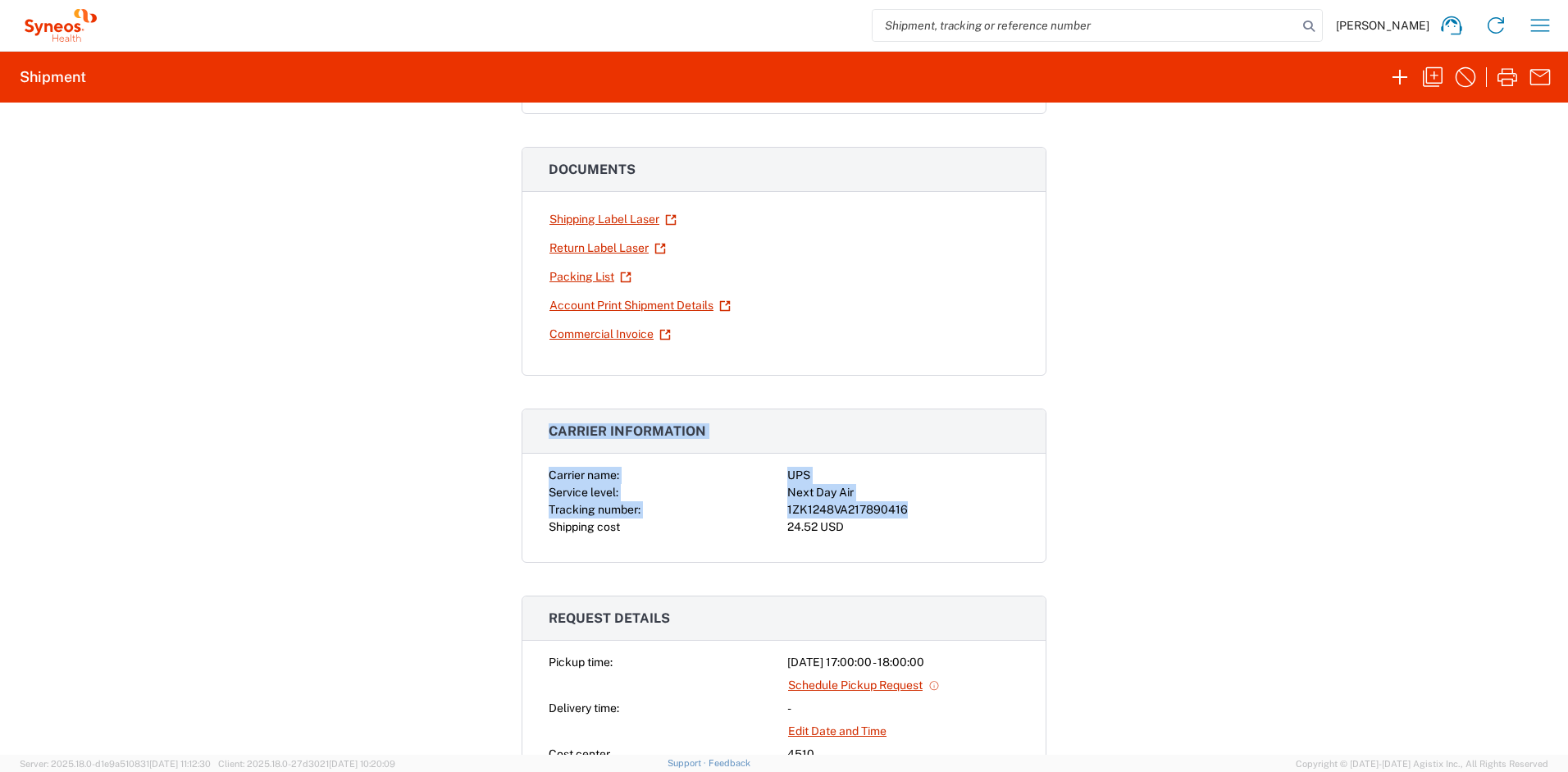
drag, startPoint x: 904, startPoint y: 510, endPoint x: 534, endPoint y: 419, distance: 381.0
click at [534, 419] on agx-collapsable-panel "Carrier information Carrier name: UPS Service level: Next Day Air Tracking numb…" at bounding box center [784, 486] width 525 height 154
copy agx-collapsable-panel "Carrier information Carrier name: UPS Service level: Next Day Air Tracking numb…"
click at [1504, 76] on icon "button" at bounding box center [1508, 77] width 26 height 26
click at [611, 250] on link "Return Label Laser" at bounding box center [607, 248] width 118 height 28
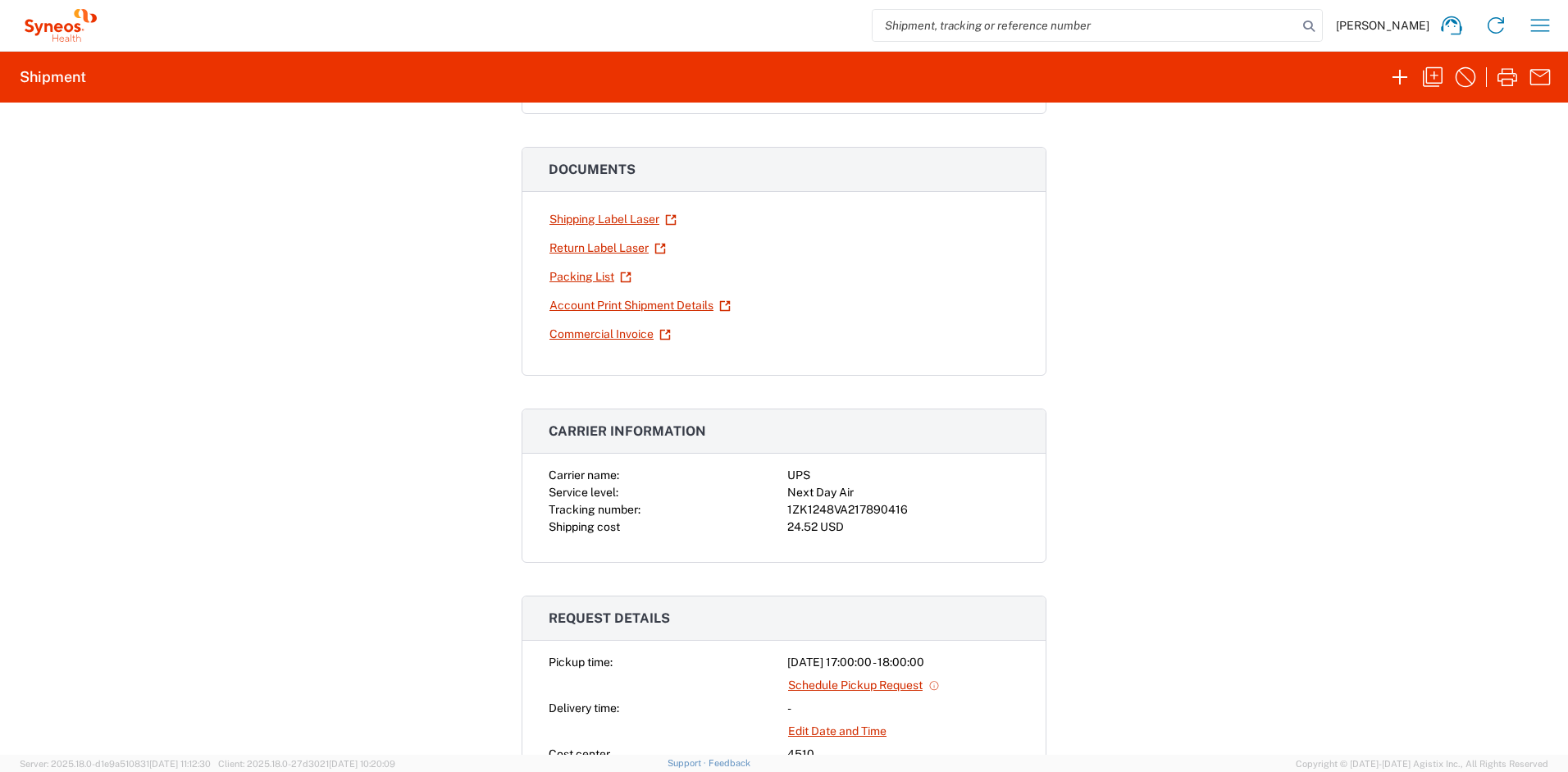
click at [476, 346] on div "Shipment 56782767 Google Maps Return shipment Carrier name: UPS Service level: …" at bounding box center [784, 428] width 1568 height 652
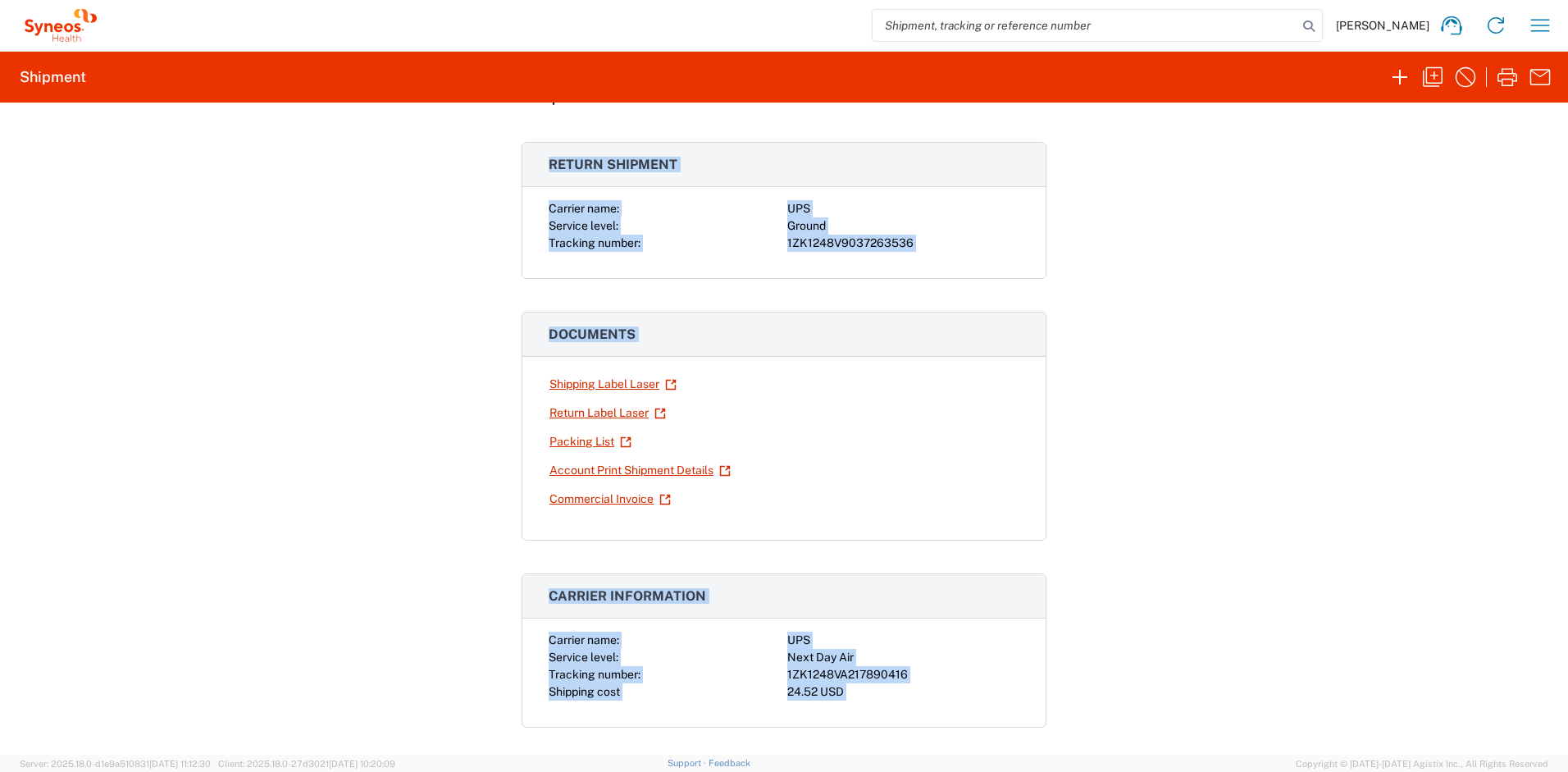
scroll to position [96, 0]
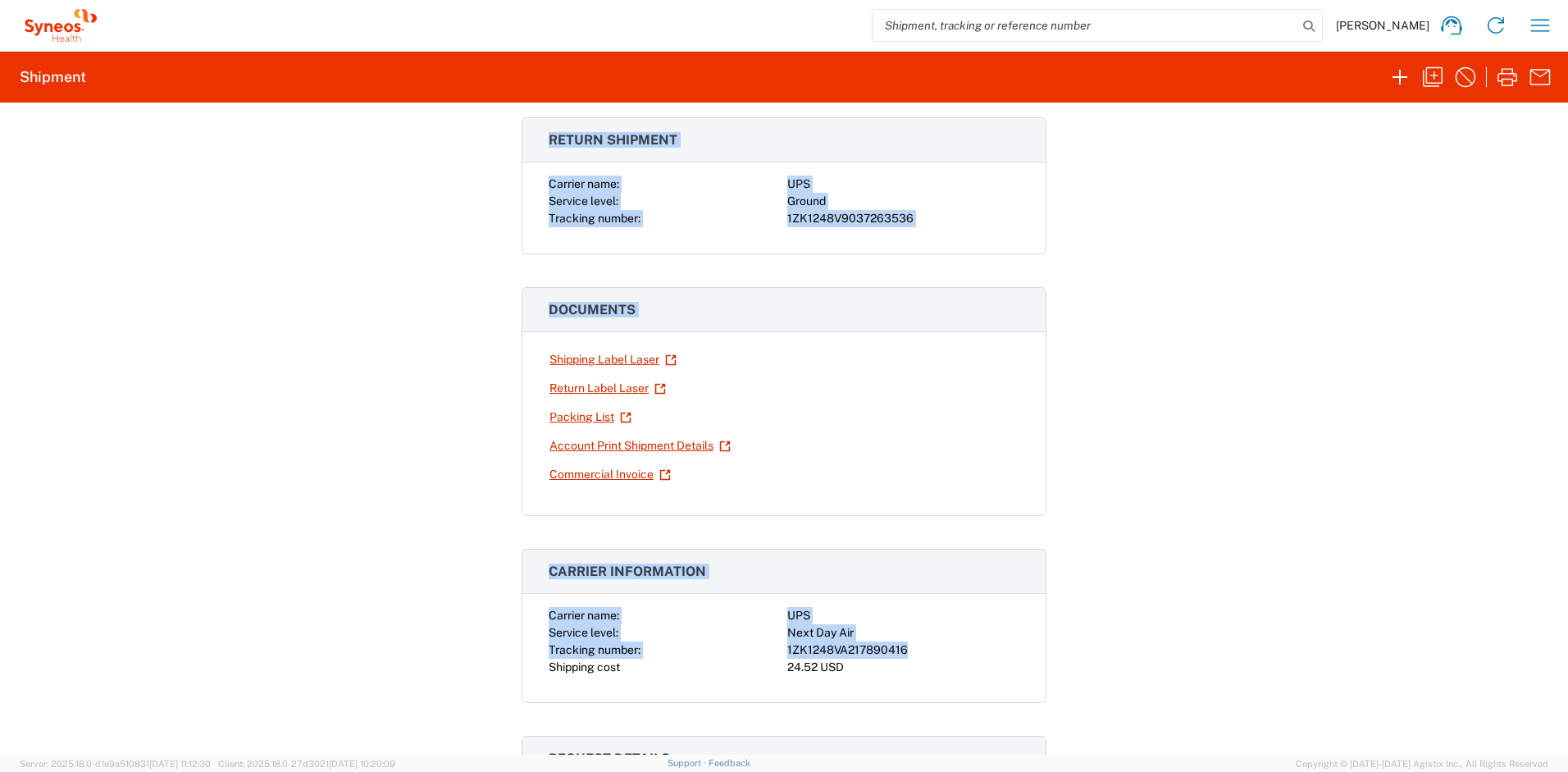
drag, startPoint x: 544, startPoint y: 233, endPoint x: 935, endPoint y: 646, distance: 568.7
copy div "Return shipment Carrier name: UPS Service level: Ground Tracking number: 1ZK124…"
